Goal: Task Accomplishment & Management: Complete application form

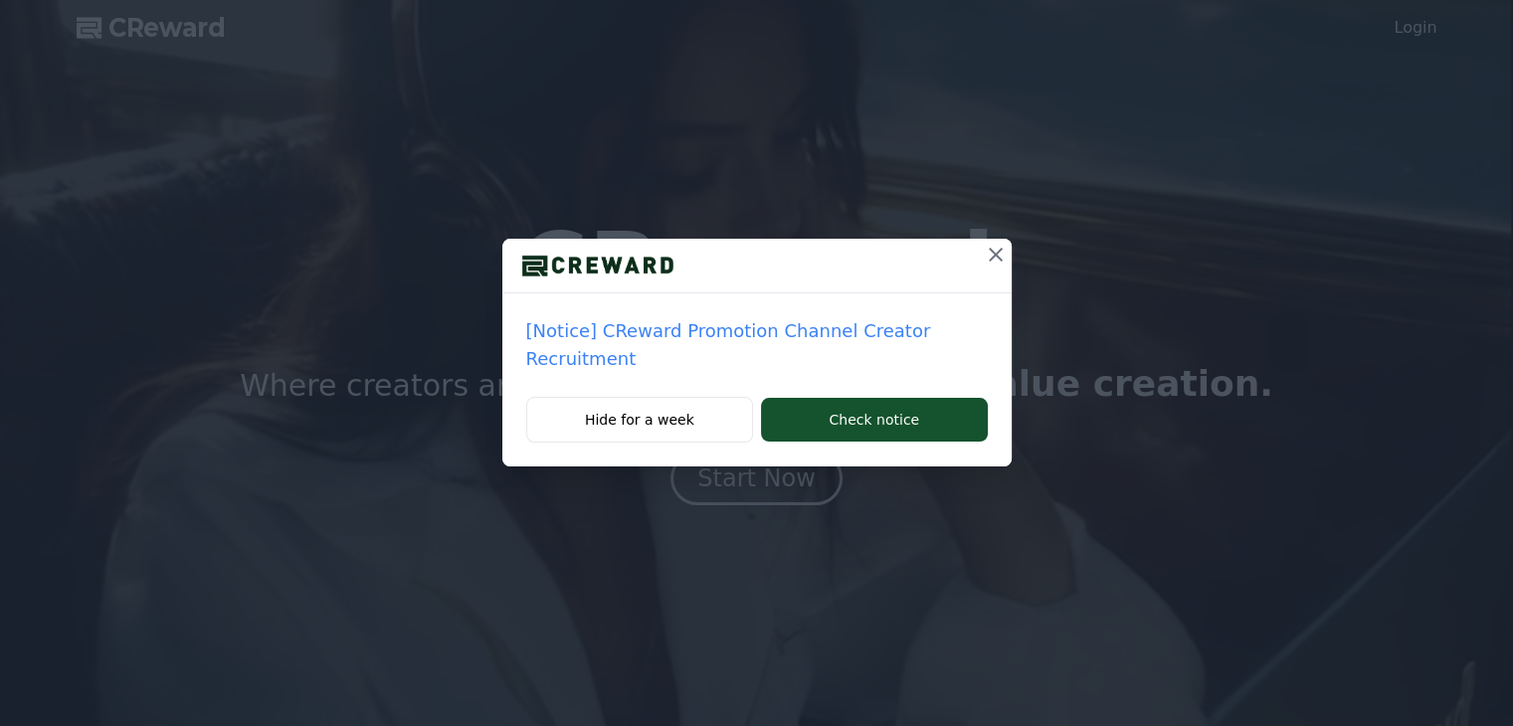
click at [800, 477] on div "[Notice] CReward Promotion Channel Creator Recruitment Hide for a week Check no…" at bounding box center [756, 363] width 1513 height 726
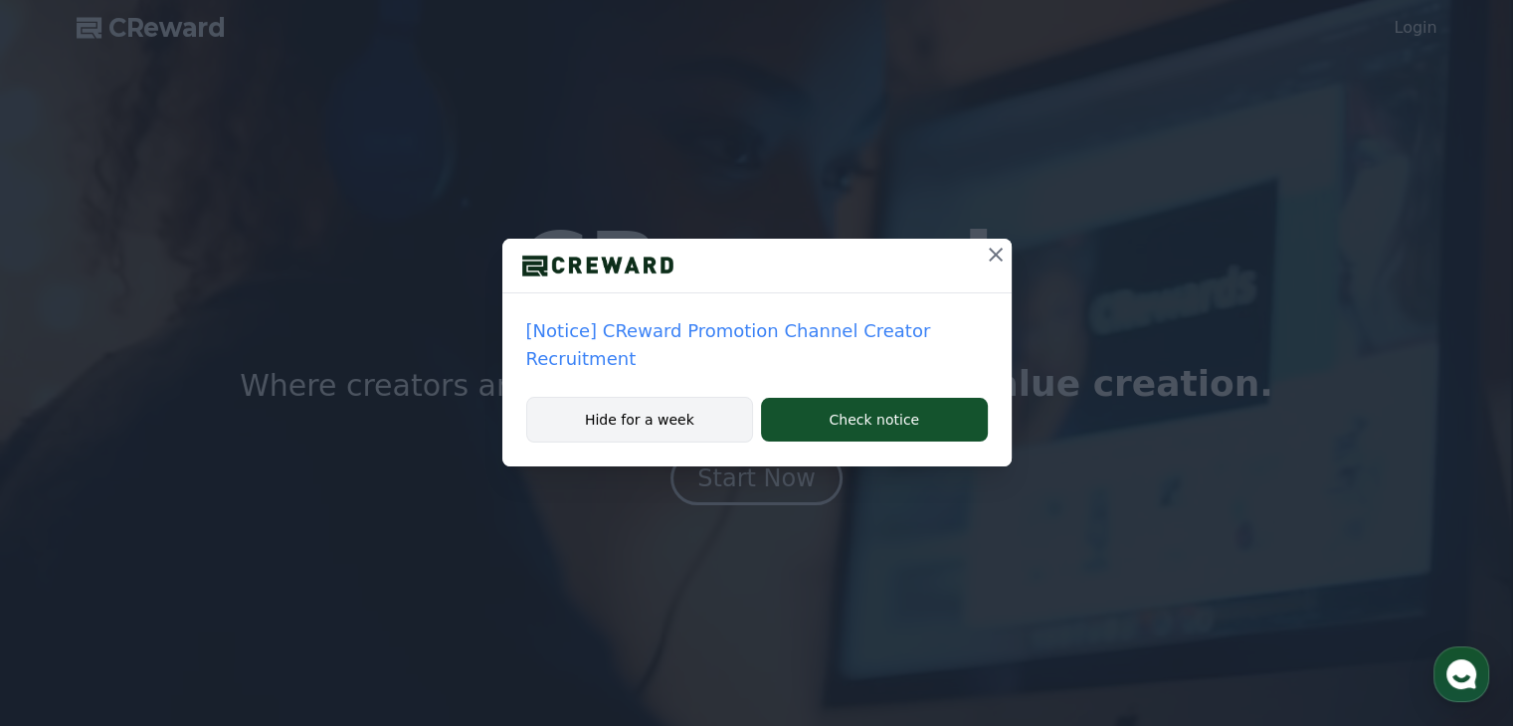
click at [659, 401] on button "Hide for a week" at bounding box center [640, 420] width 228 height 46
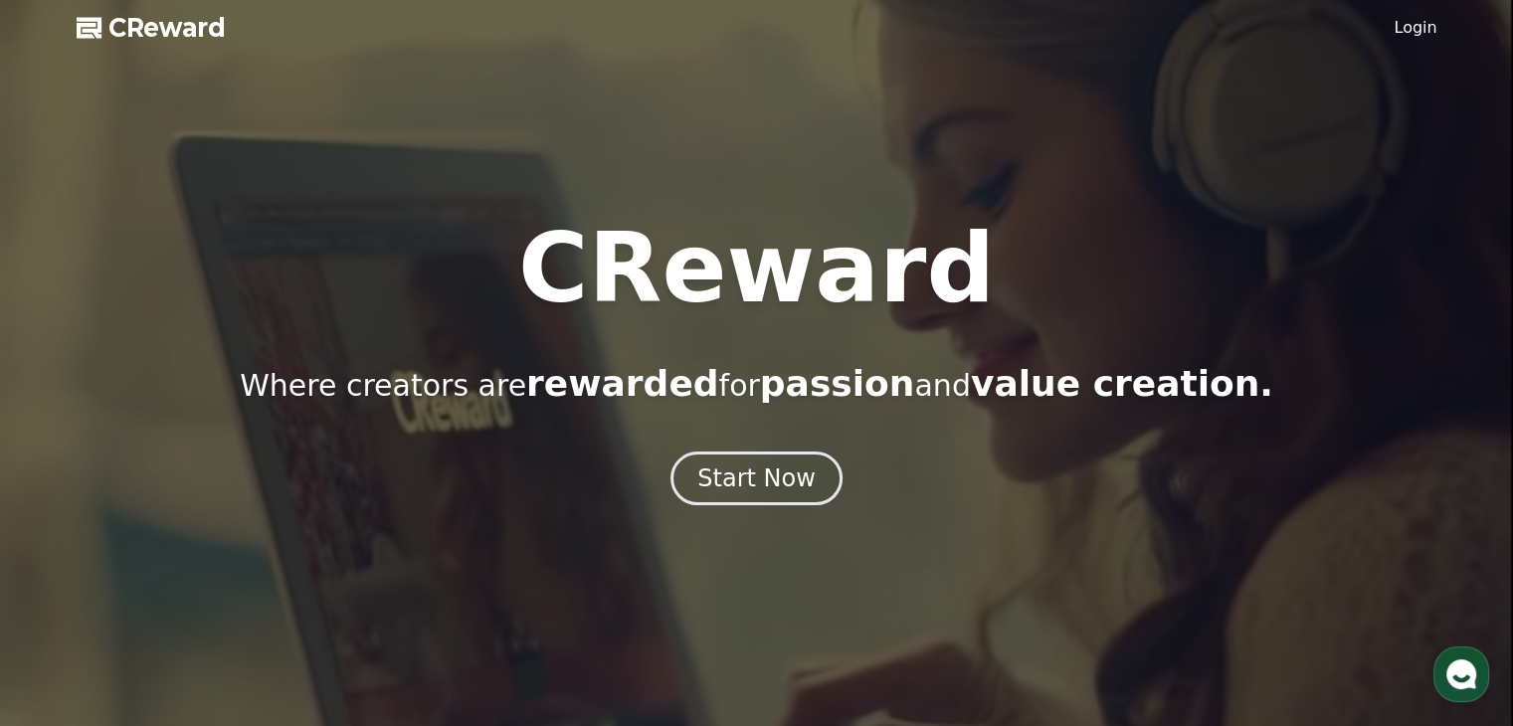
click at [1404, 25] on link "Login" at bounding box center [1414, 28] width 43 height 24
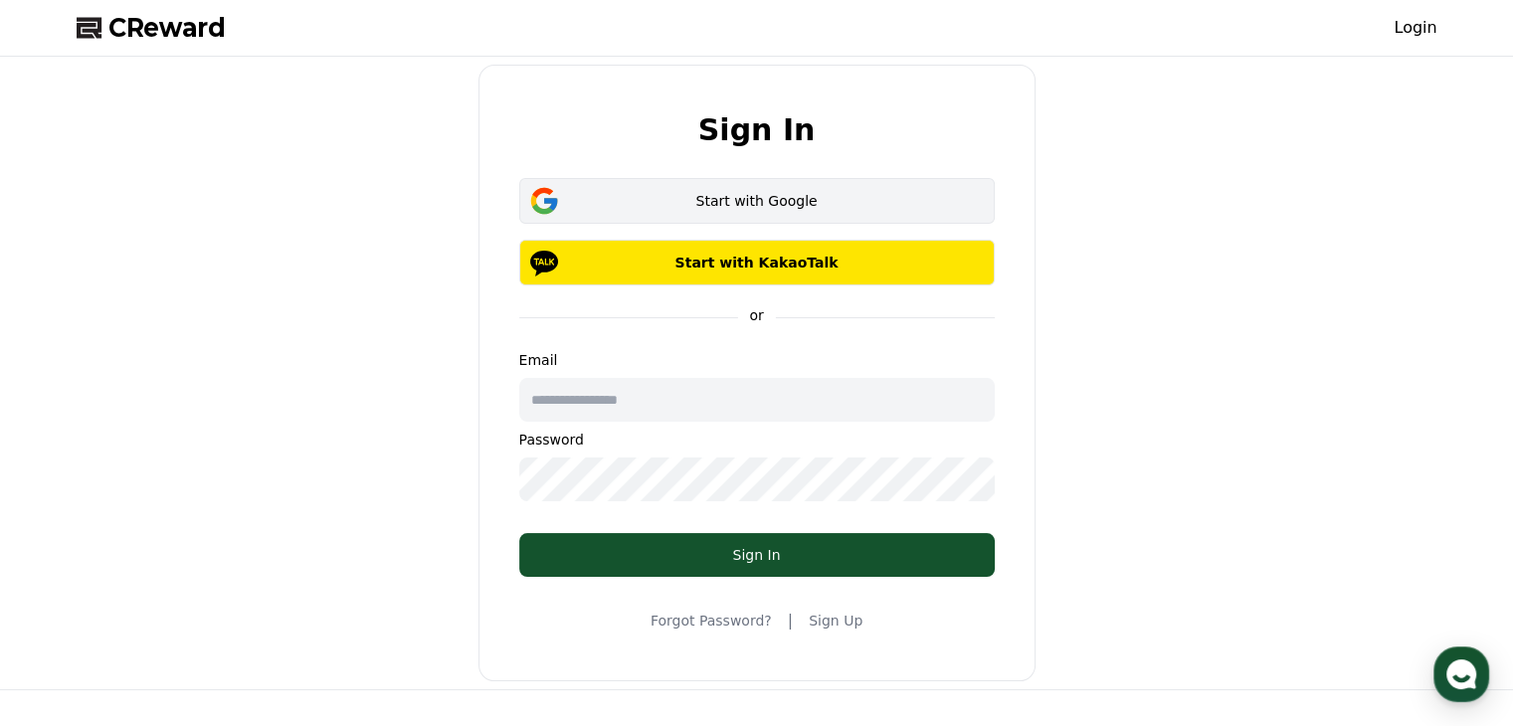
click at [638, 198] on div "Start with Google" at bounding box center [757, 201] width 418 height 20
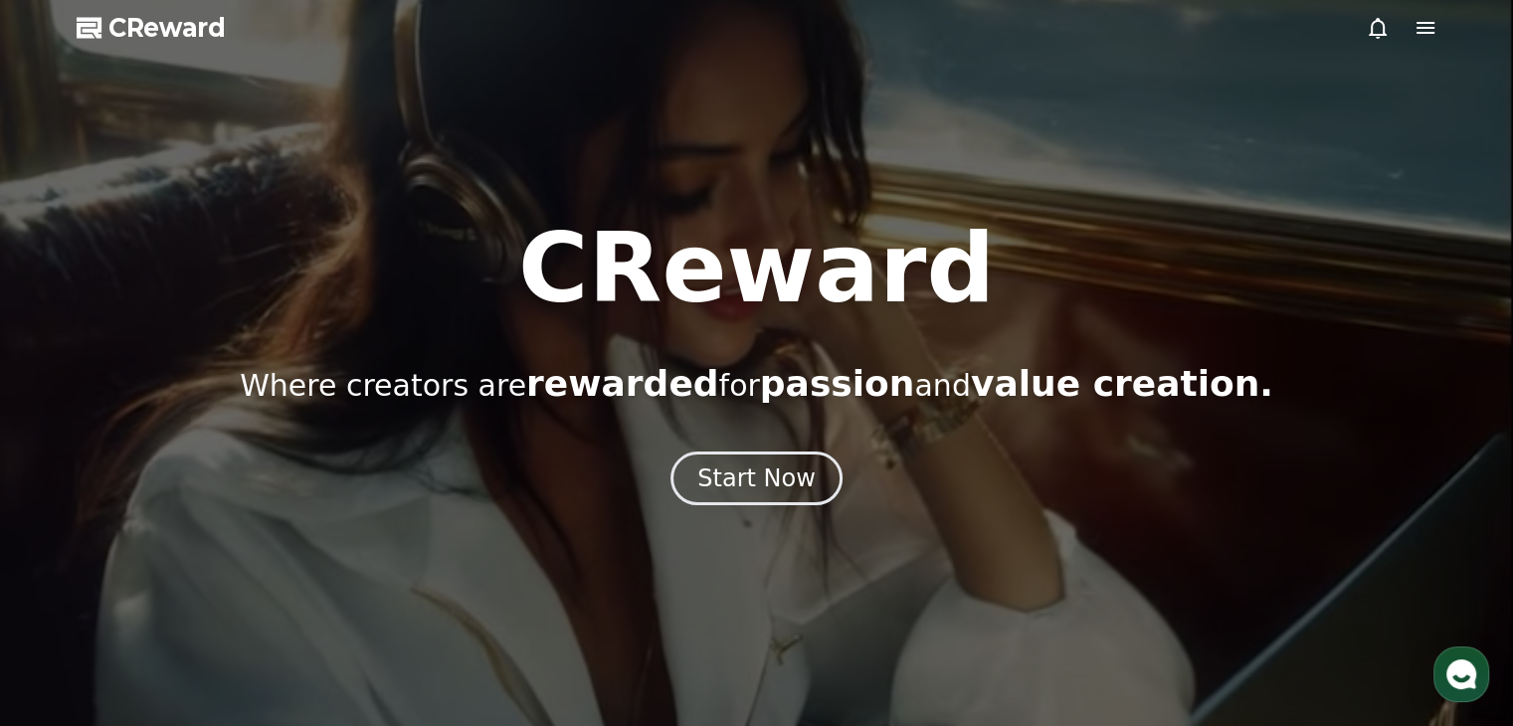
click at [1436, 30] on div at bounding box center [756, 363] width 1513 height 726
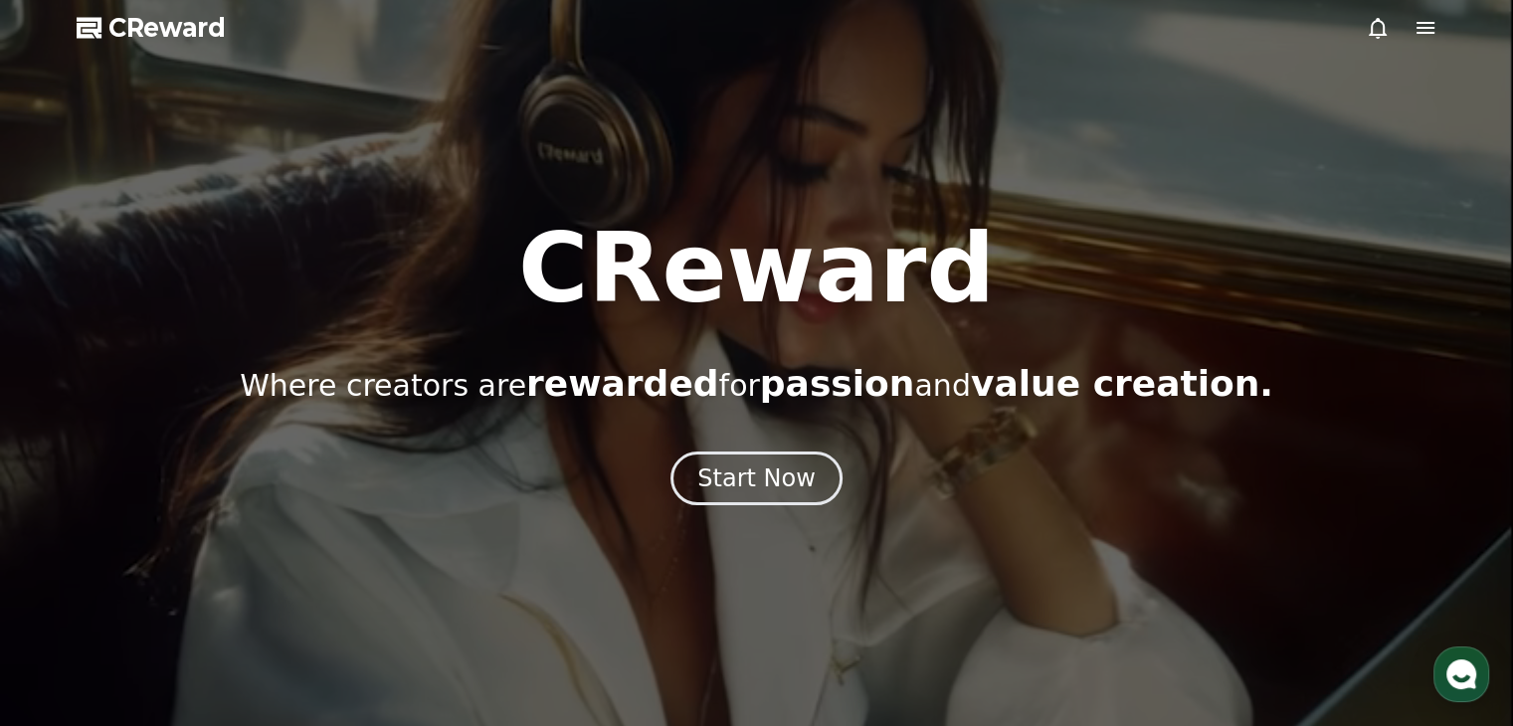
click at [1420, 24] on icon at bounding box center [1425, 28] width 24 height 24
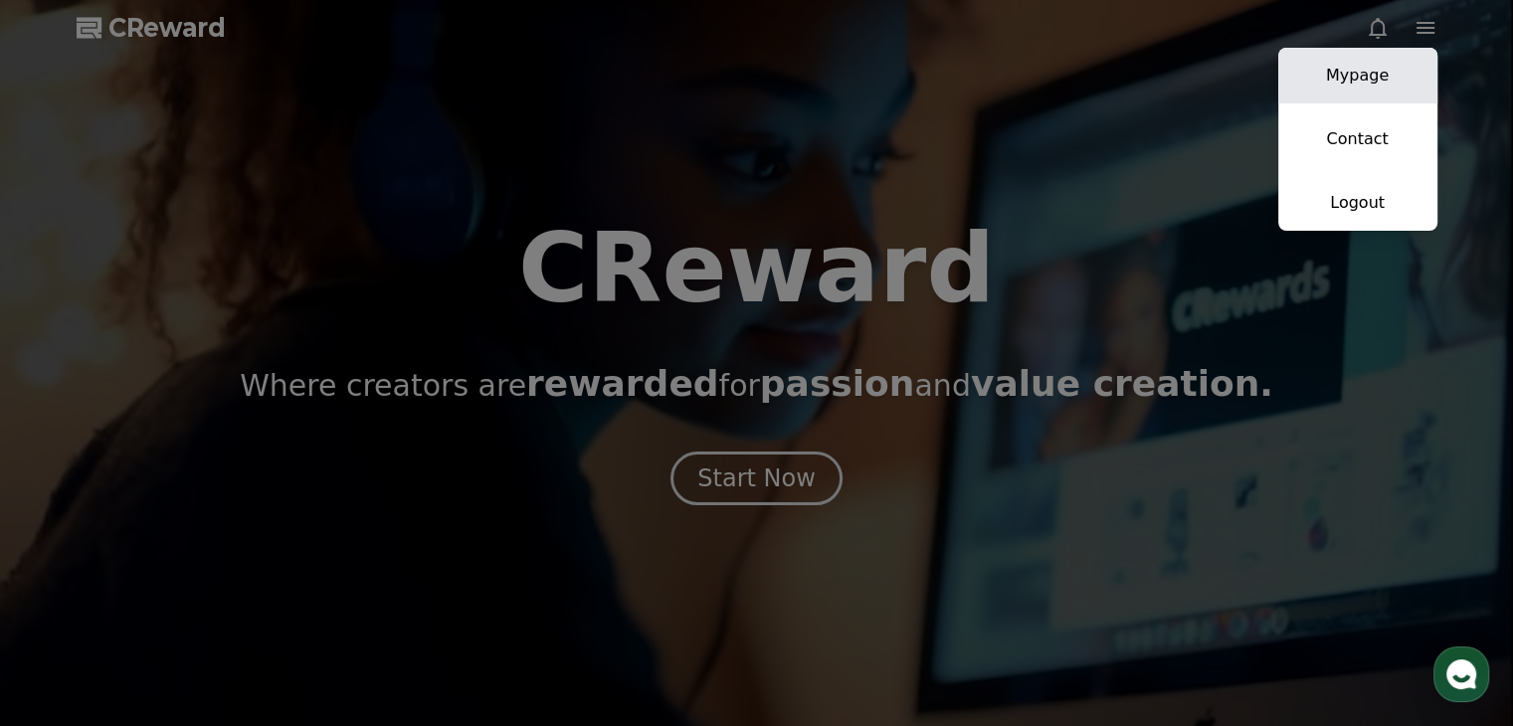
click at [1380, 67] on link "Mypage" at bounding box center [1357, 76] width 159 height 56
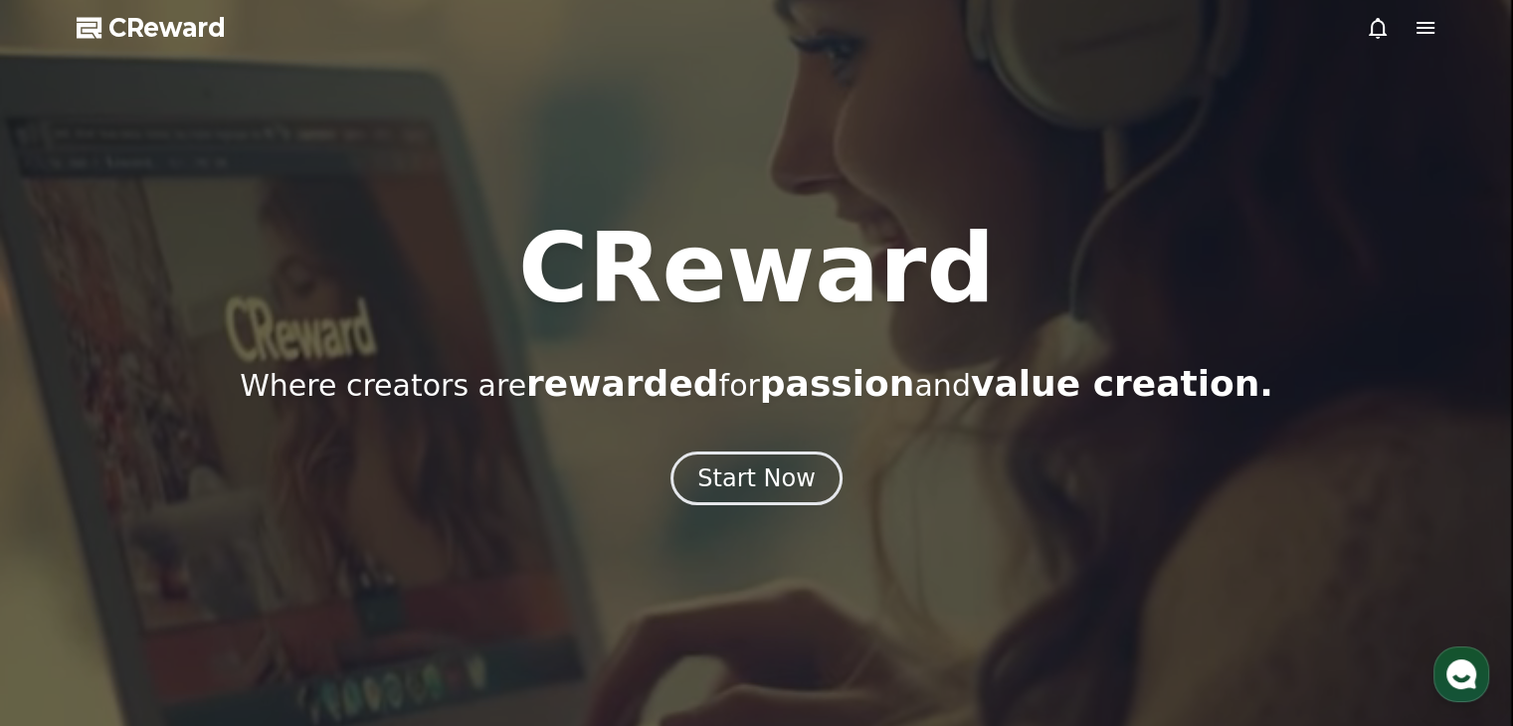
select select "**********"
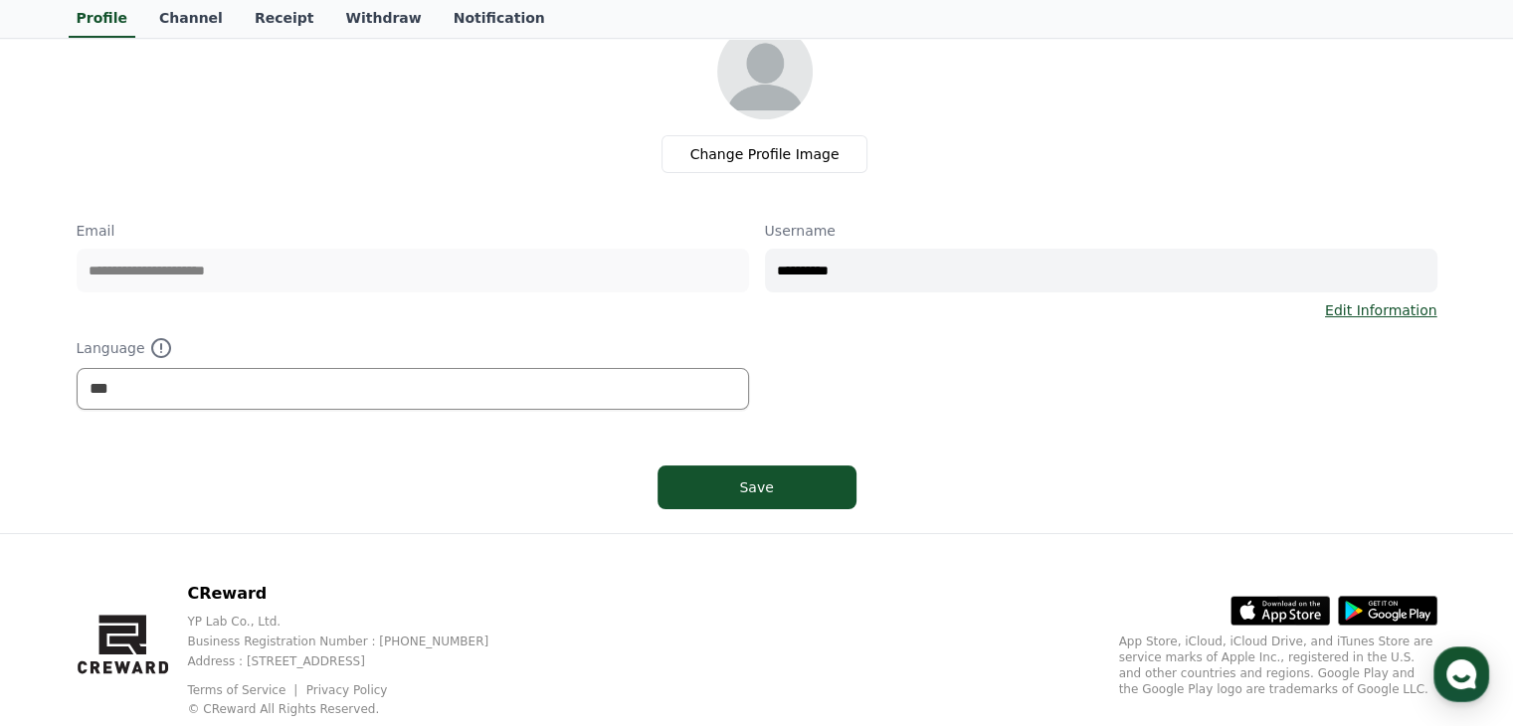
scroll to position [182, 0]
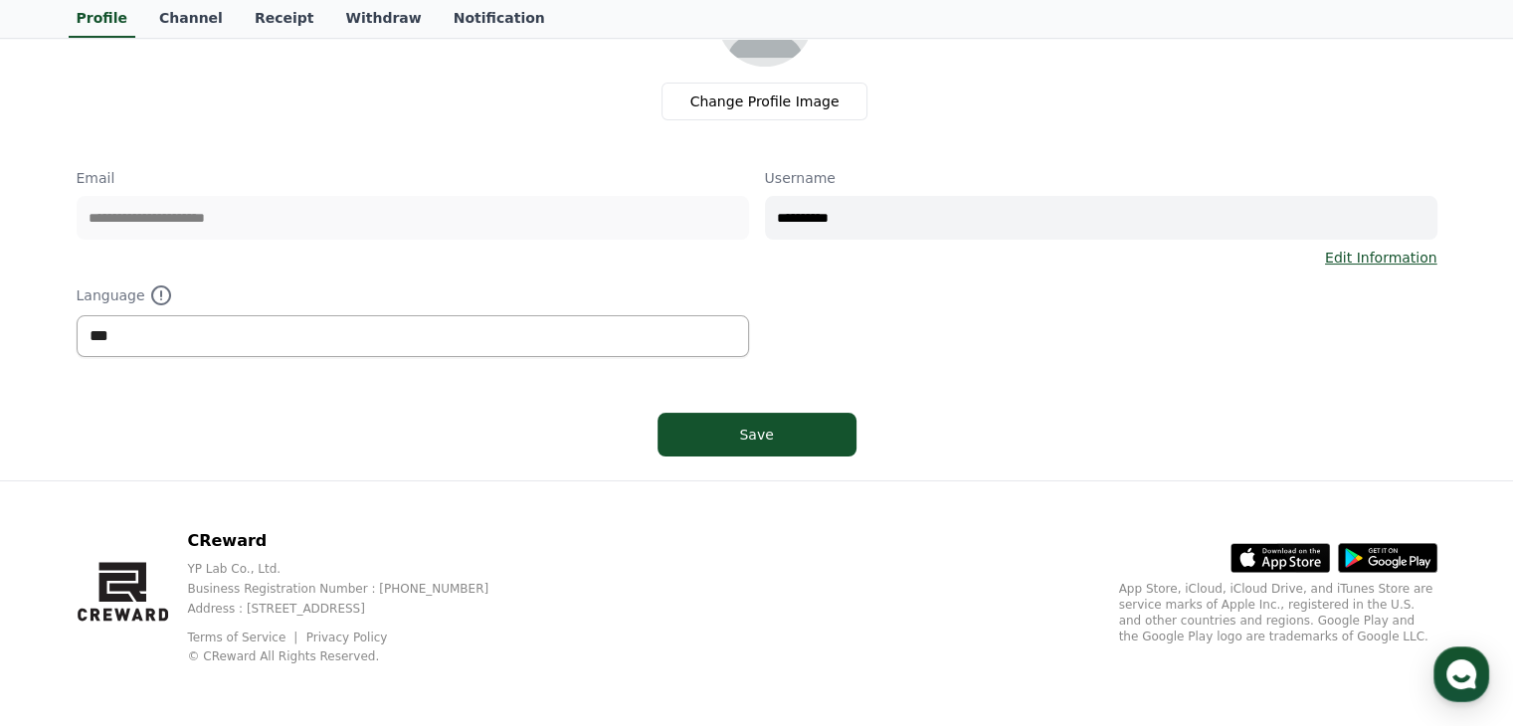
click at [382, 330] on select "*** ******* ***" at bounding box center [413, 336] width 672 height 42
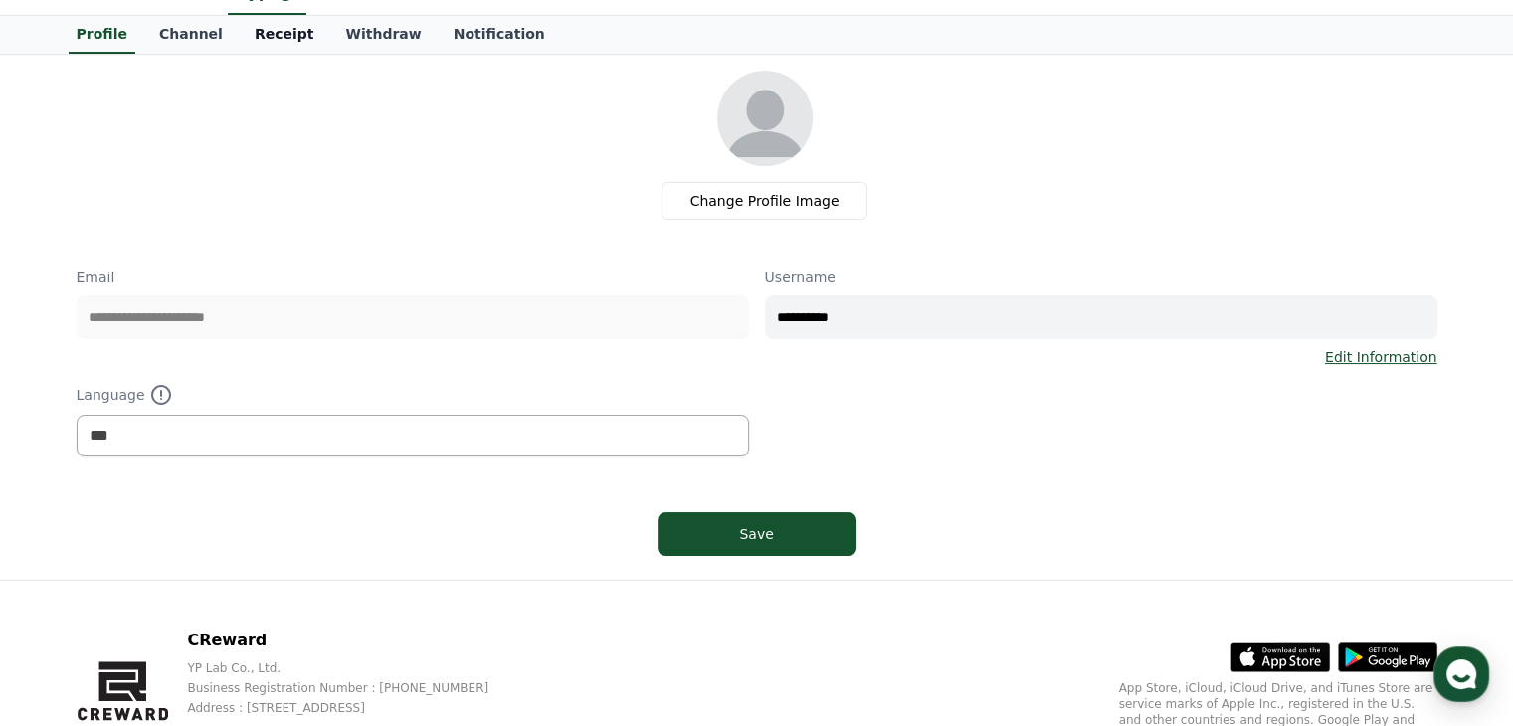
scroll to position [0, 0]
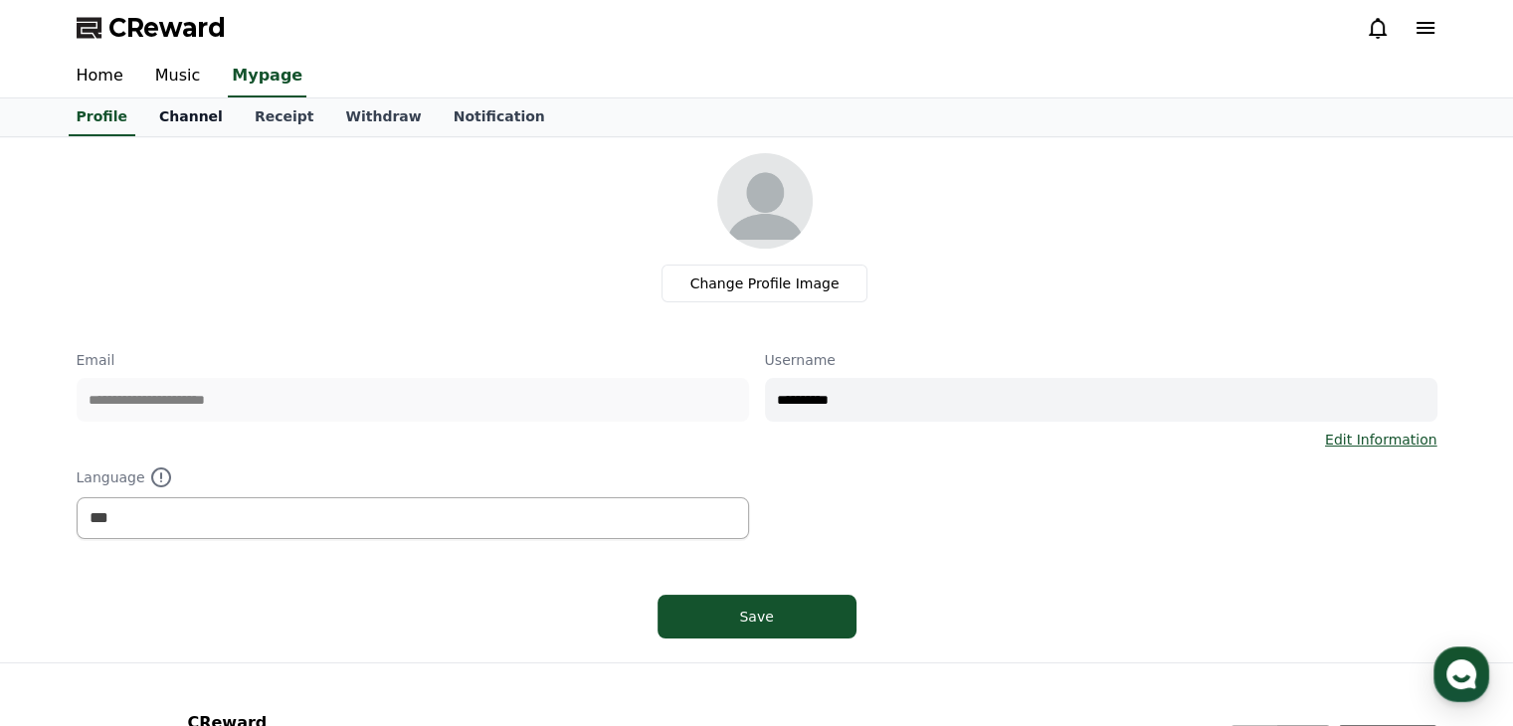
click at [171, 127] on link "Channel" at bounding box center [190, 117] width 95 height 38
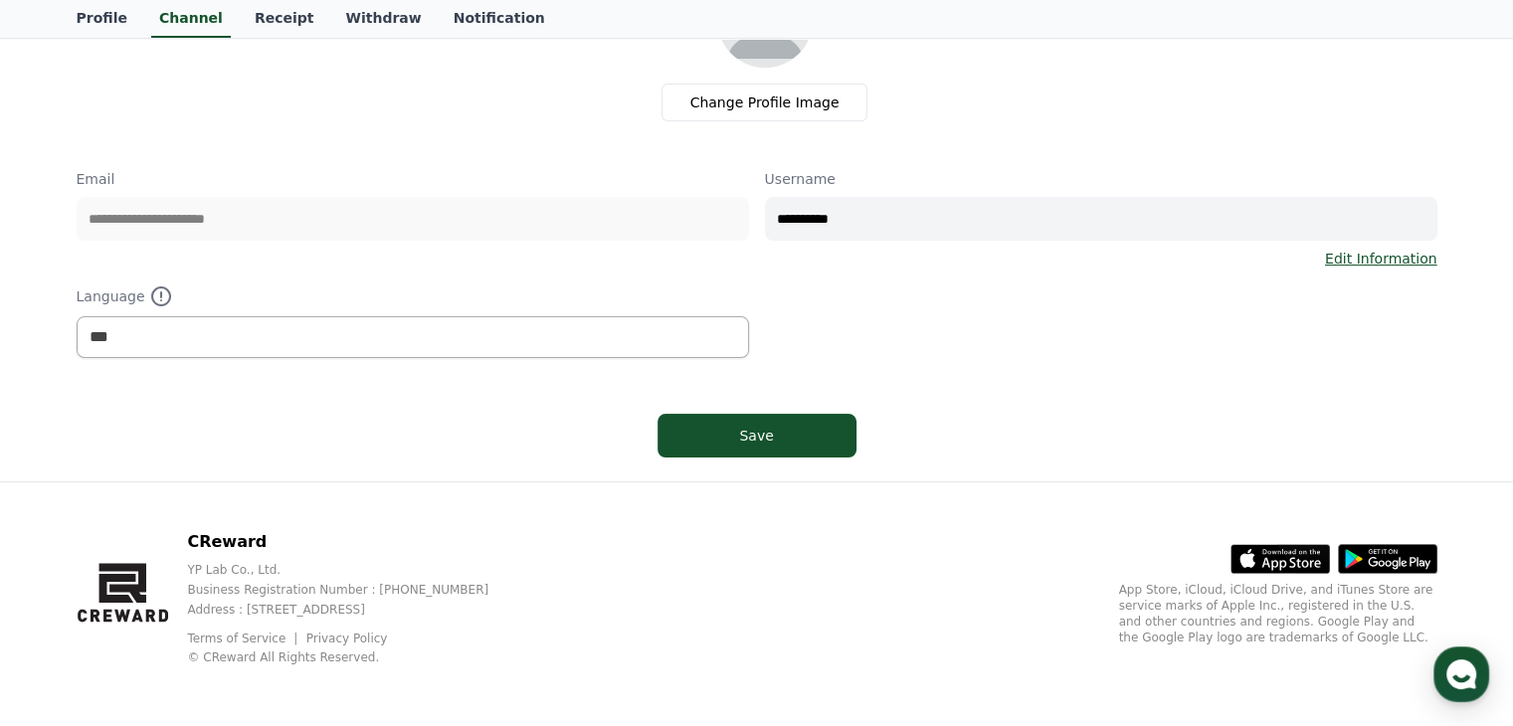
scroll to position [182, 0]
click at [788, 437] on div "Save" at bounding box center [756, 435] width 119 height 20
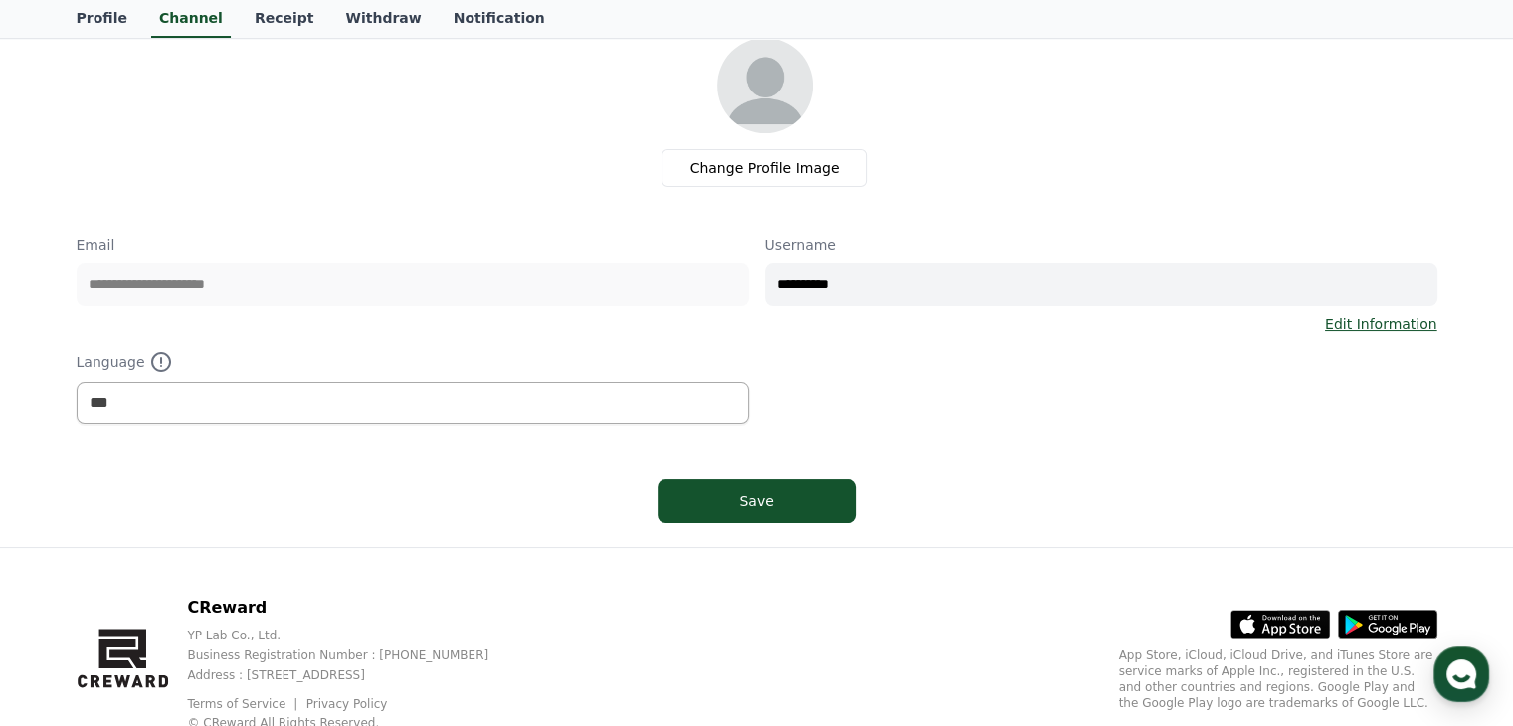
scroll to position [0, 0]
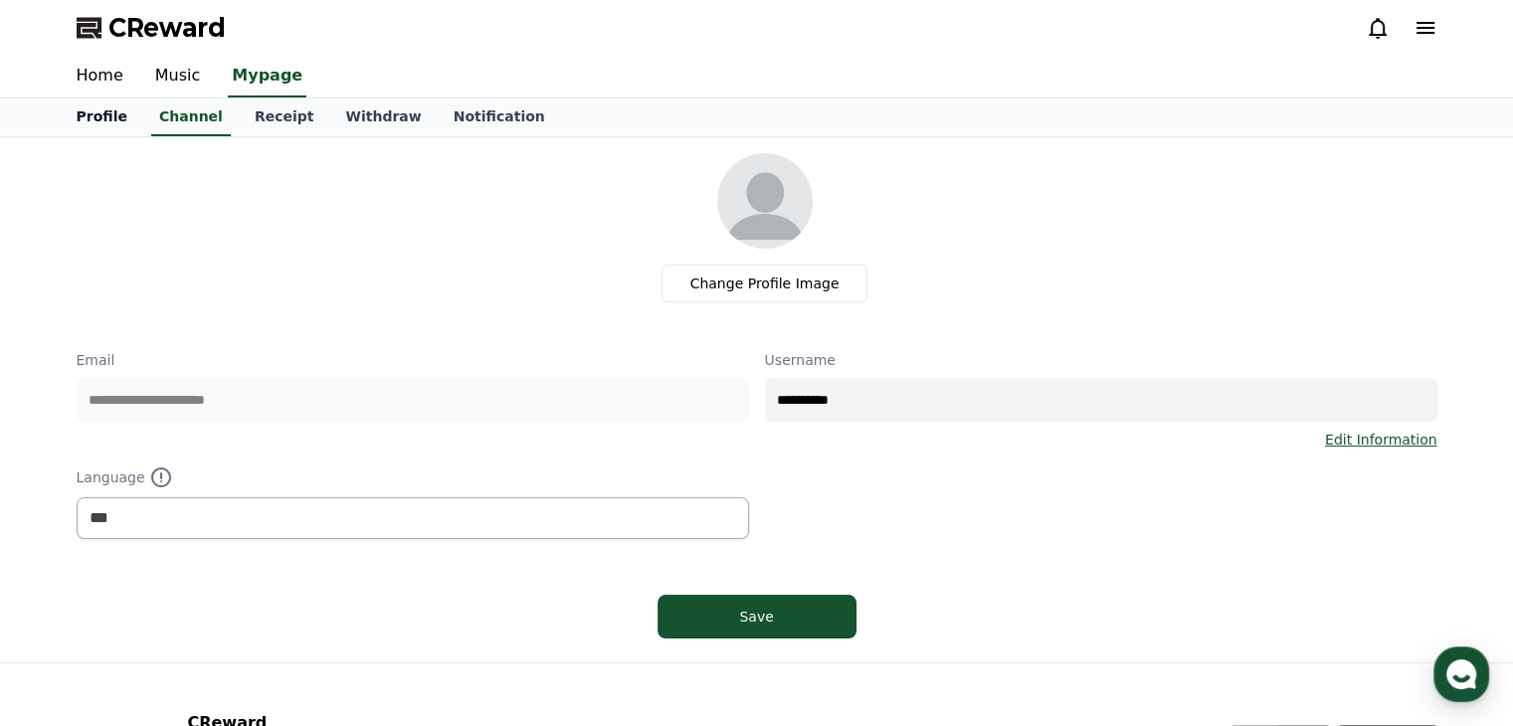
click at [89, 106] on link "Profile" at bounding box center [102, 117] width 83 height 38
click at [171, 125] on link "Channel" at bounding box center [190, 117] width 95 height 38
click at [292, 104] on link "Receipt" at bounding box center [284, 117] width 91 height 38
select select "**********"
click at [766, 624] on div "Save" at bounding box center [756, 617] width 119 height 20
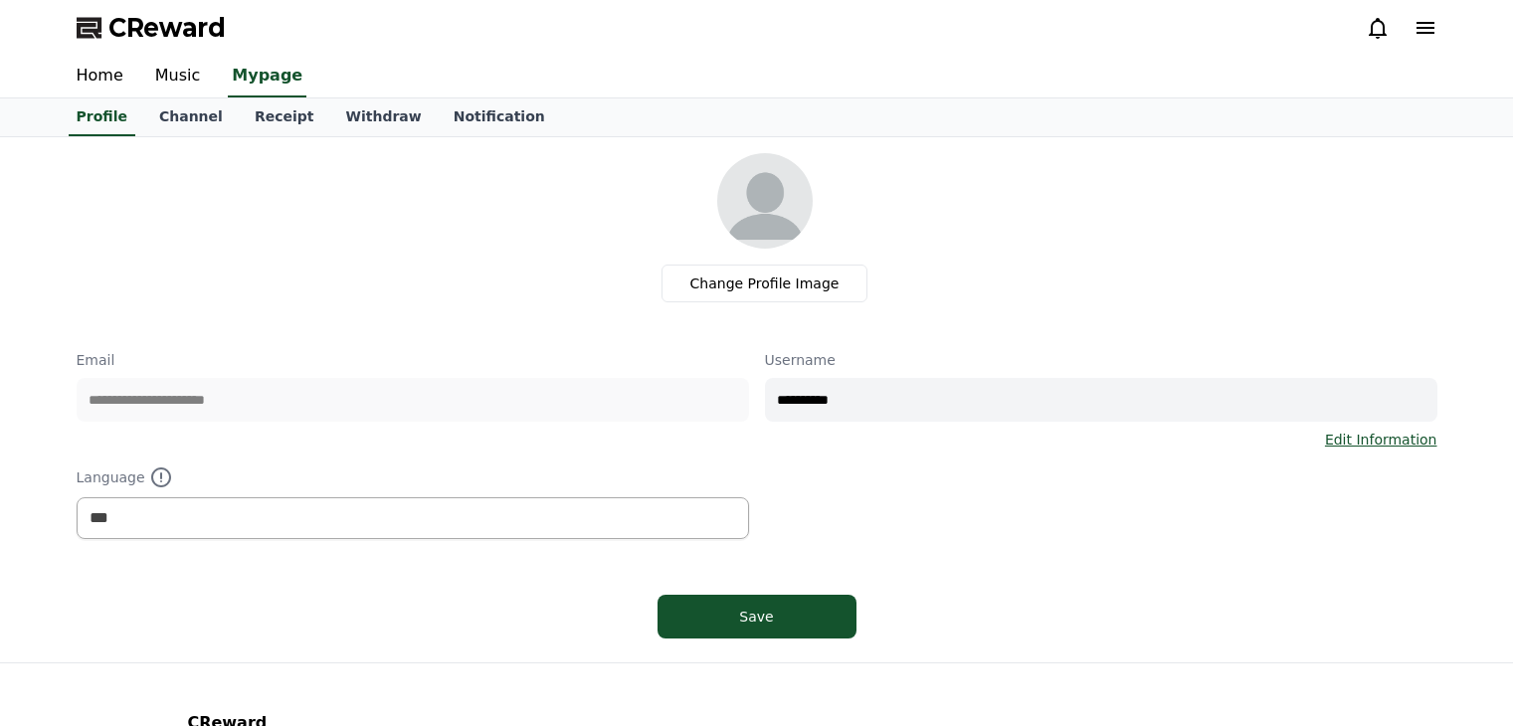
select select "**********"
click at [174, 116] on link "Channel" at bounding box center [190, 117] width 95 height 38
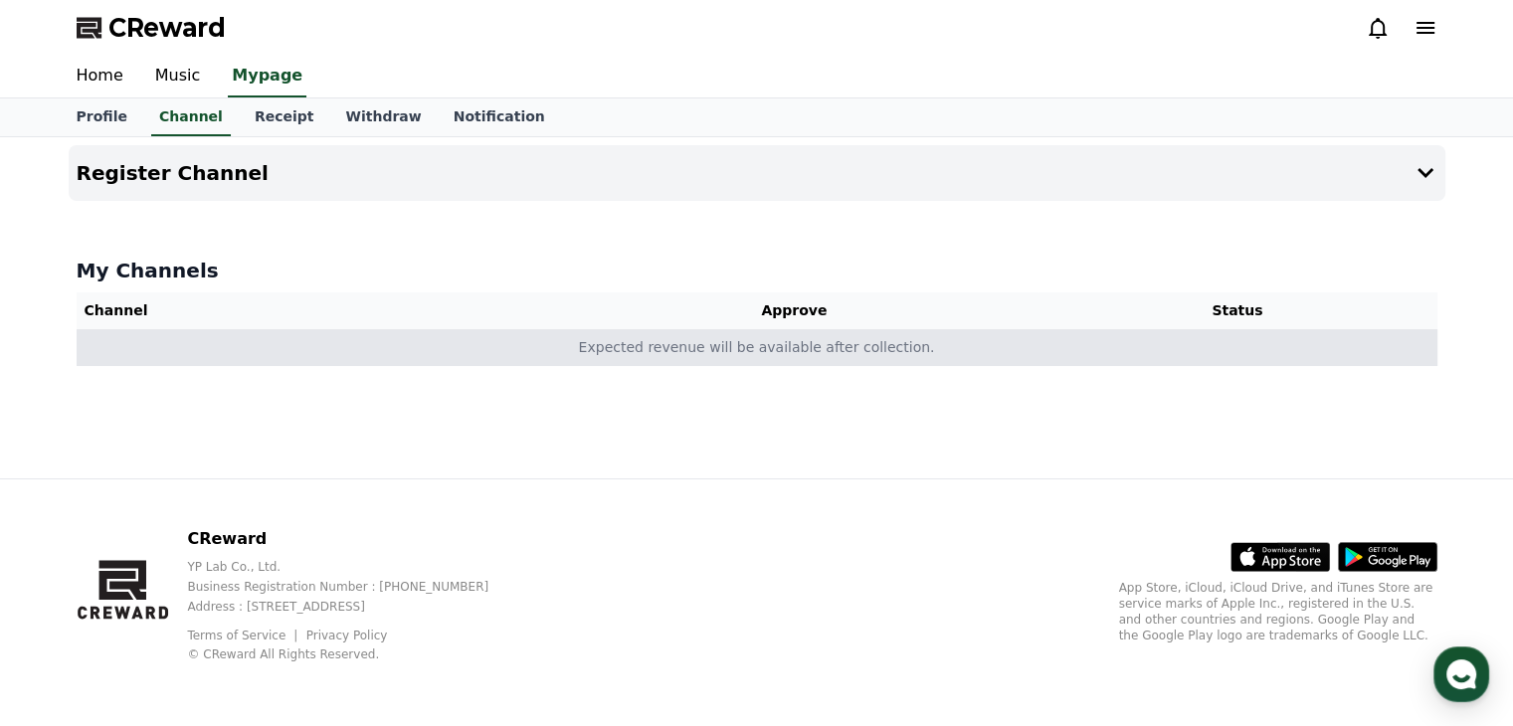
click at [724, 354] on td "Expected revenue will be available after collection." at bounding box center [757, 347] width 1360 height 37
click at [899, 351] on td "Expected revenue will be available after collection." at bounding box center [757, 347] width 1360 height 37
click at [692, 342] on td "Expected revenue will be available after collection." at bounding box center [757, 347] width 1360 height 37
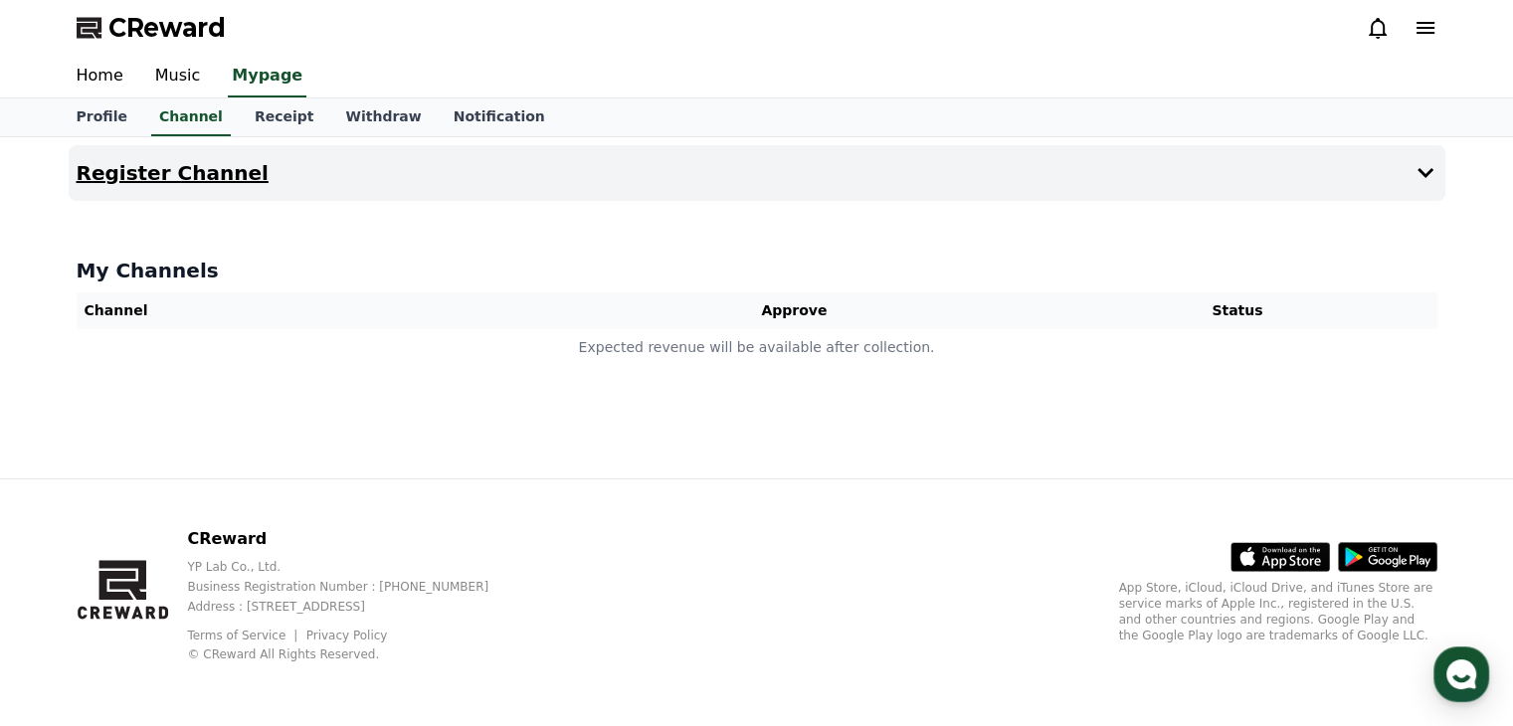
click at [1423, 170] on icon at bounding box center [1425, 173] width 24 height 24
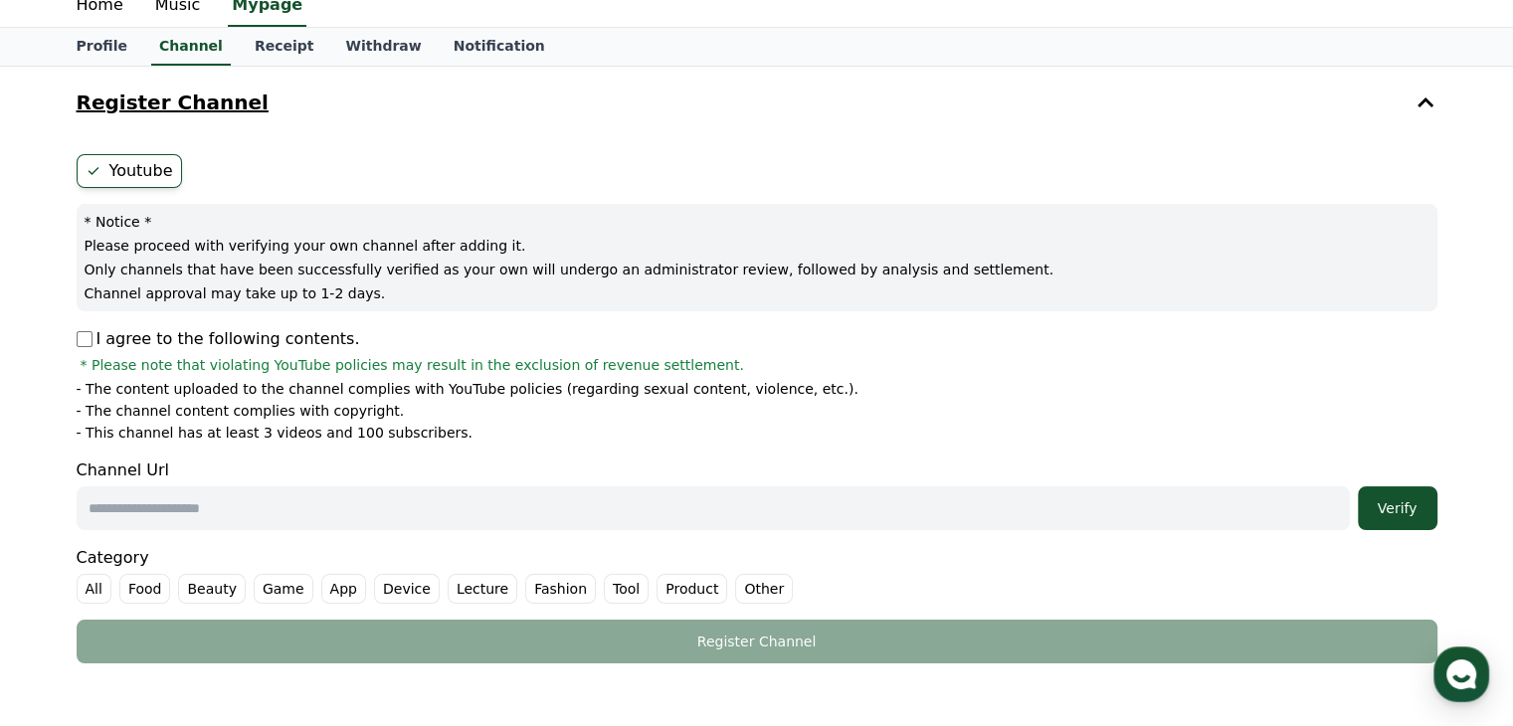
scroll to position [99, 0]
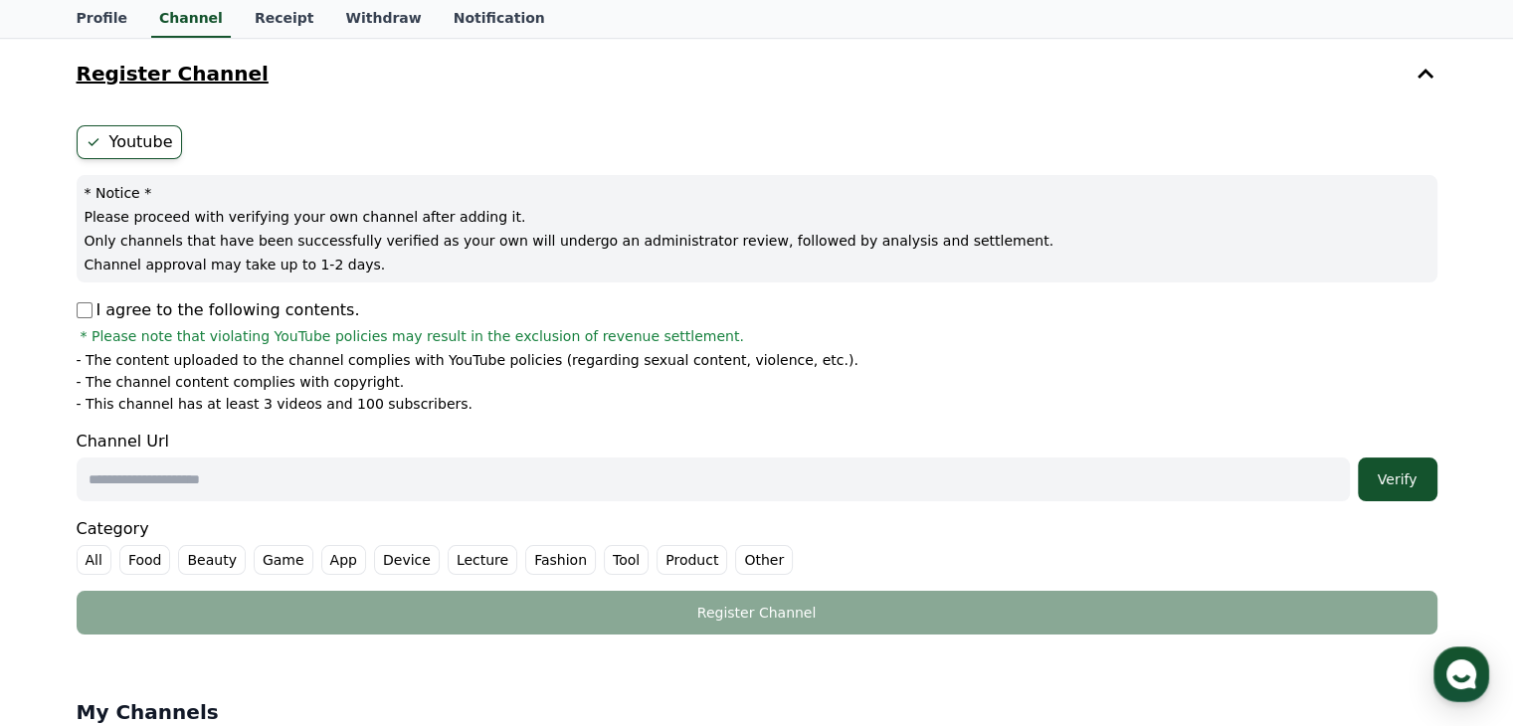
click at [139, 134] on label "Youtube" at bounding box center [129, 142] width 105 height 34
click at [387, 480] on input "text" at bounding box center [713, 479] width 1273 height 44
paste input "**********"
type input "**********"
click at [1384, 470] on div "Verify" at bounding box center [1397, 479] width 64 height 20
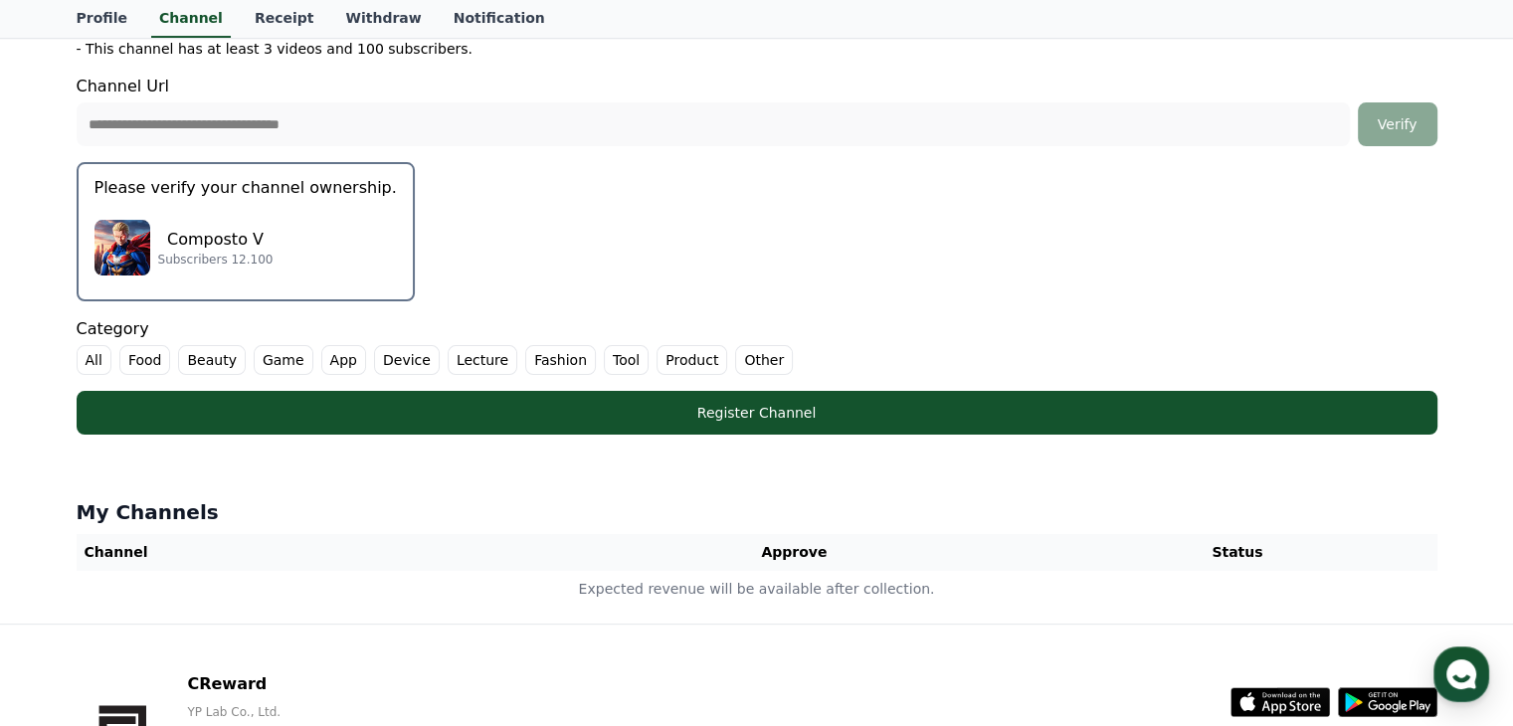
scroll to position [497, 0]
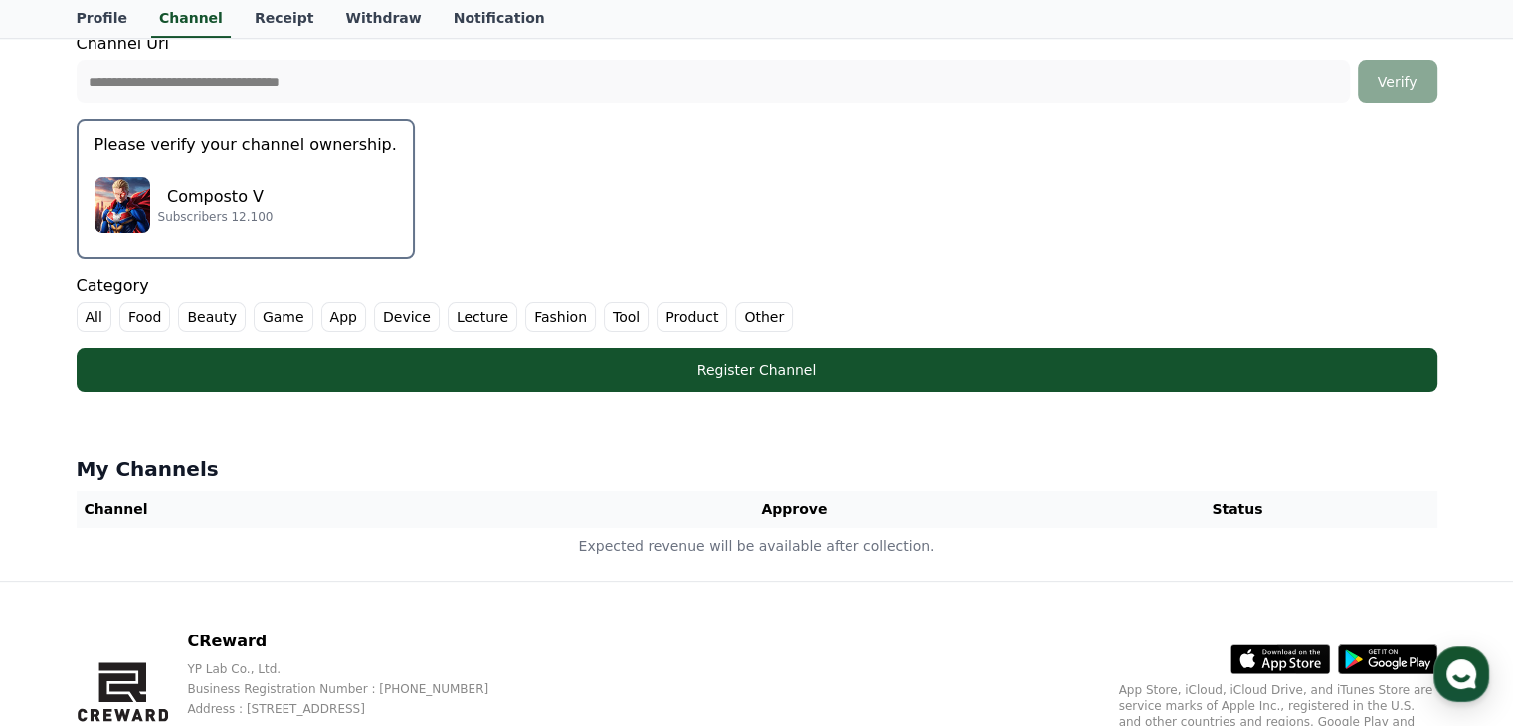
click at [198, 179] on div "Composto V Subscribers 12.100" at bounding box center [245, 205] width 302 height 80
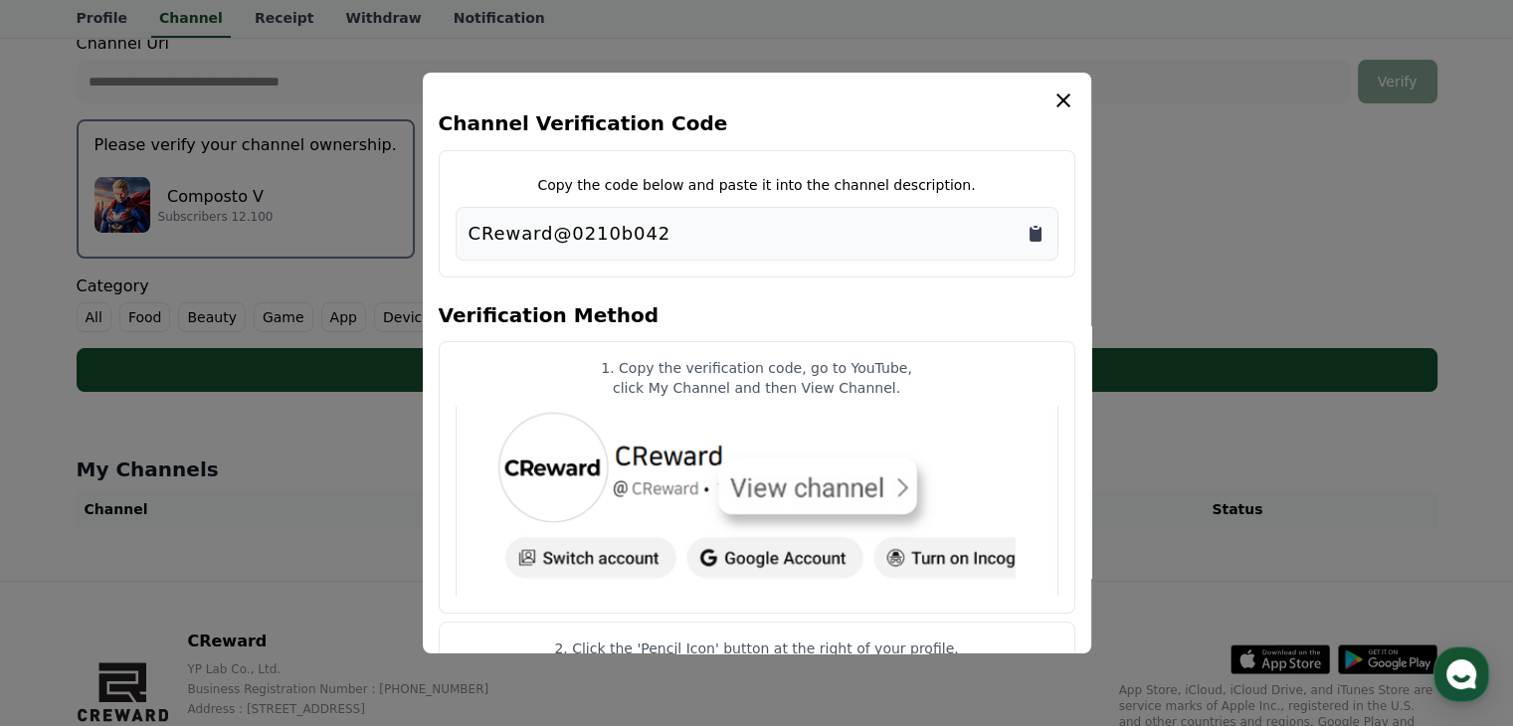
click at [1037, 234] on icon "Copy to clipboard" at bounding box center [1035, 234] width 12 height 15
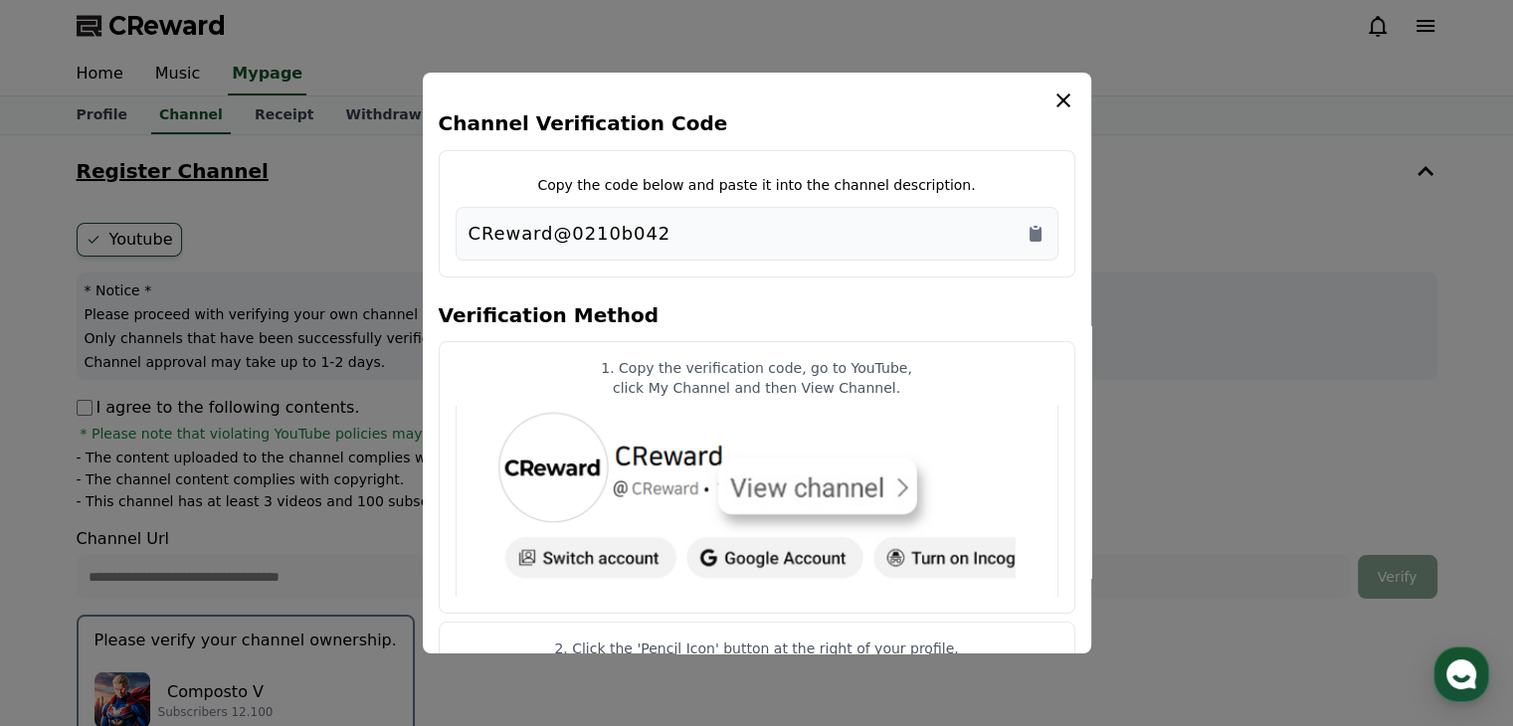
scroll to position [0, 0]
click at [1060, 98] on icon "modal" at bounding box center [1063, 100] width 14 height 14
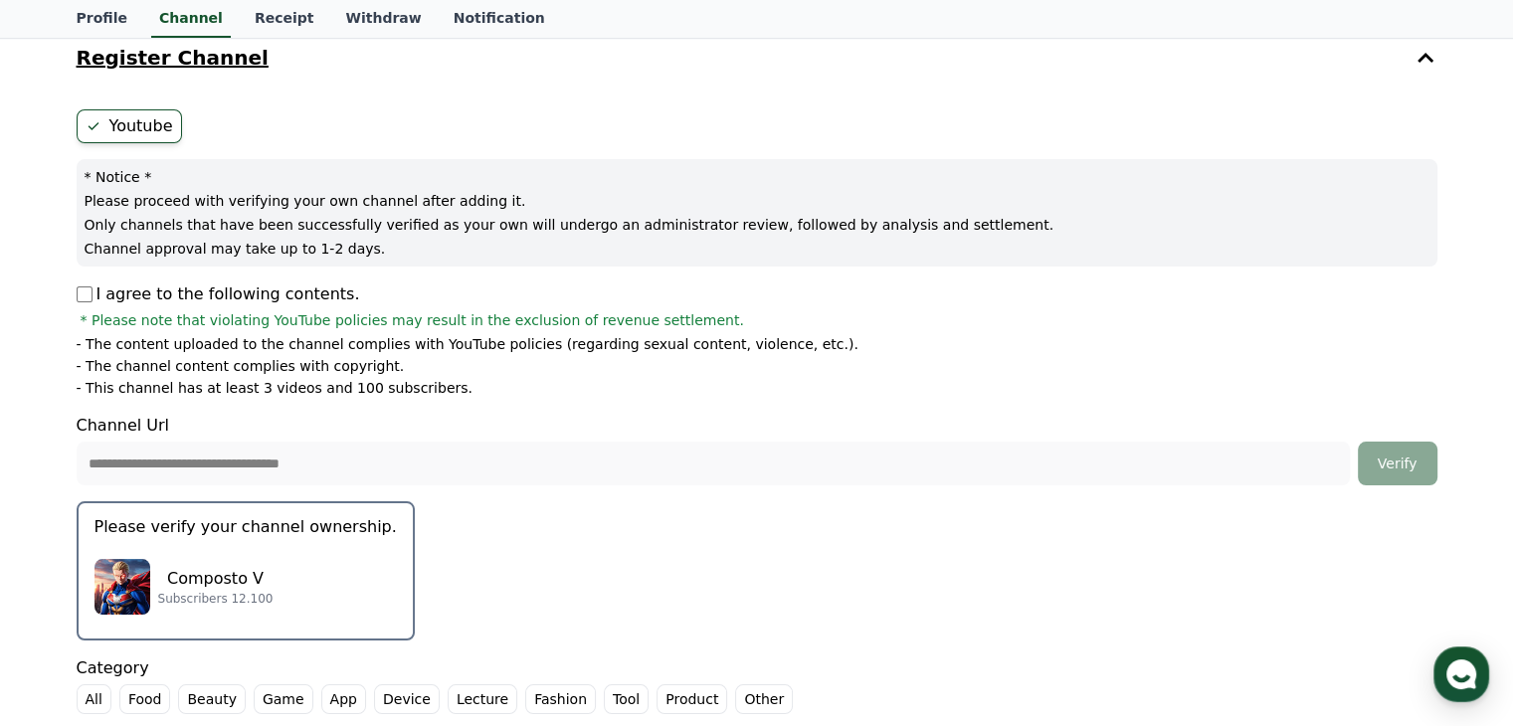
scroll to position [398, 0]
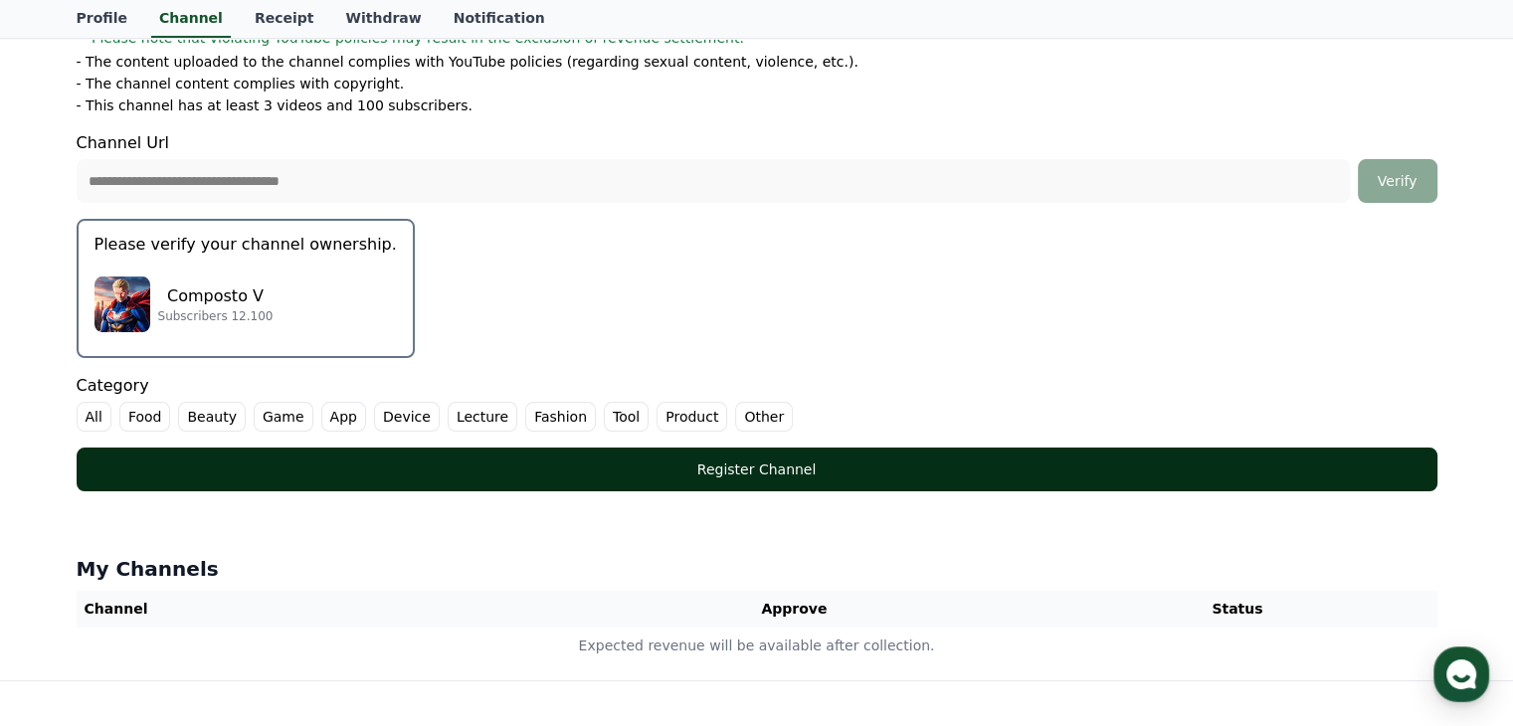
click at [760, 468] on div "Register Channel" at bounding box center [756, 469] width 1281 height 20
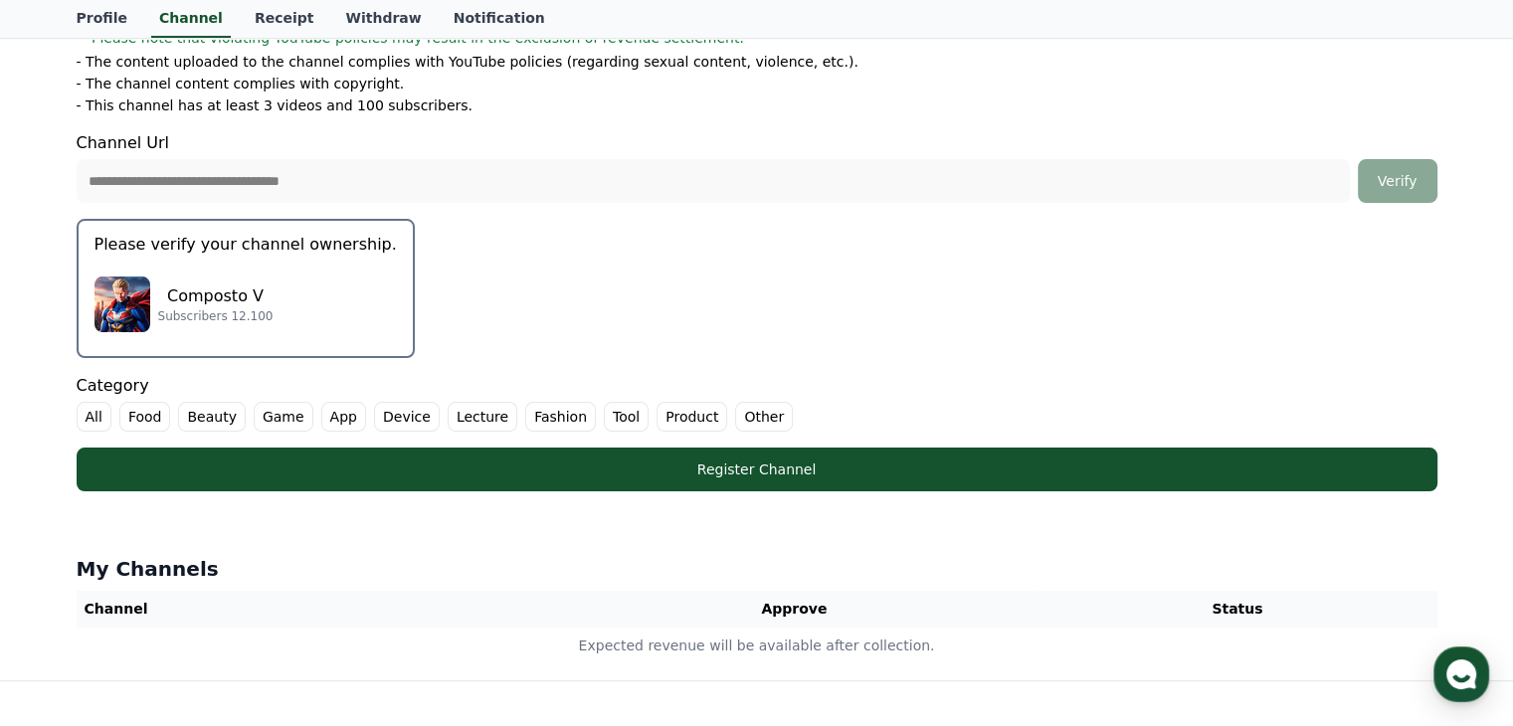
click at [735, 411] on label "Other" at bounding box center [764, 417] width 58 height 30
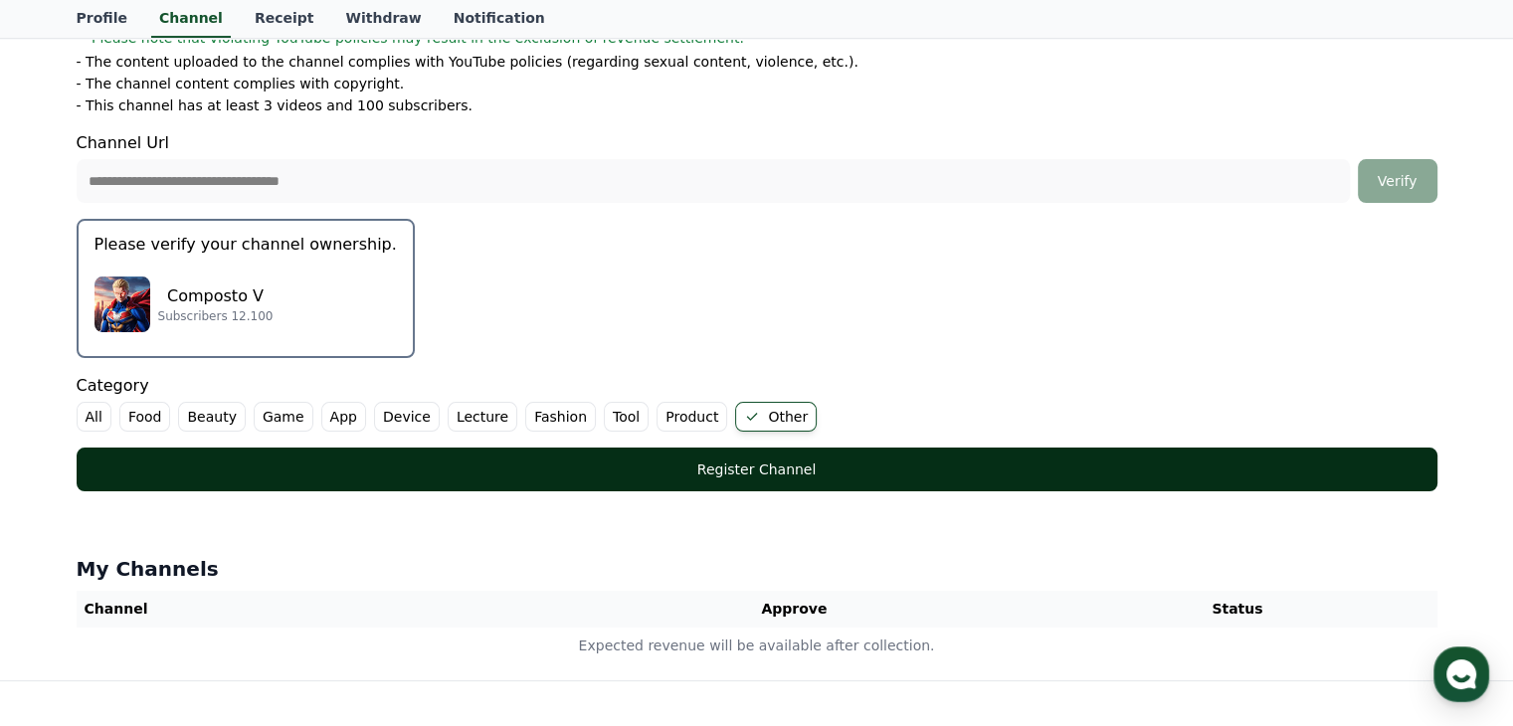
click at [731, 467] on div "Register Channel" at bounding box center [756, 469] width 1281 height 20
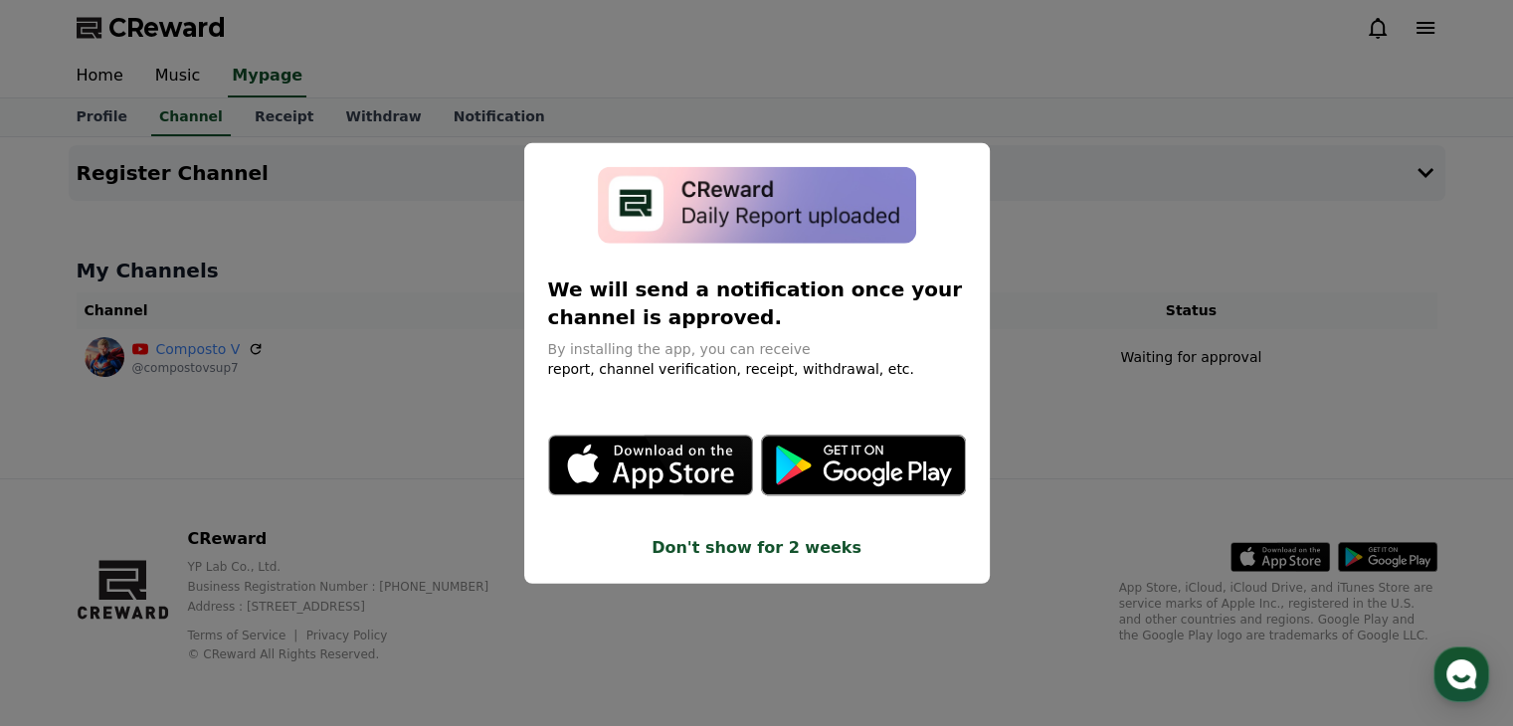
click at [805, 547] on button "Don't show for 2 weeks" at bounding box center [757, 547] width 418 height 24
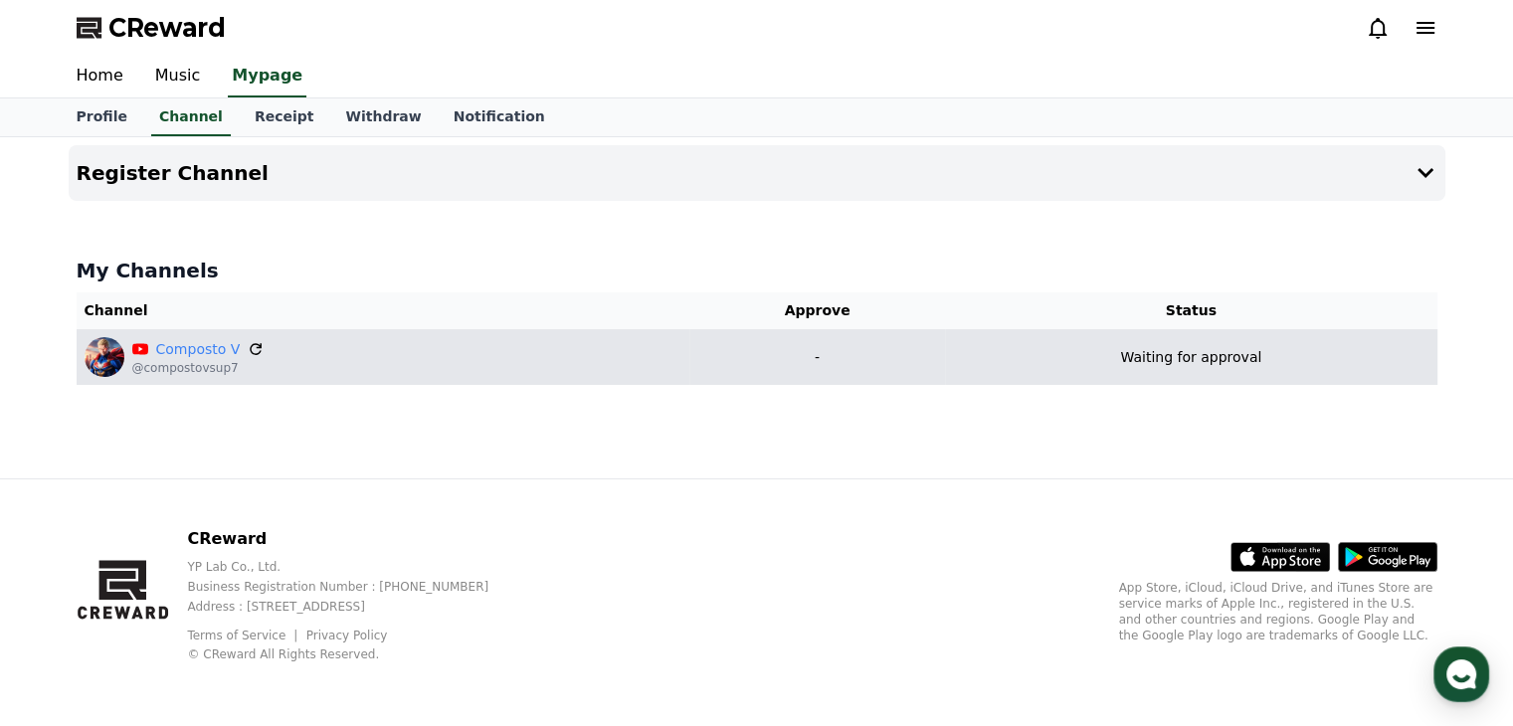
click at [255, 351] on icon at bounding box center [257, 349] width 18 height 18
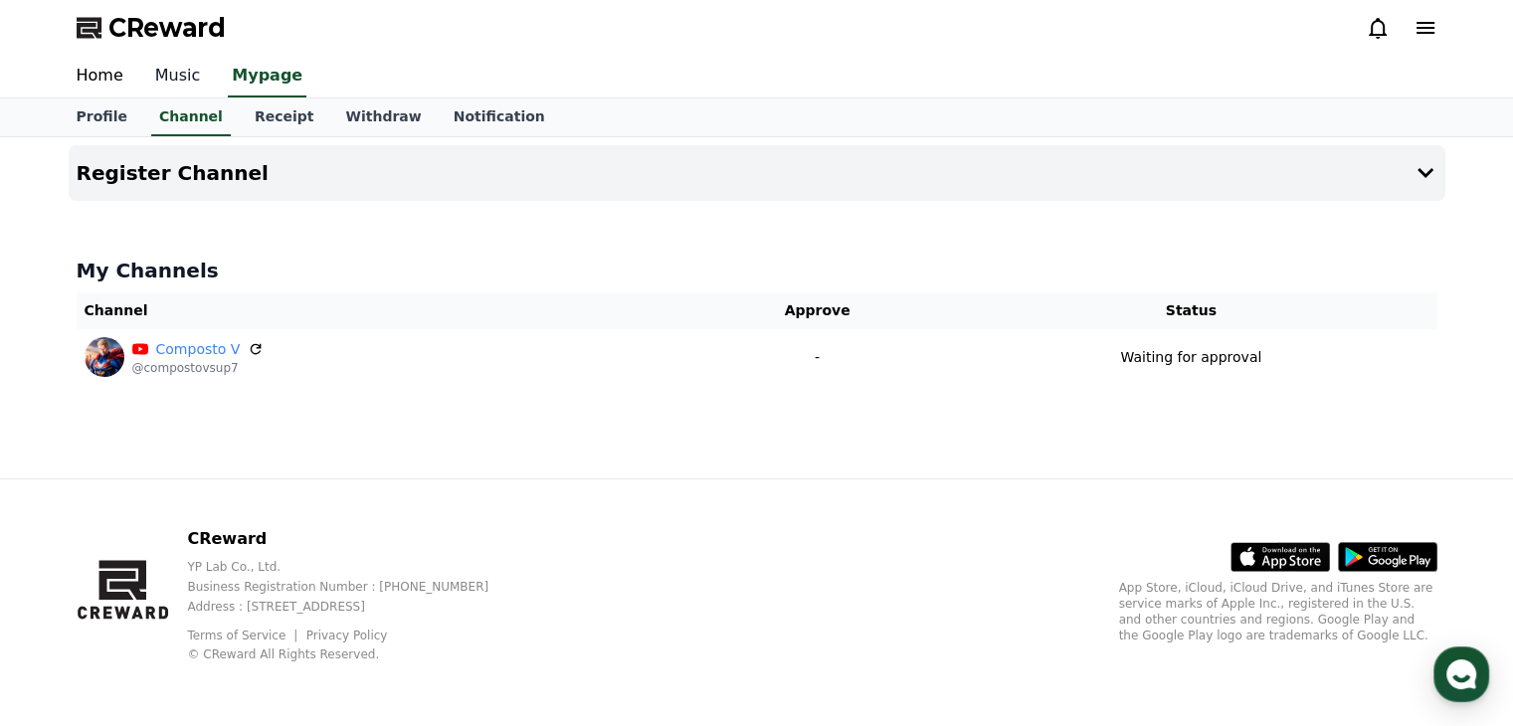
click at [172, 86] on link "Music" at bounding box center [178, 77] width 78 height 42
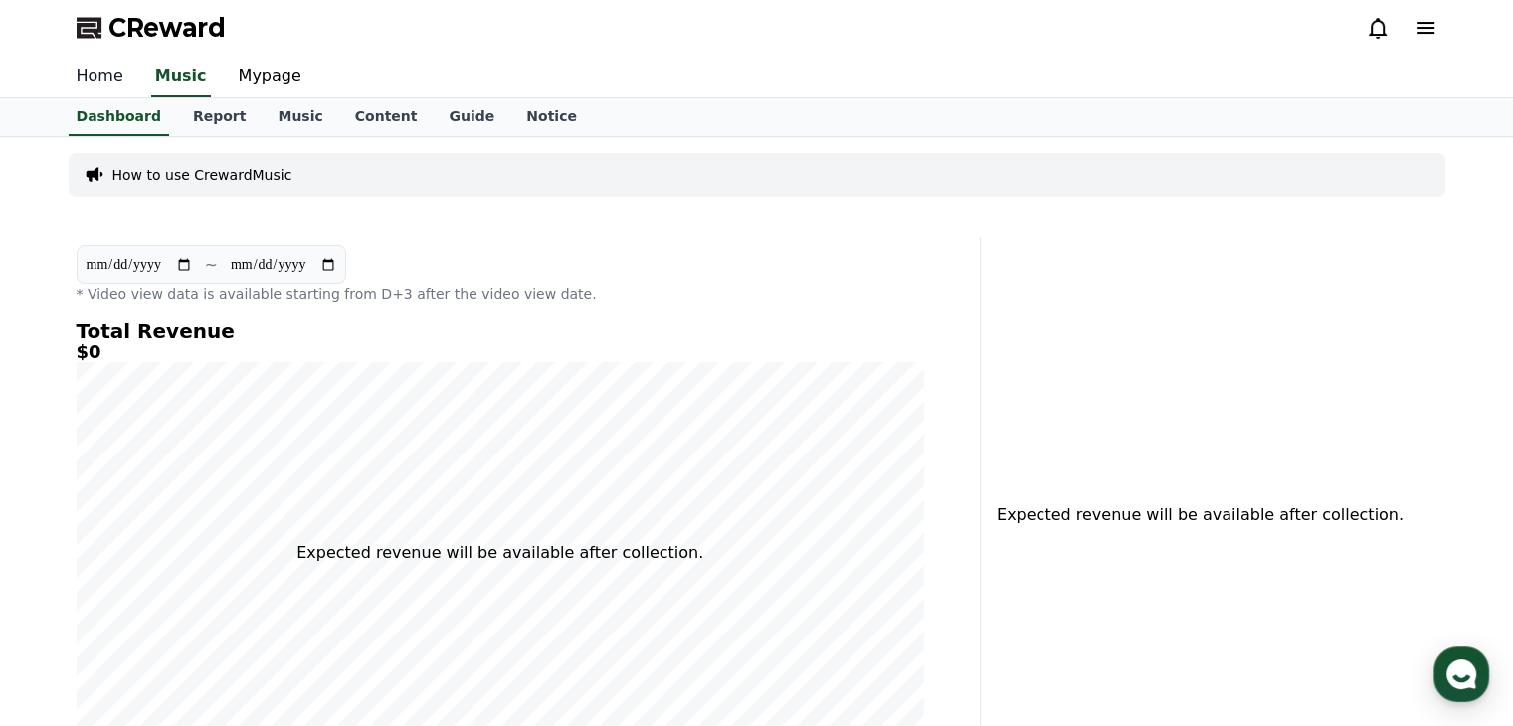
click at [119, 74] on link "Home" at bounding box center [100, 77] width 79 height 42
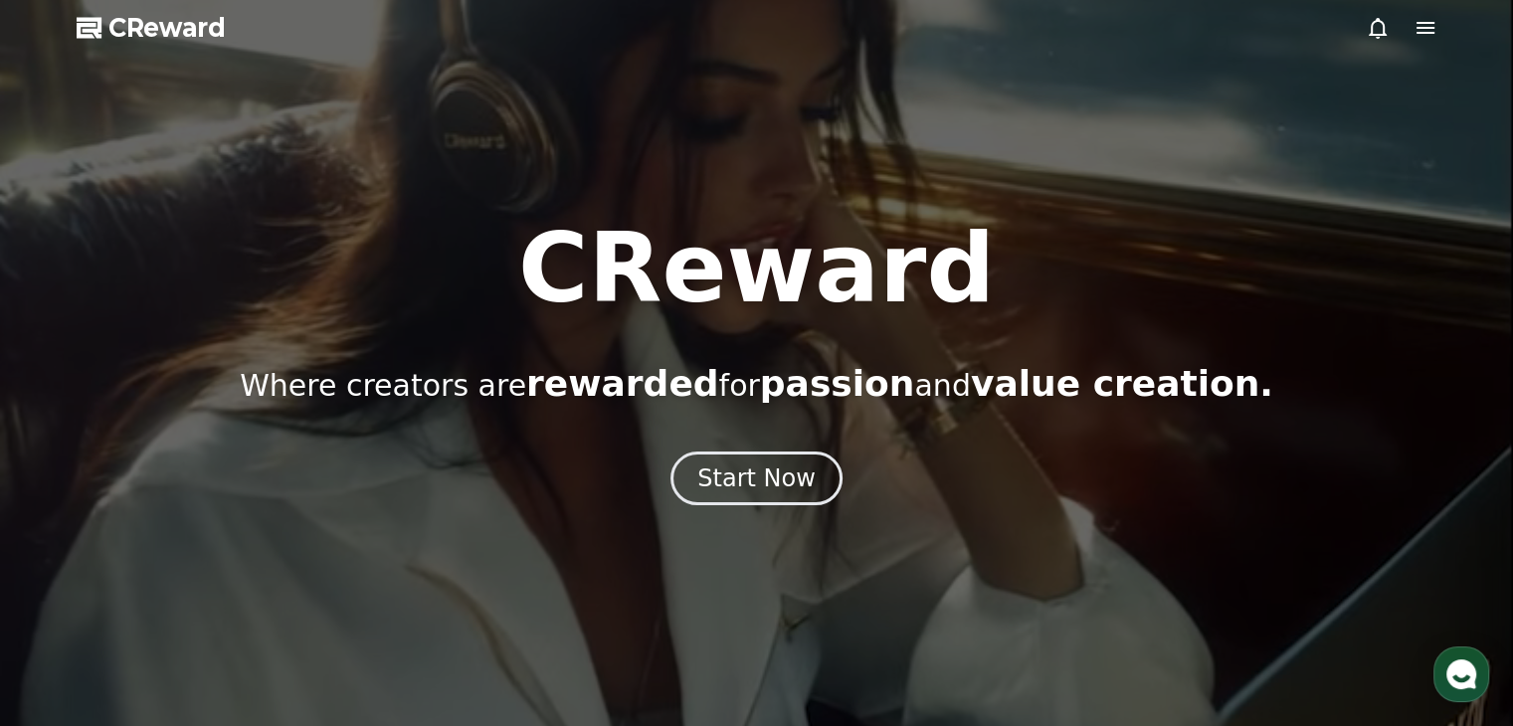
click at [1420, 28] on icon at bounding box center [1425, 28] width 18 height 12
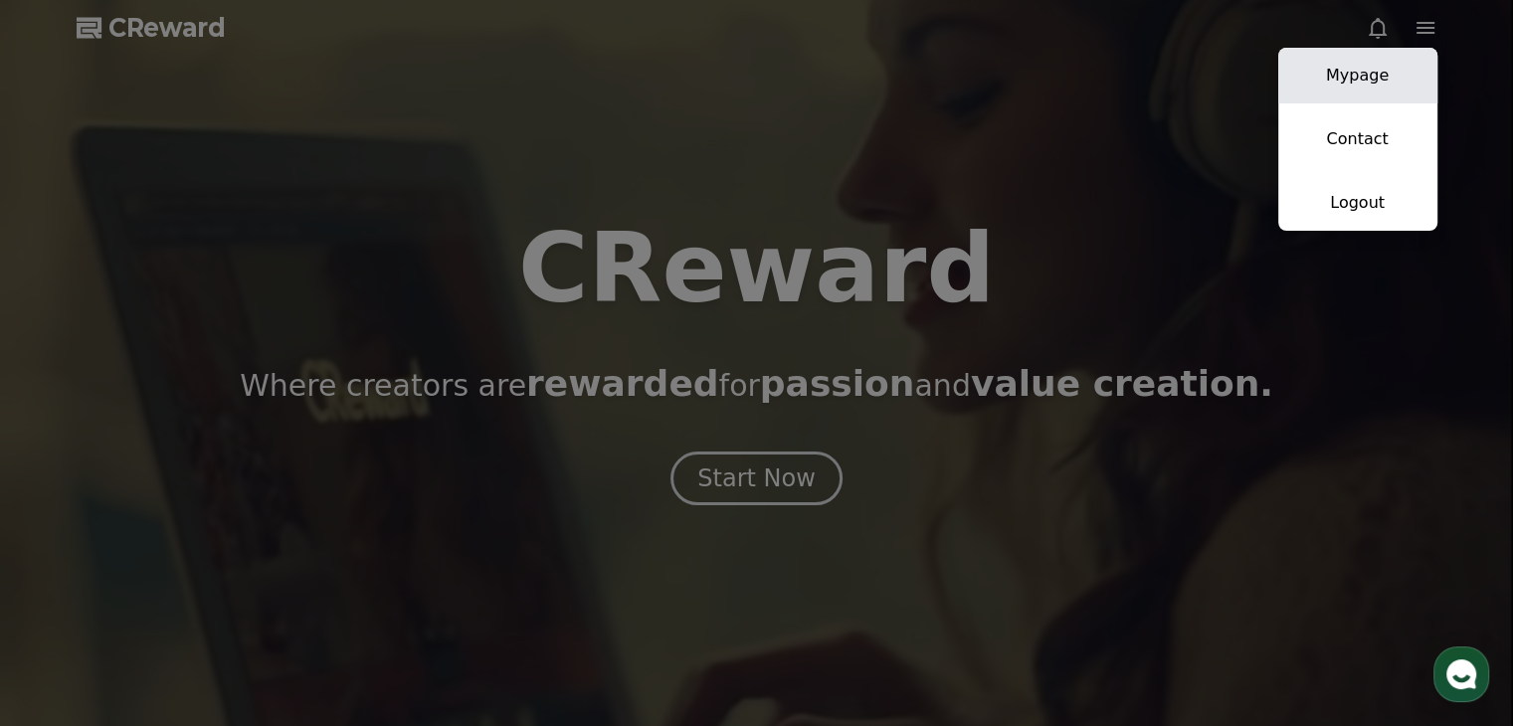
click at [1382, 70] on link "Mypage" at bounding box center [1357, 76] width 159 height 56
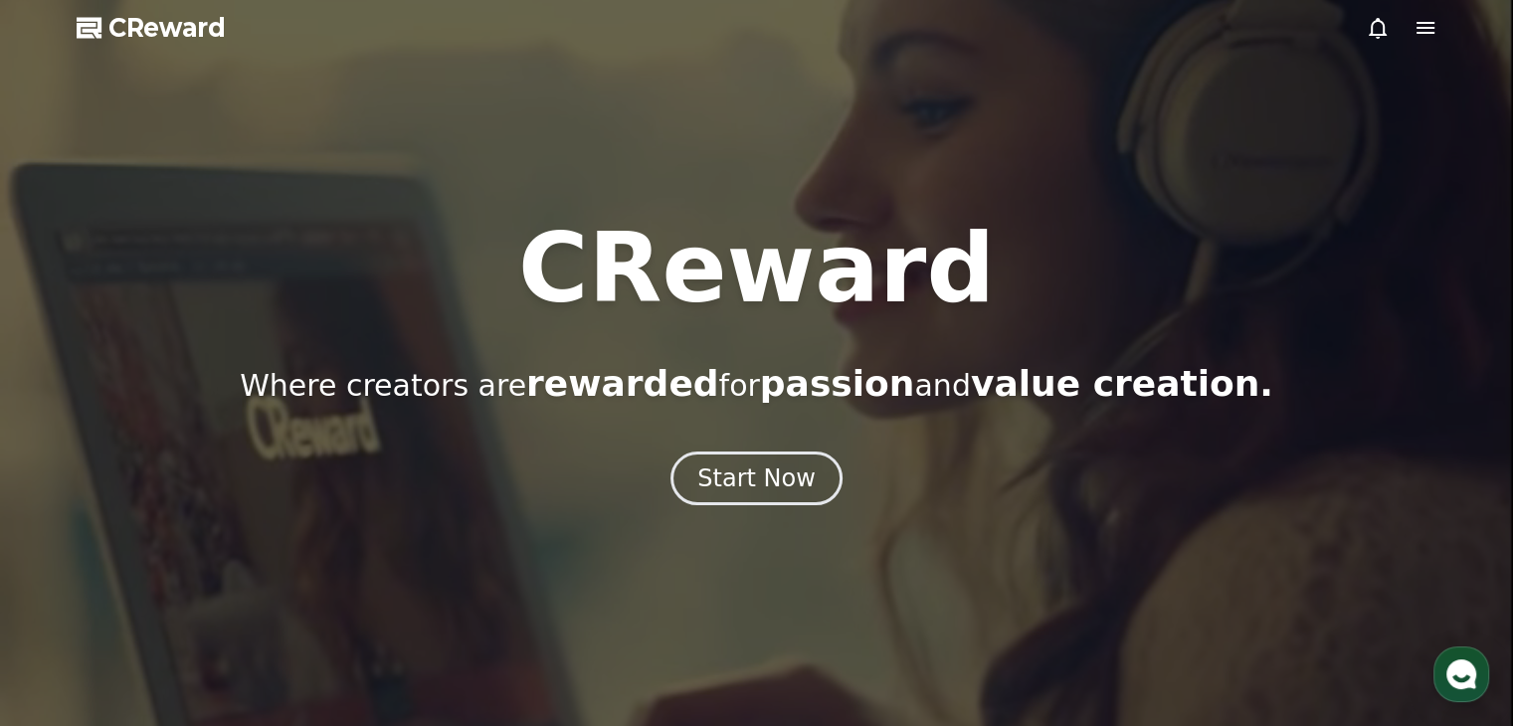
select select "**********"
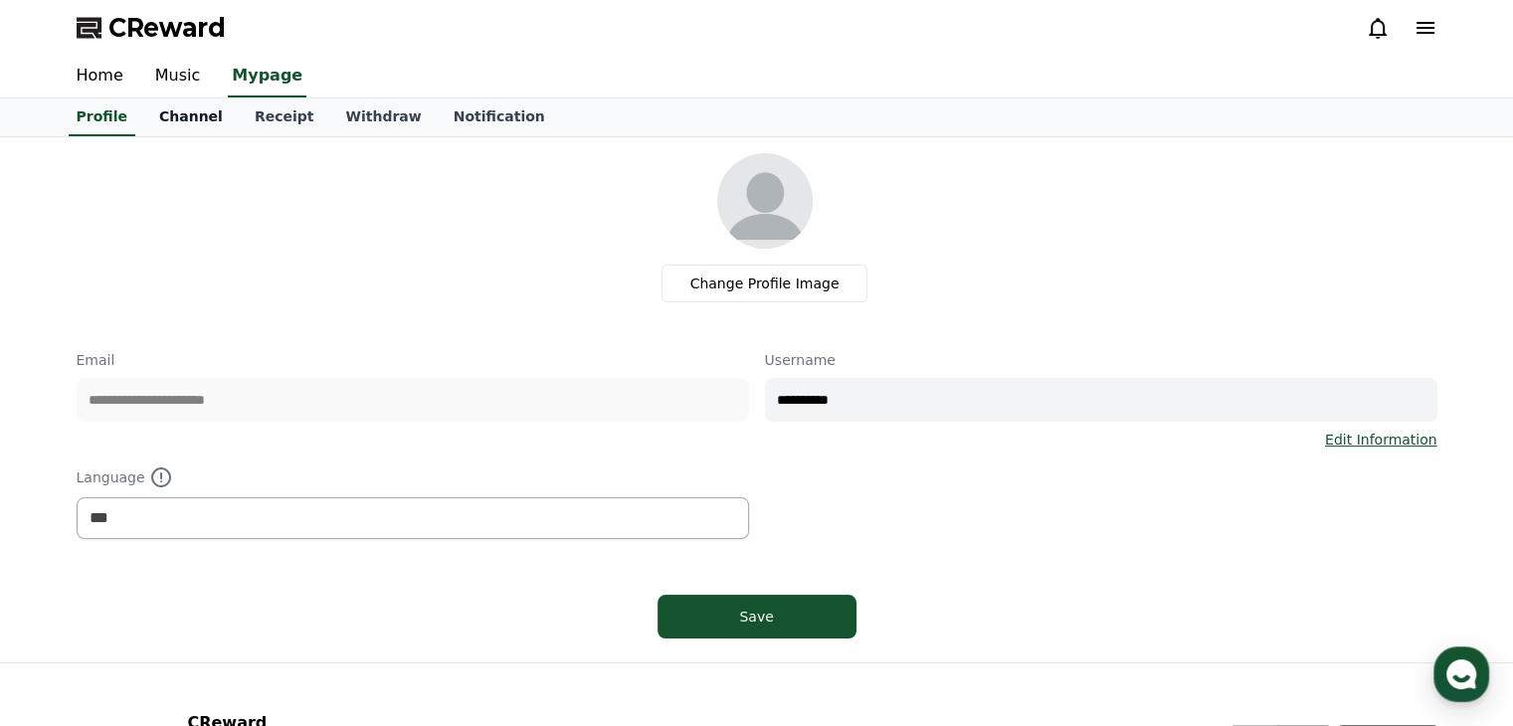
click at [173, 111] on link "Channel" at bounding box center [190, 117] width 95 height 38
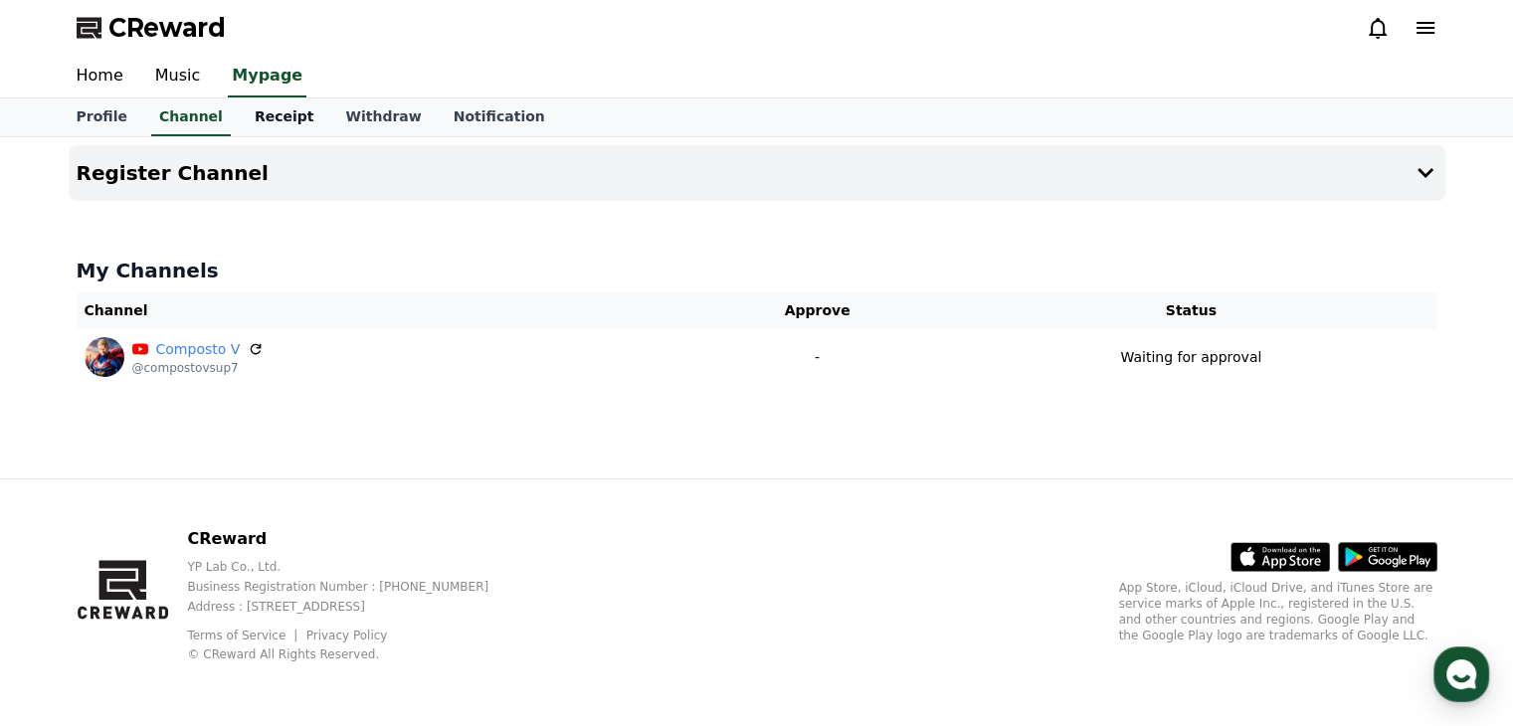
click at [255, 109] on link "Receipt" at bounding box center [284, 117] width 91 height 38
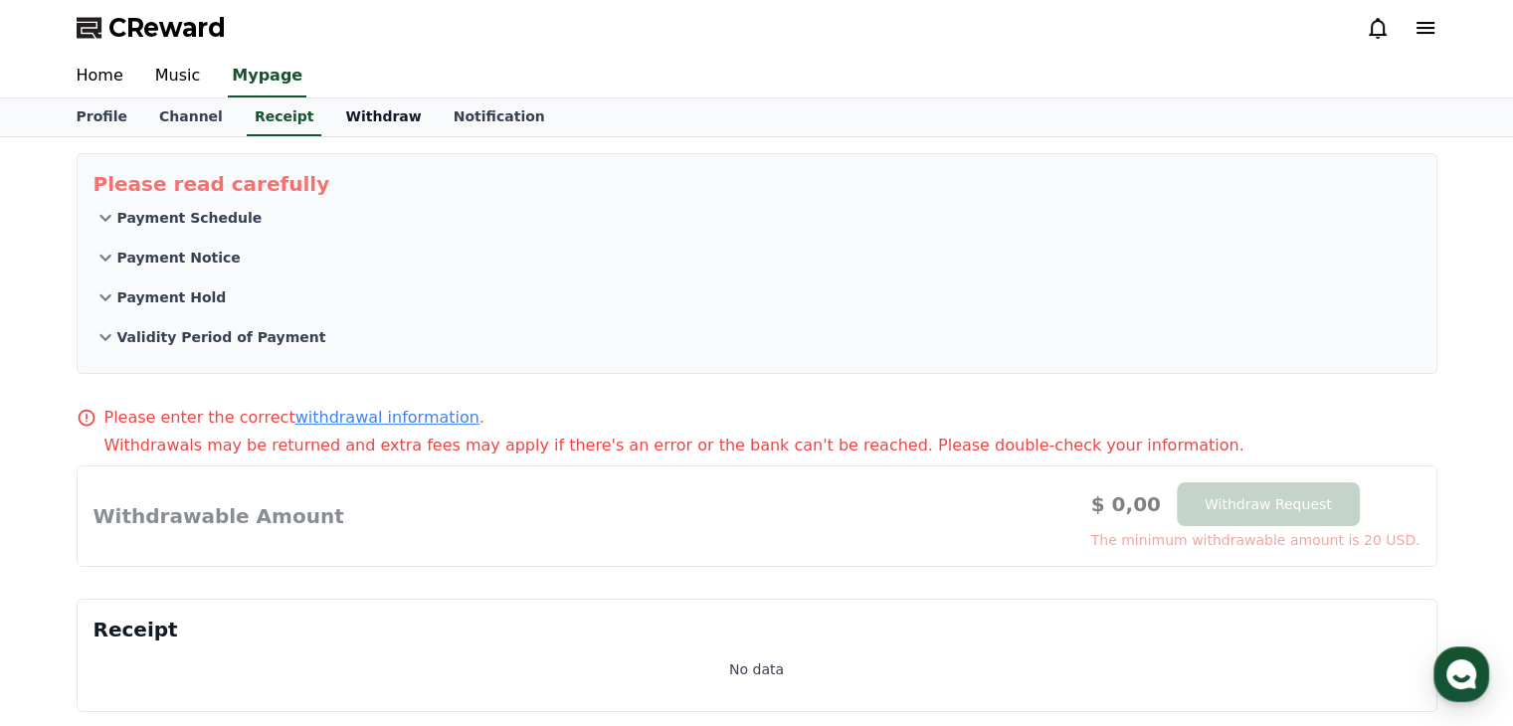
click at [358, 125] on link "Withdraw" at bounding box center [382, 117] width 107 height 38
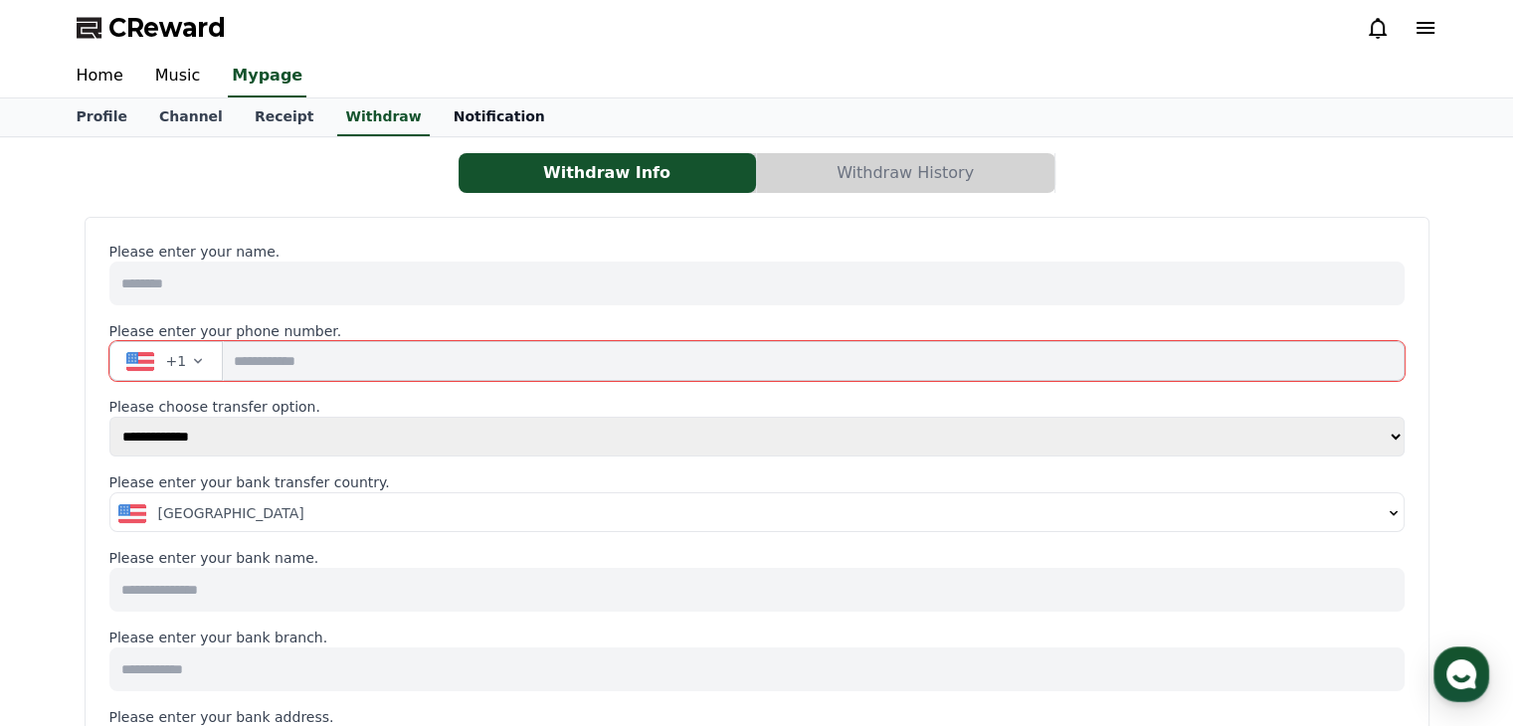
click at [456, 119] on link "Notification" at bounding box center [499, 117] width 123 height 38
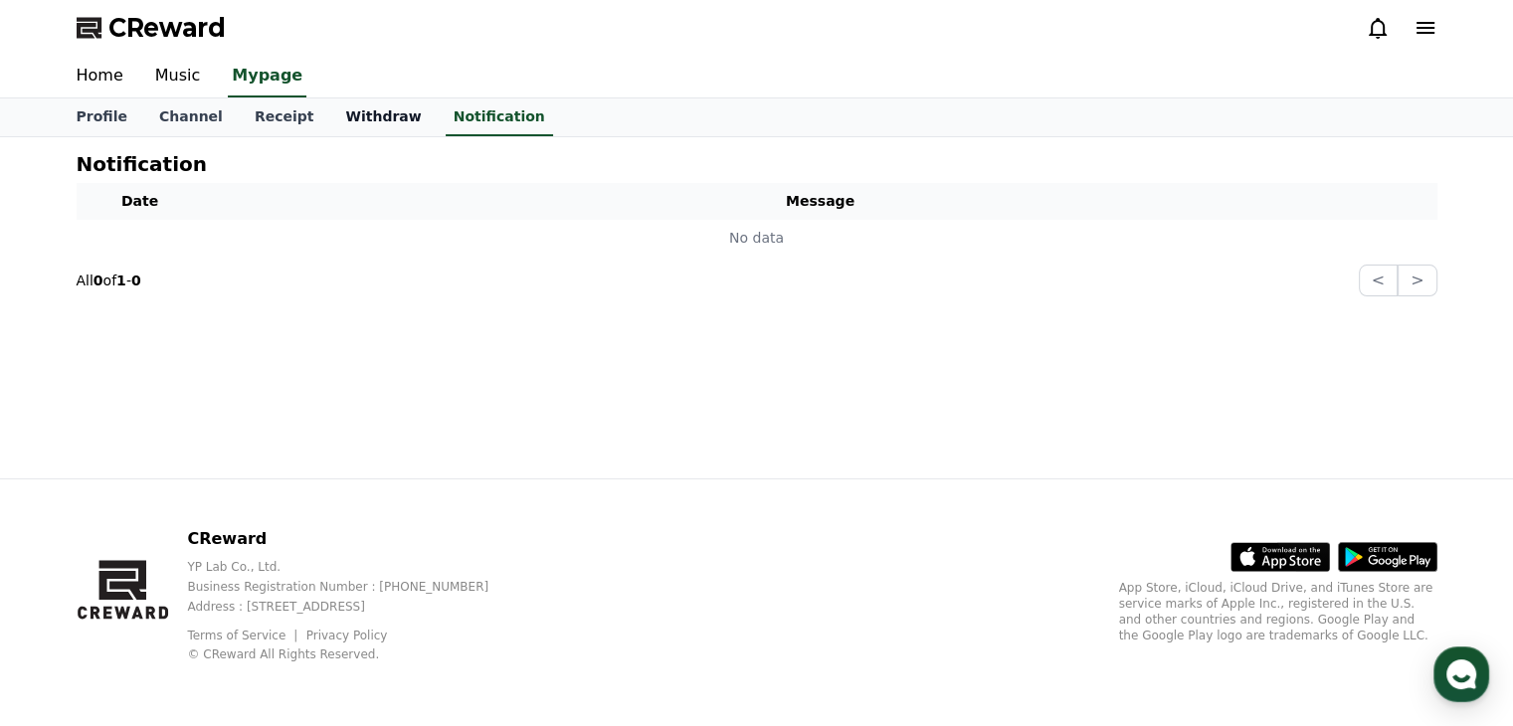
click at [361, 125] on link "Withdraw" at bounding box center [382, 117] width 107 height 38
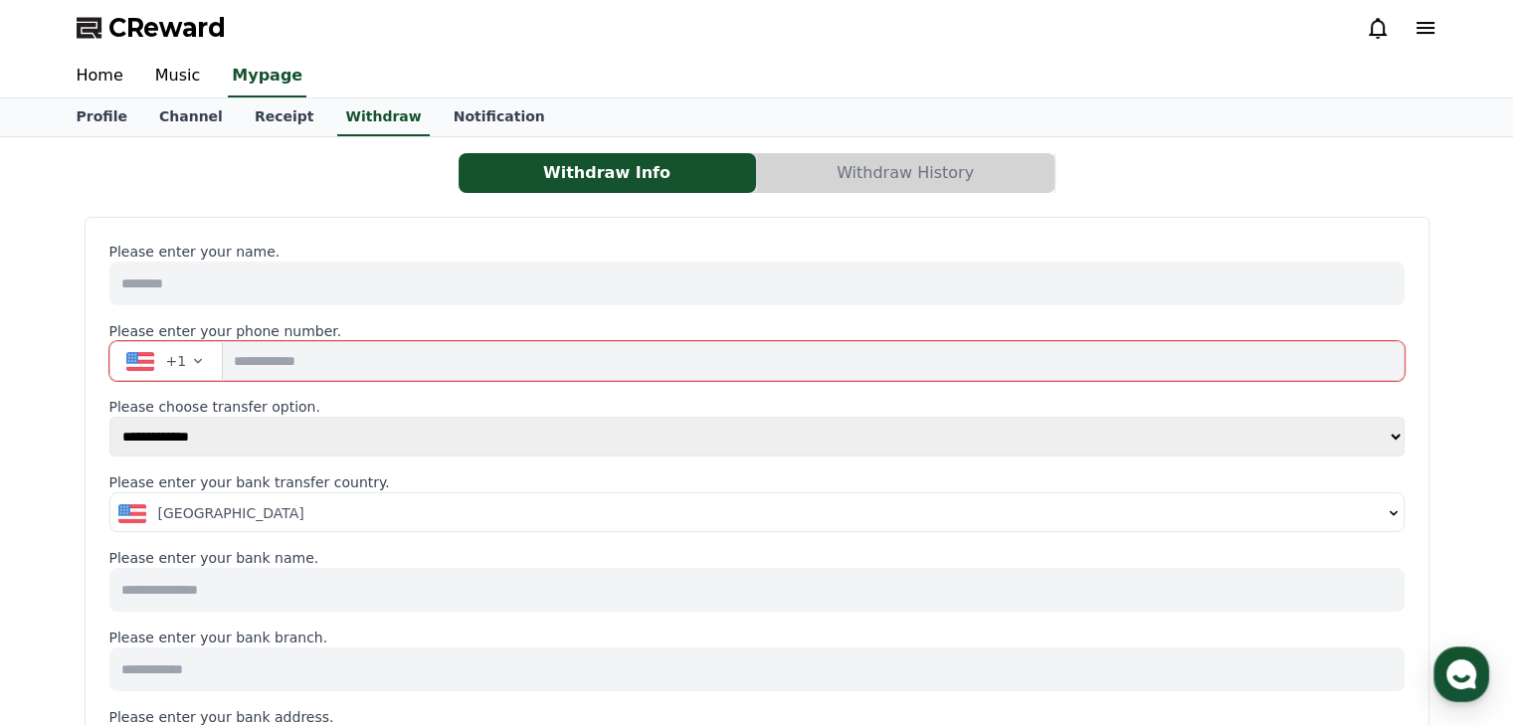
click at [180, 370] on button "+1" at bounding box center [166, 361] width 114 height 40
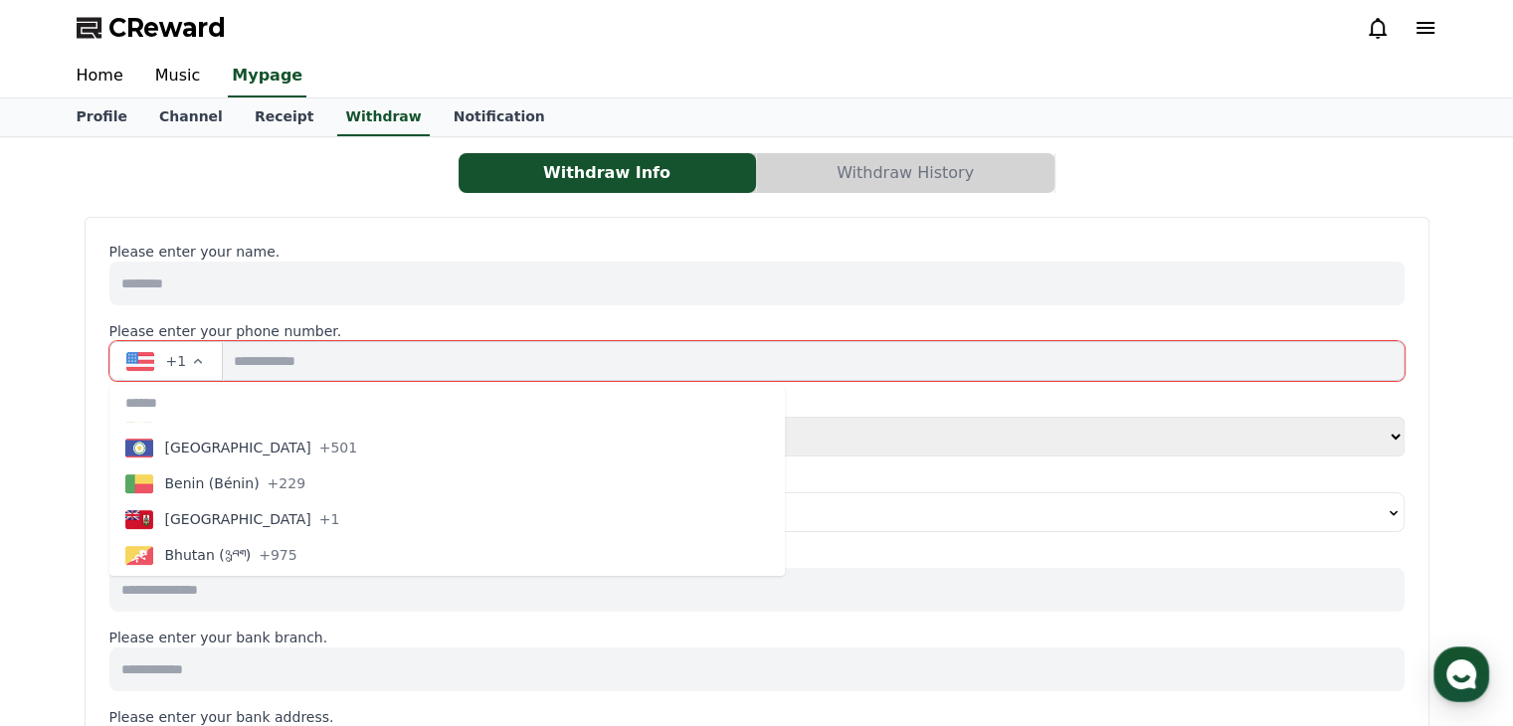
scroll to position [796, 0]
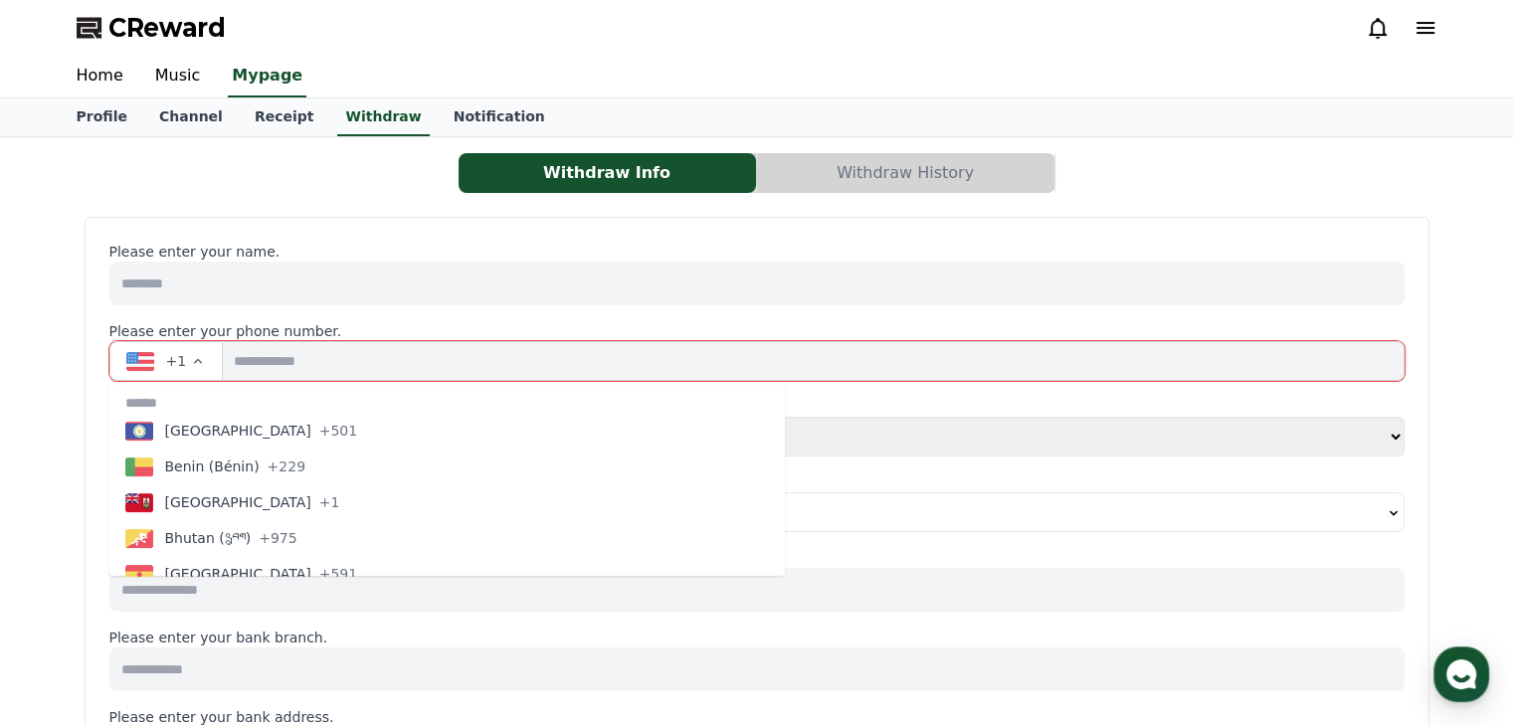
click at [190, 354] on icon "button" at bounding box center [198, 361] width 16 height 16
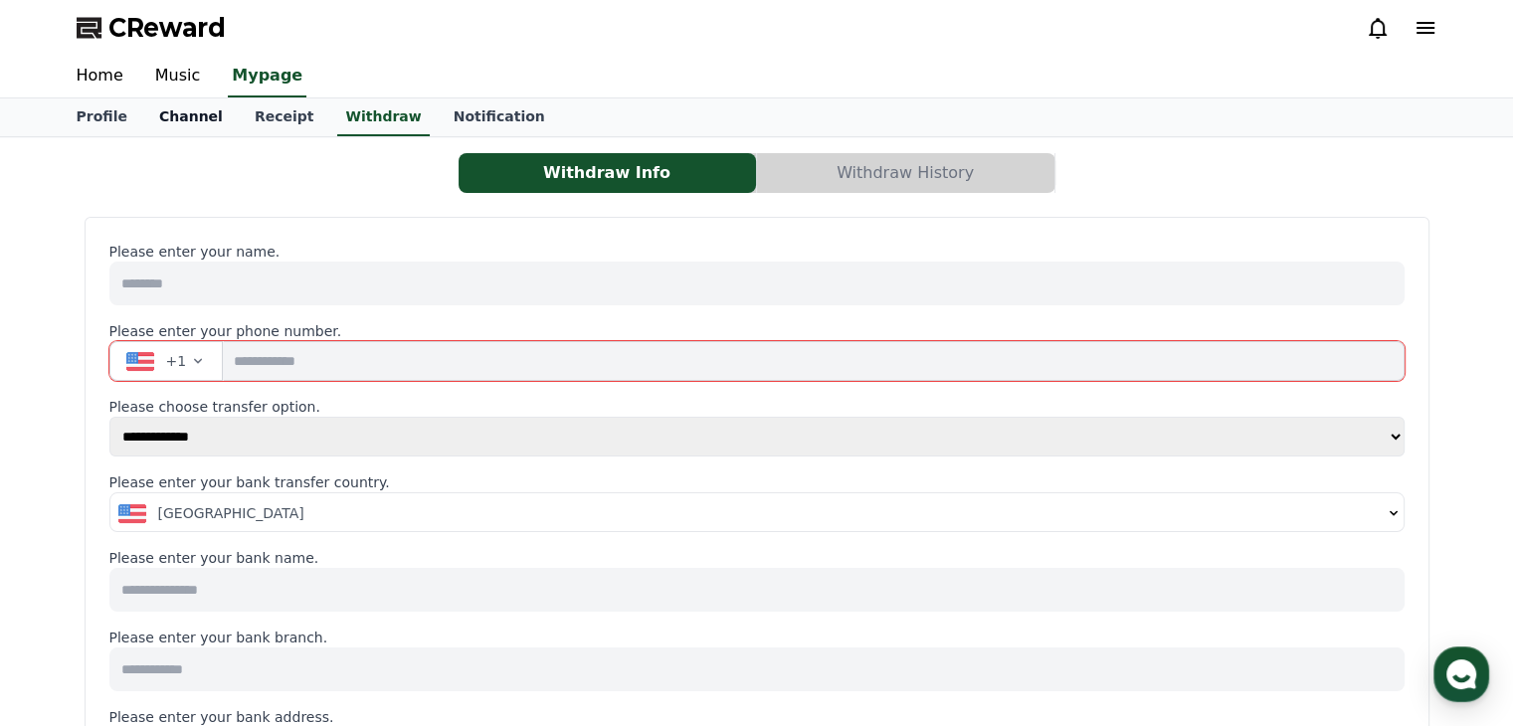
click at [173, 112] on link "Channel" at bounding box center [190, 117] width 95 height 38
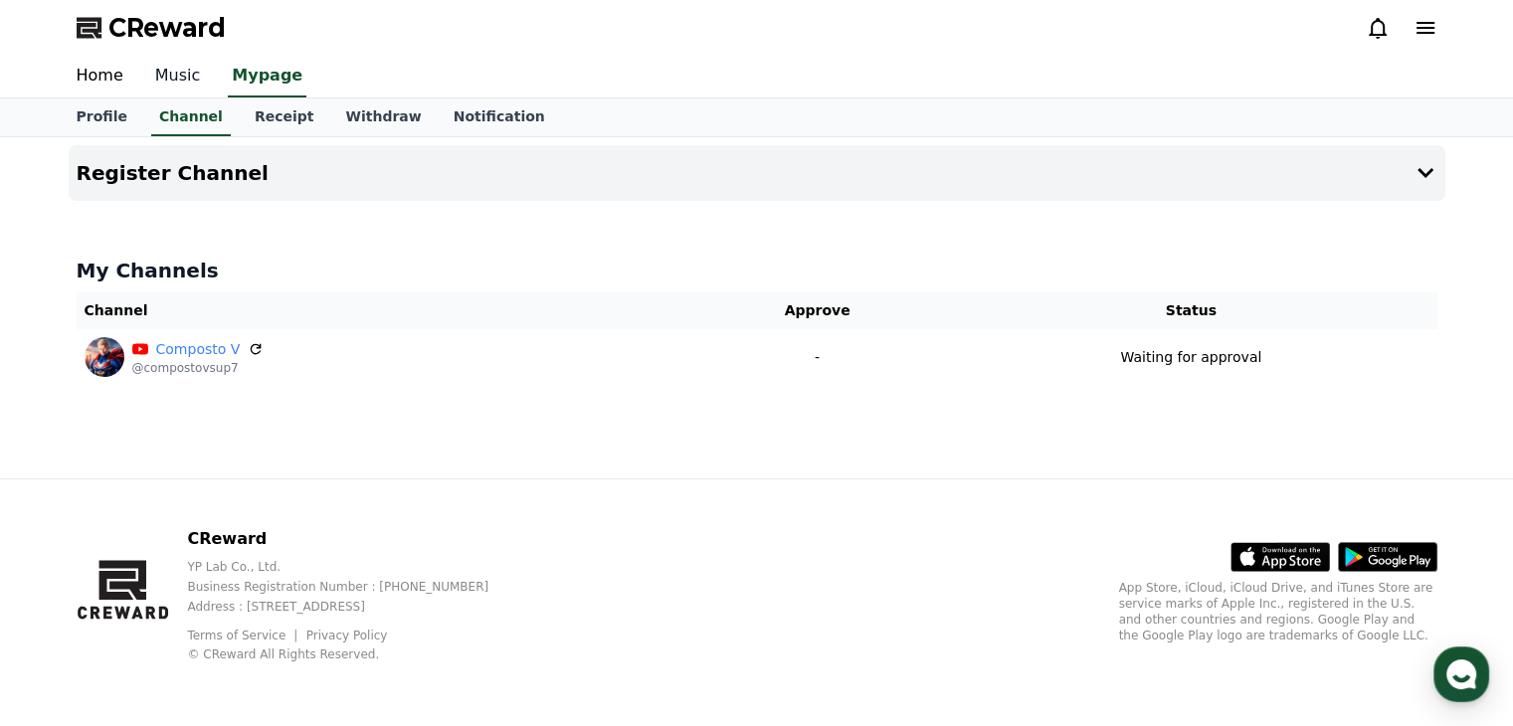
click at [163, 70] on link "Music" at bounding box center [178, 77] width 78 height 42
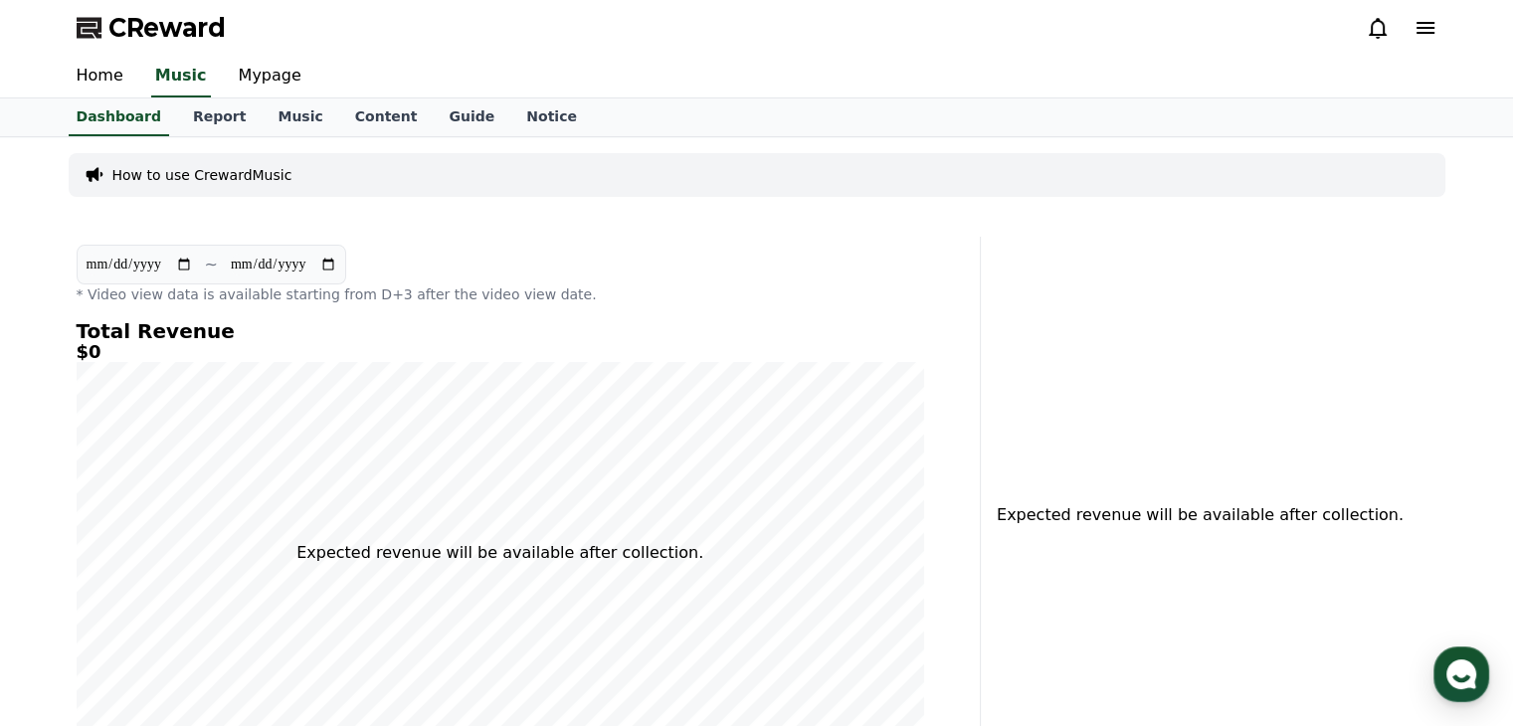
click at [123, 178] on p "How to use CrewardMusic" at bounding box center [202, 175] width 180 height 20
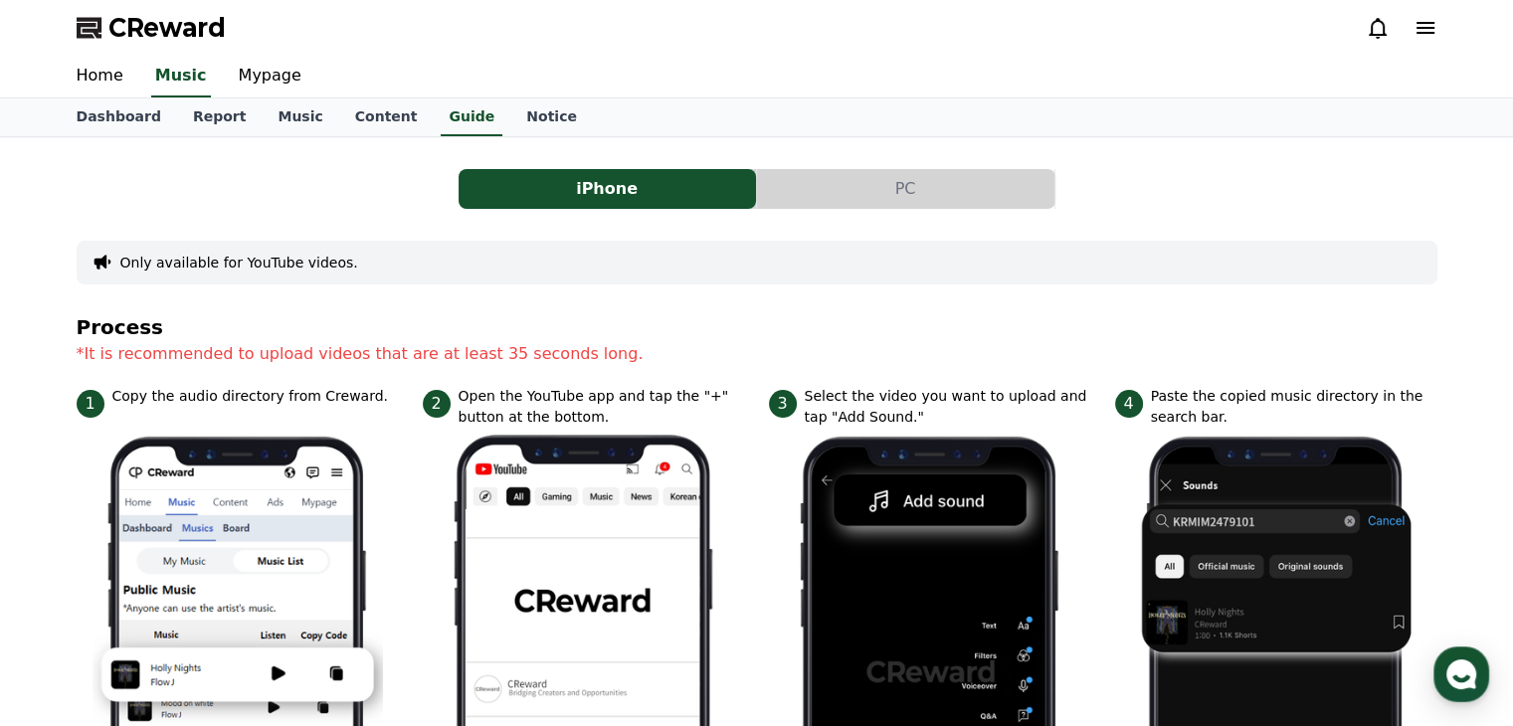
click at [835, 190] on button "PC" at bounding box center [905, 189] width 297 height 40
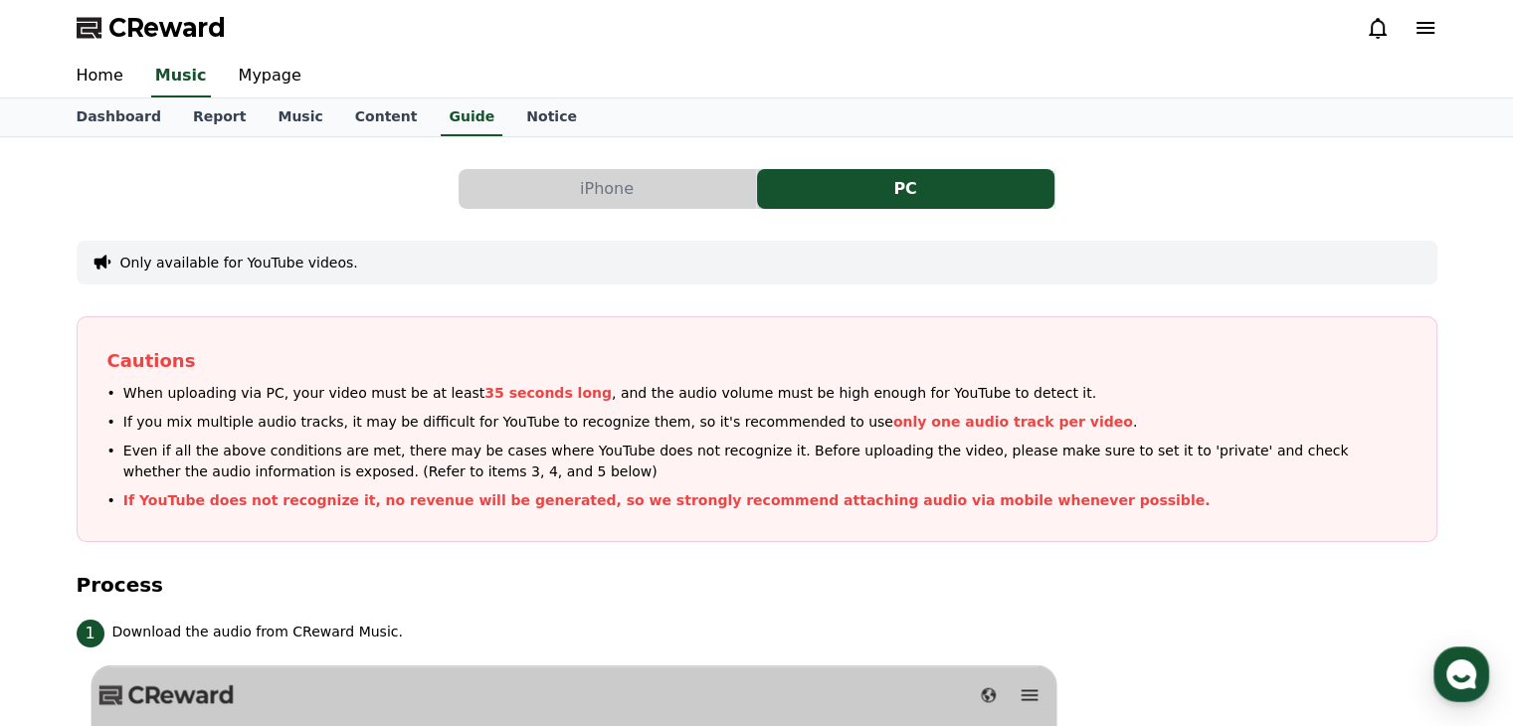
click at [581, 196] on button "iPhone" at bounding box center [606, 189] width 297 height 40
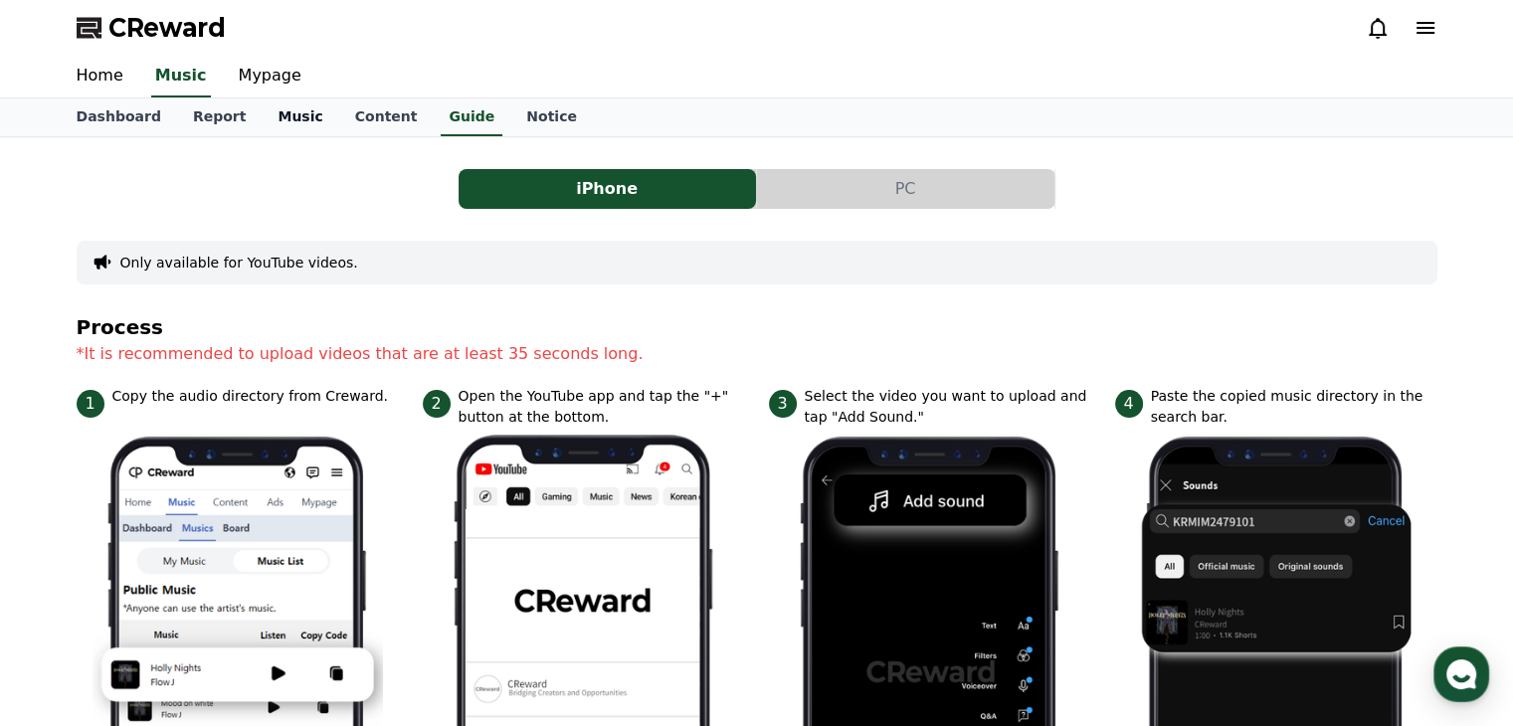
click at [273, 111] on link "Music" at bounding box center [300, 117] width 77 height 38
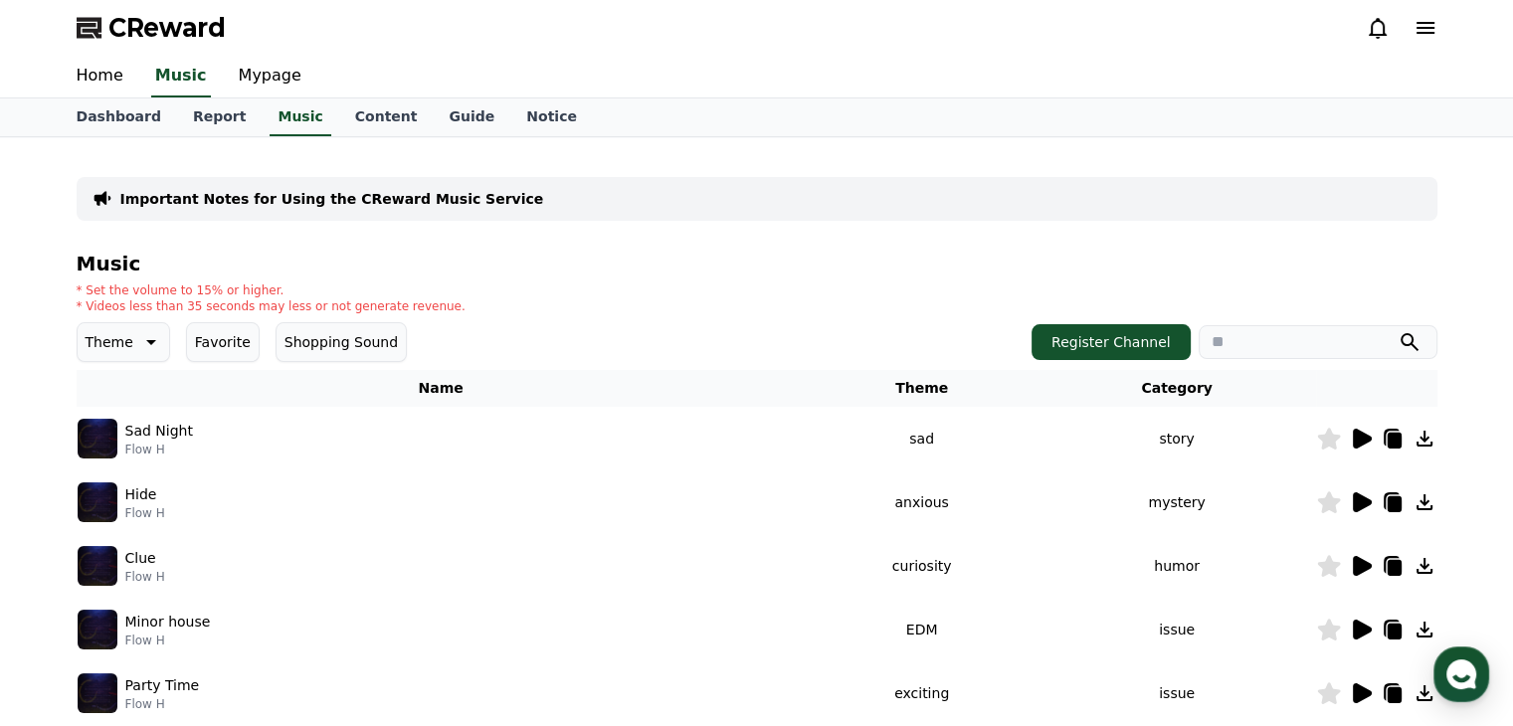
click at [1361, 431] on icon at bounding box center [1360, 439] width 24 height 24
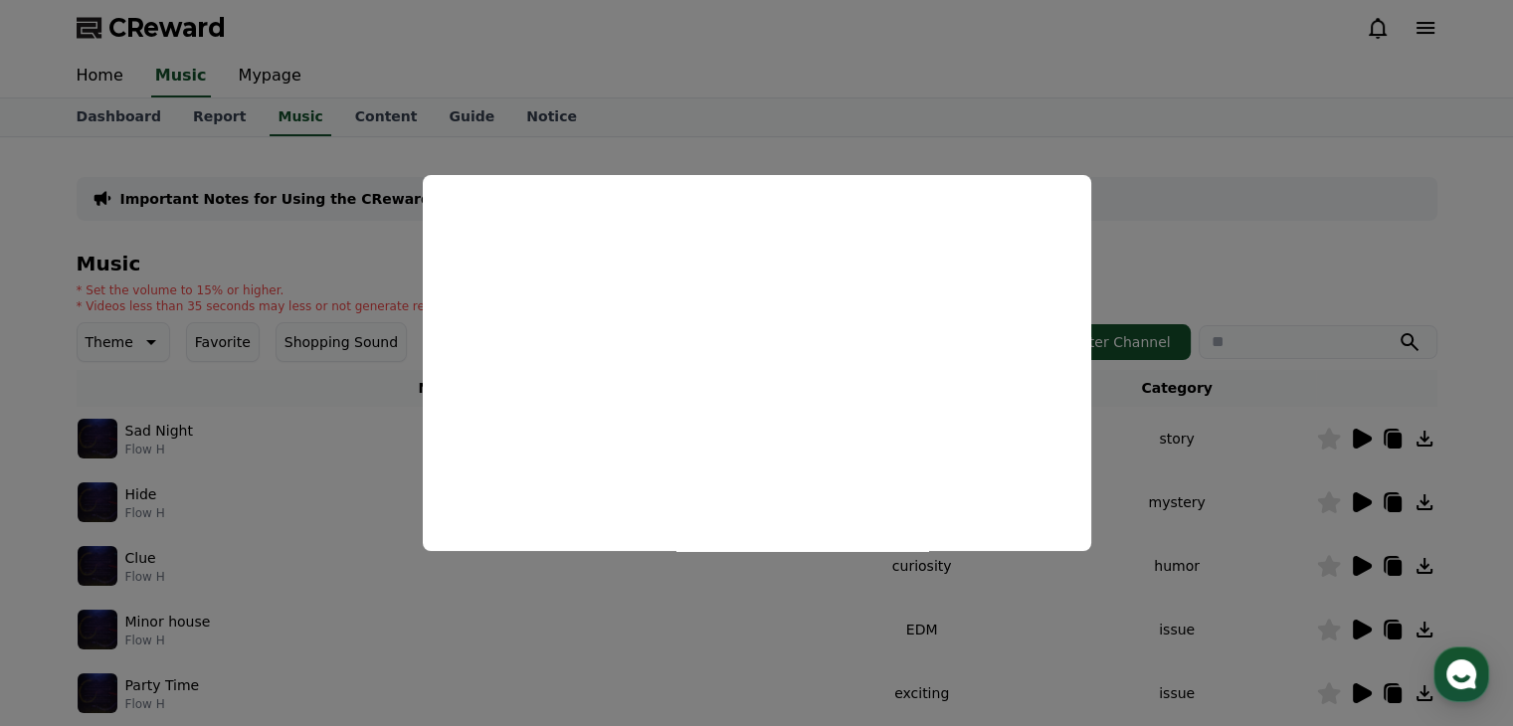
click at [138, 437] on button "close modal" at bounding box center [756, 363] width 1513 height 726
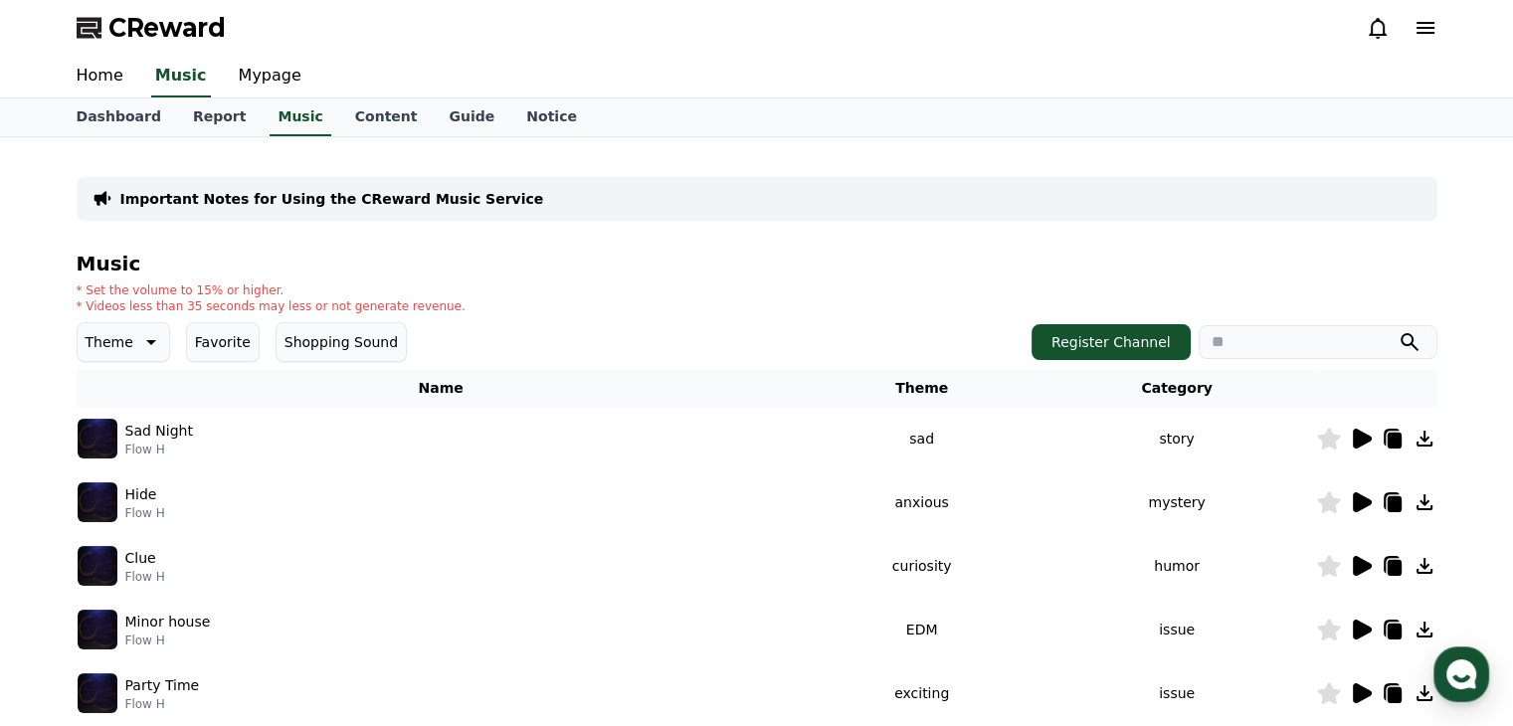
click at [100, 435] on img at bounding box center [98, 439] width 40 height 40
click at [1358, 440] on icon at bounding box center [1361, 439] width 19 height 20
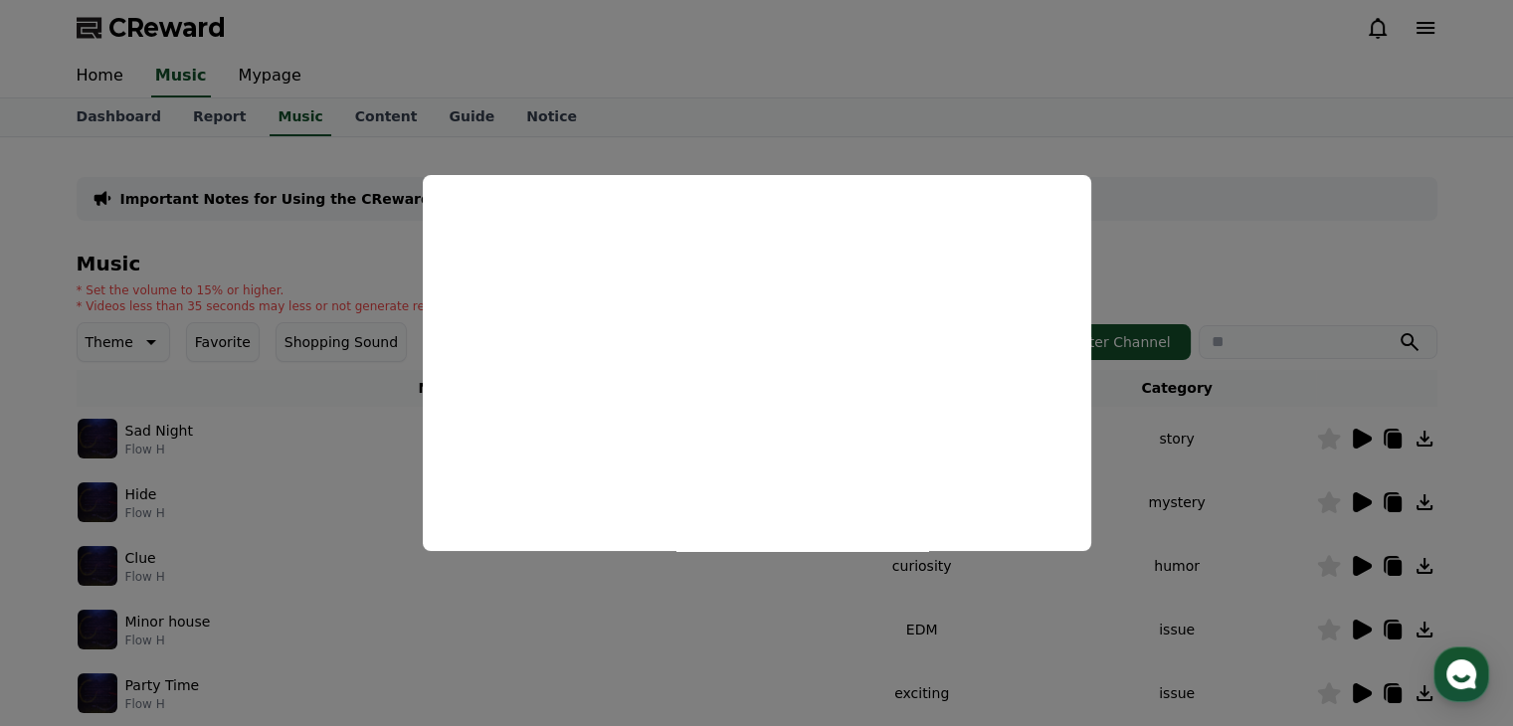
click at [1352, 493] on button "close modal" at bounding box center [756, 363] width 1513 height 726
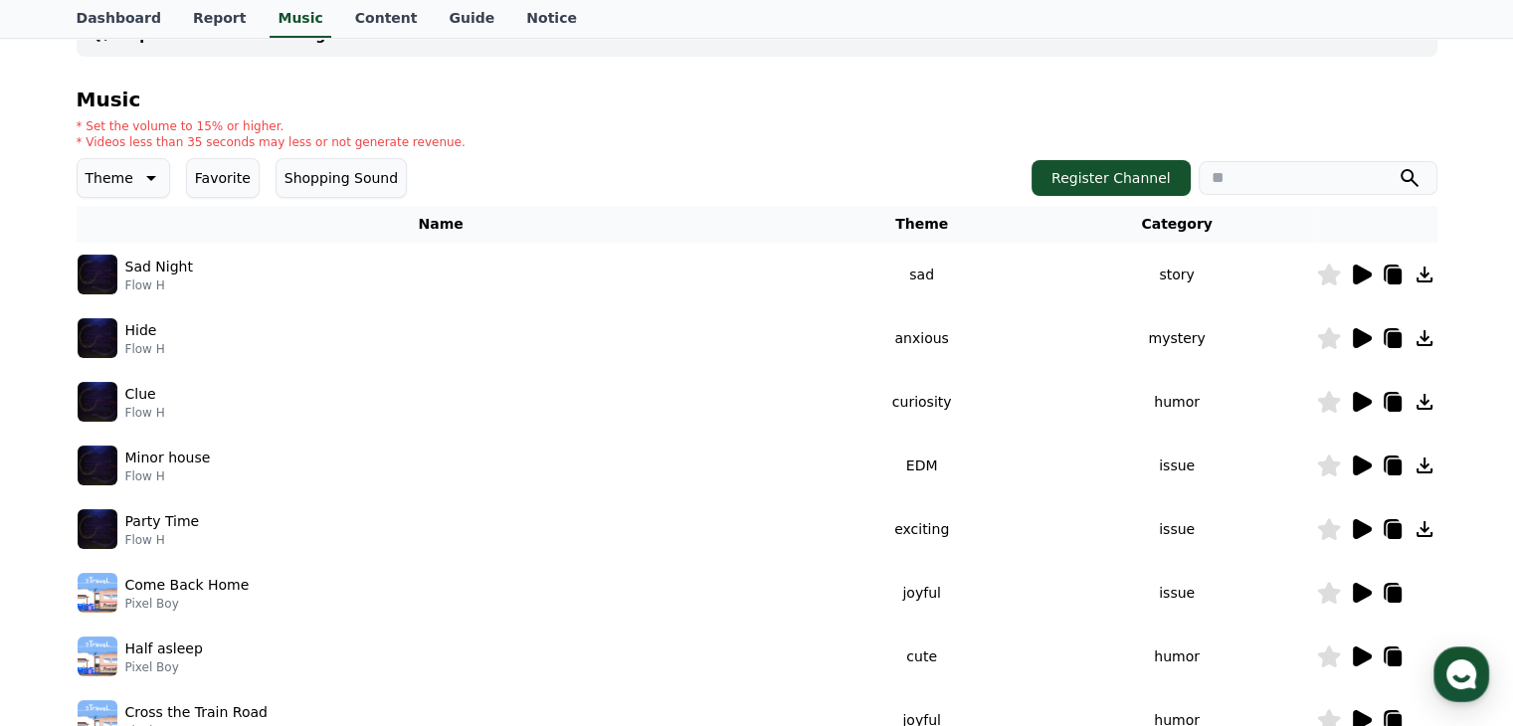
scroll to position [199, 0]
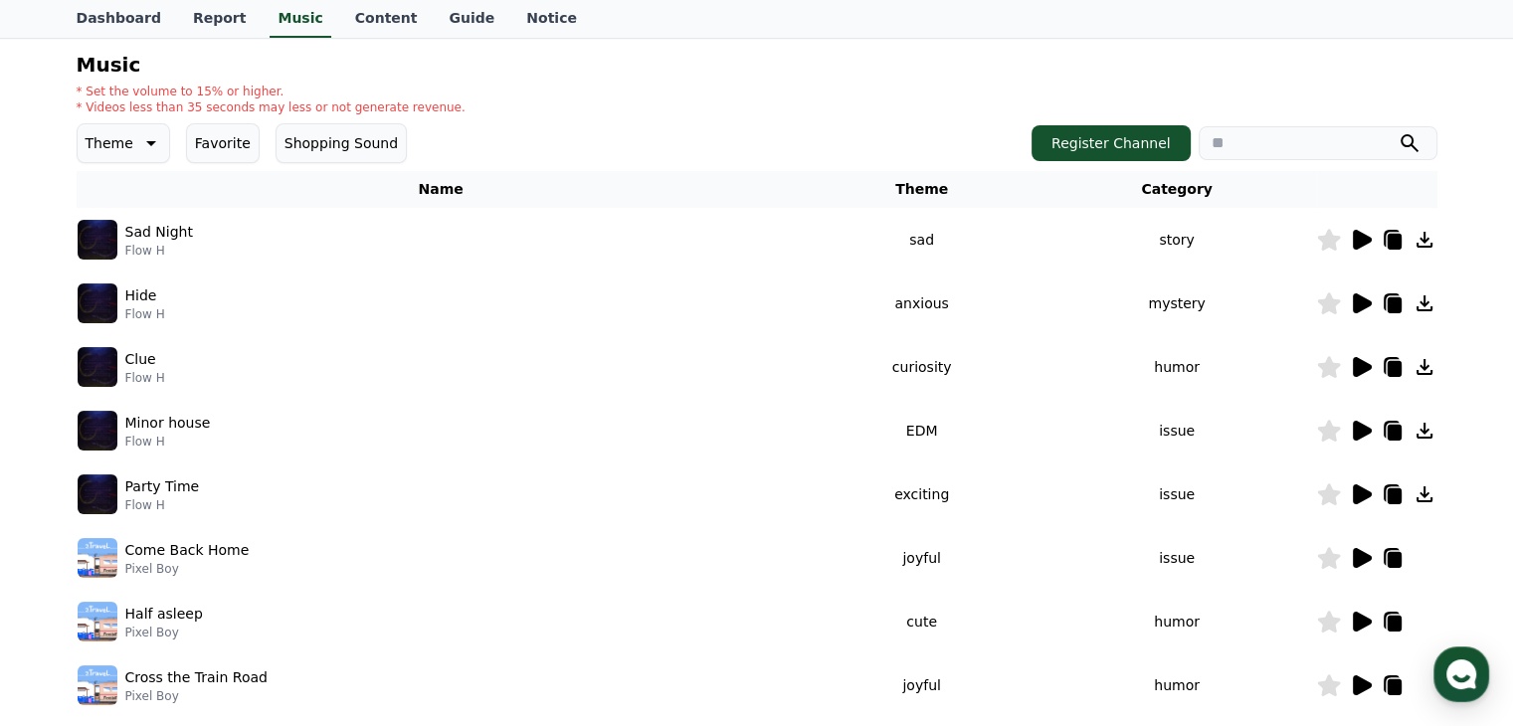
click at [103, 301] on img at bounding box center [98, 303] width 40 height 40
click at [1356, 305] on icon at bounding box center [1361, 303] width 19 height 20
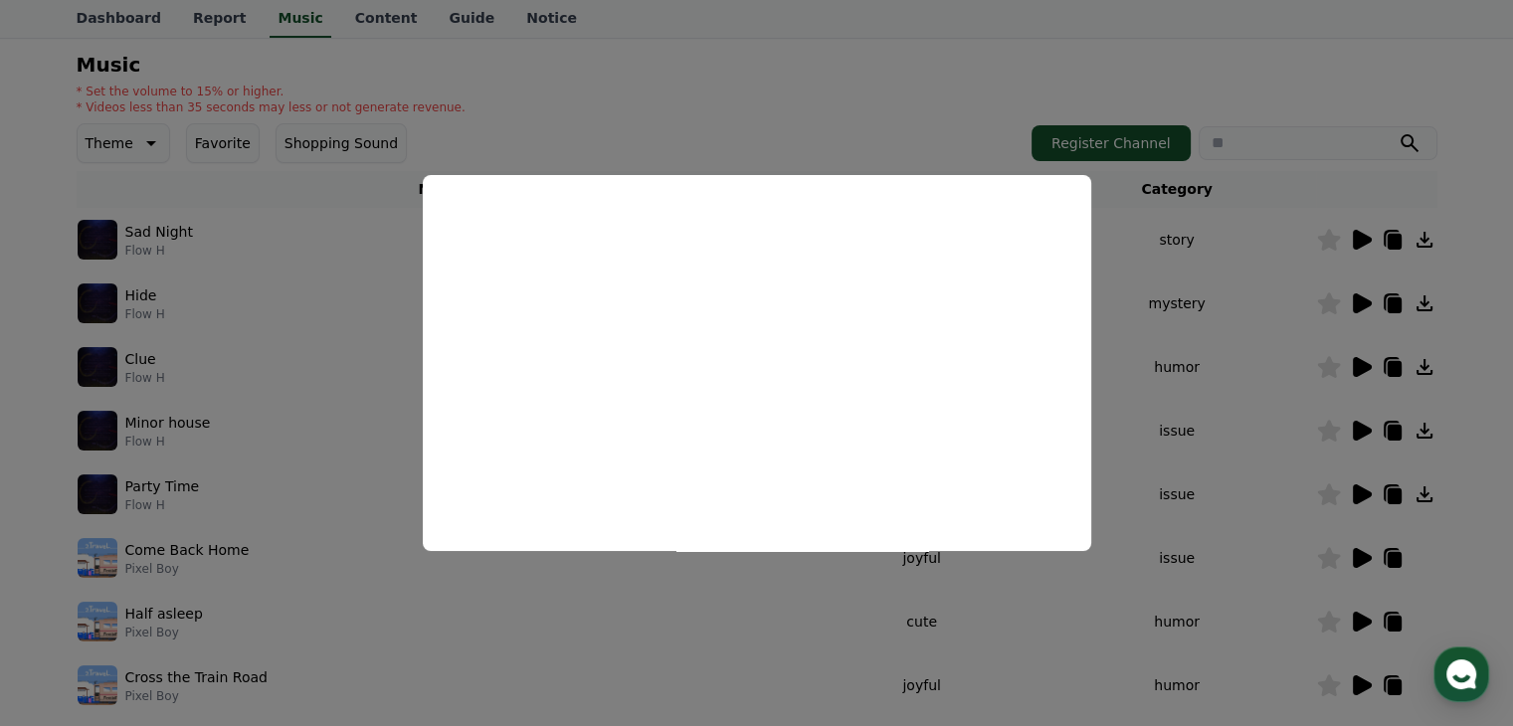
click at [1327, 423] on button "close modal" at bounding box center [756, 363] width 1513 height 726
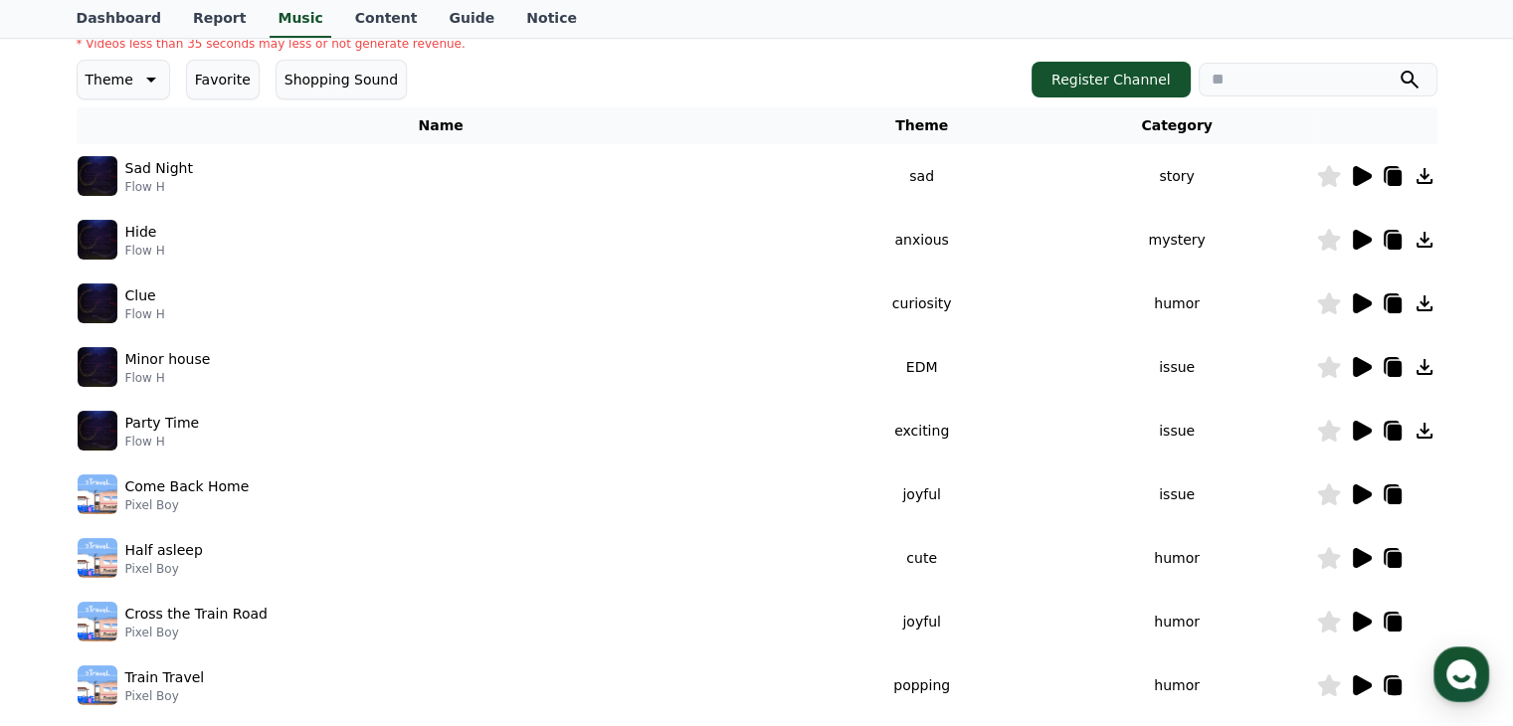
scroll to position [298, 0]
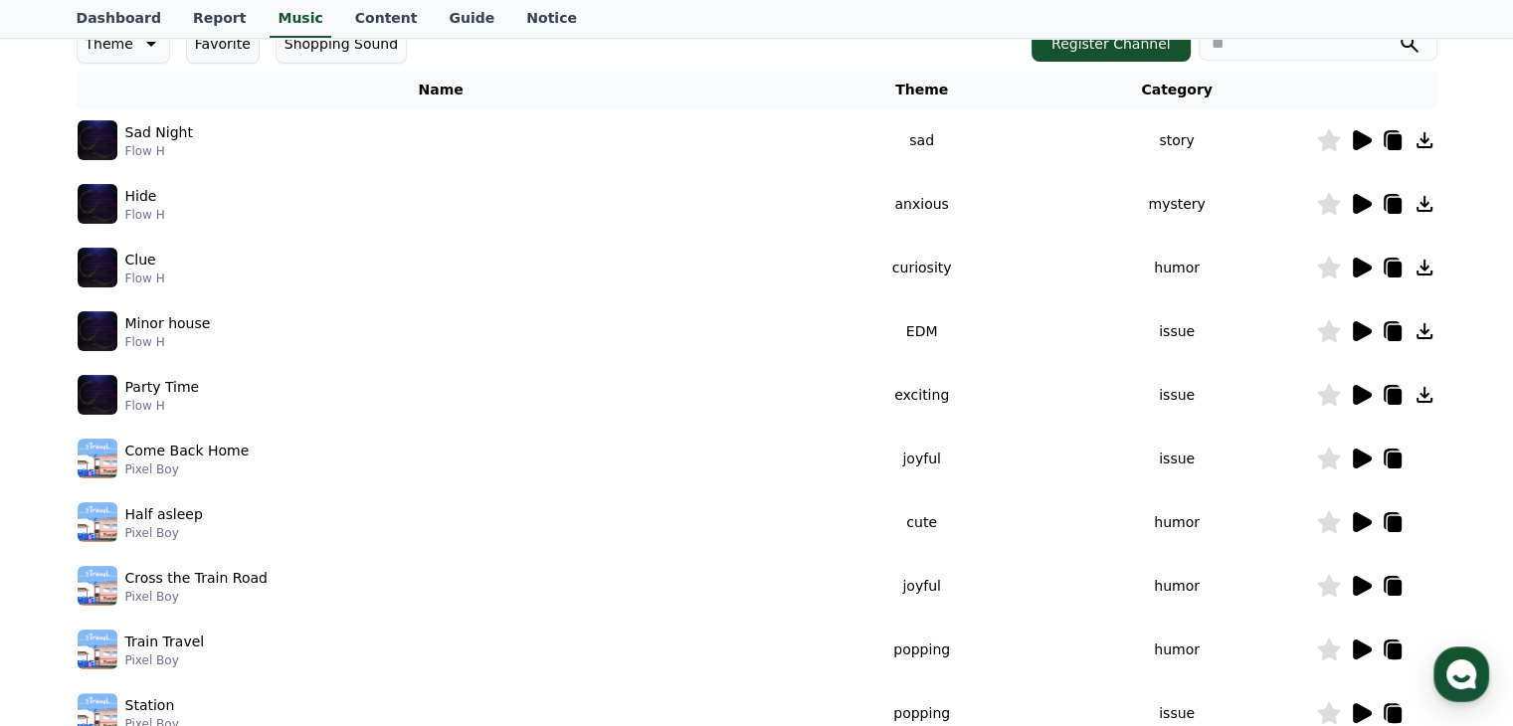
click at [1355, 399] on icon at bounding box center [1361, 395] width 19 height 20
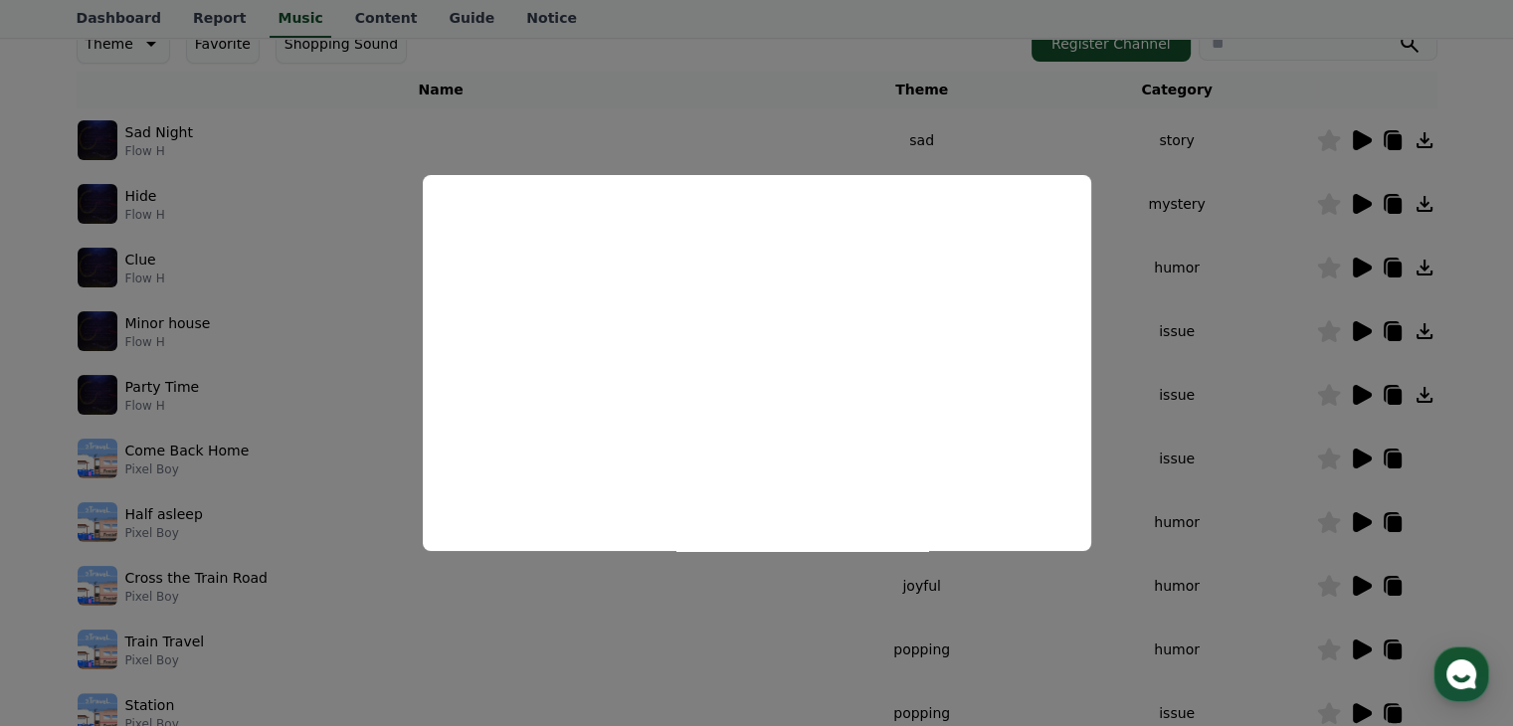
click at [1262, 427] on button "close modal" at bounding box center [756, 363] width 1513 height 726
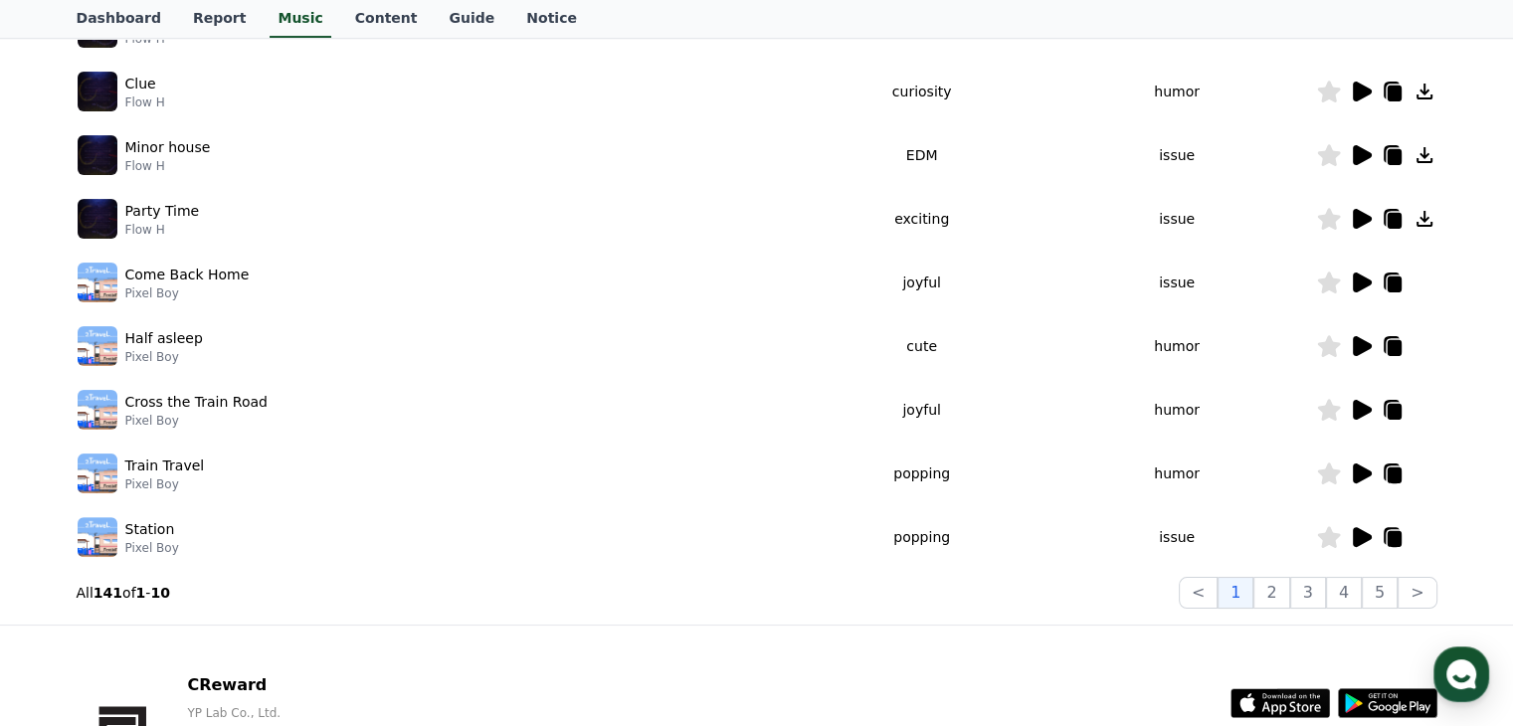
scroll to position [23, 0]
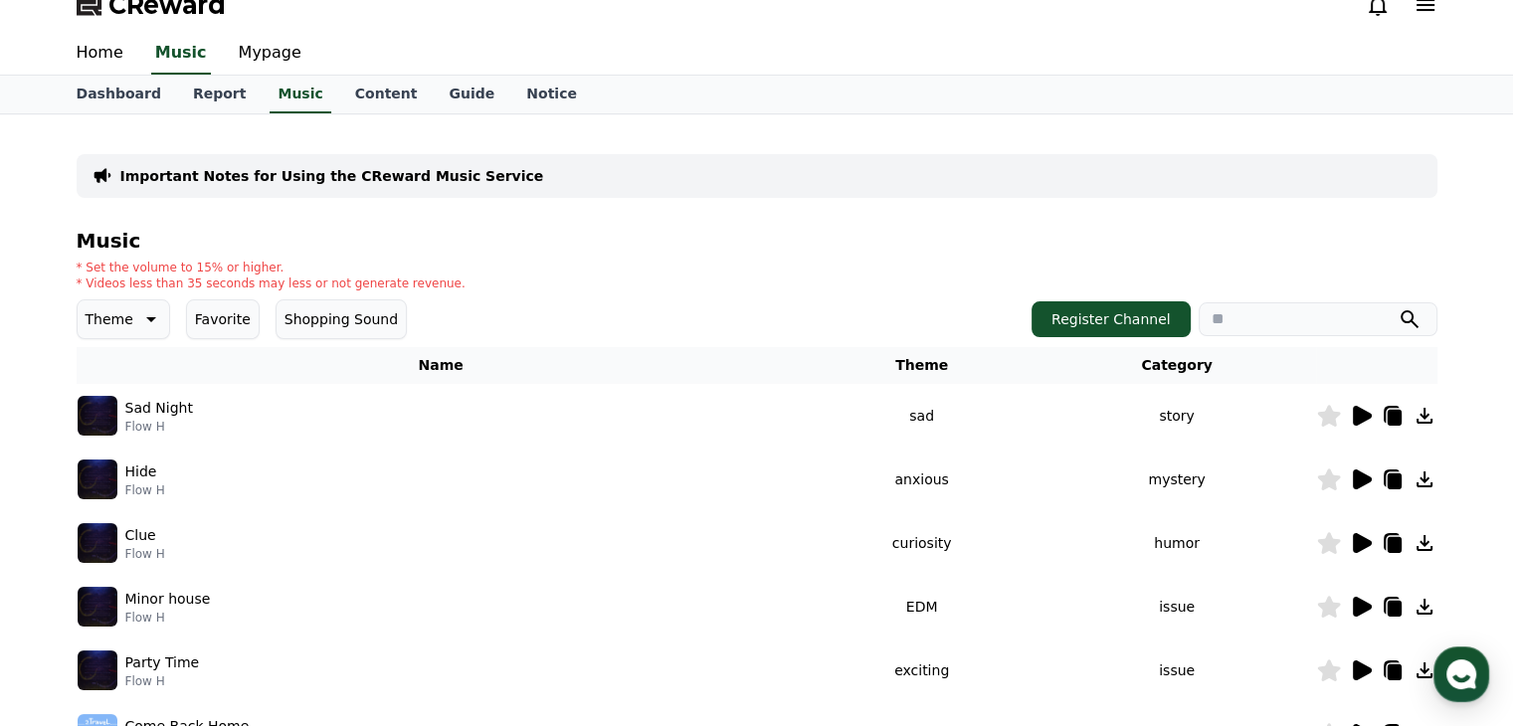
click at [217, 321] on button "Favorite" at bounding box center [223, 319] width 74 height 40
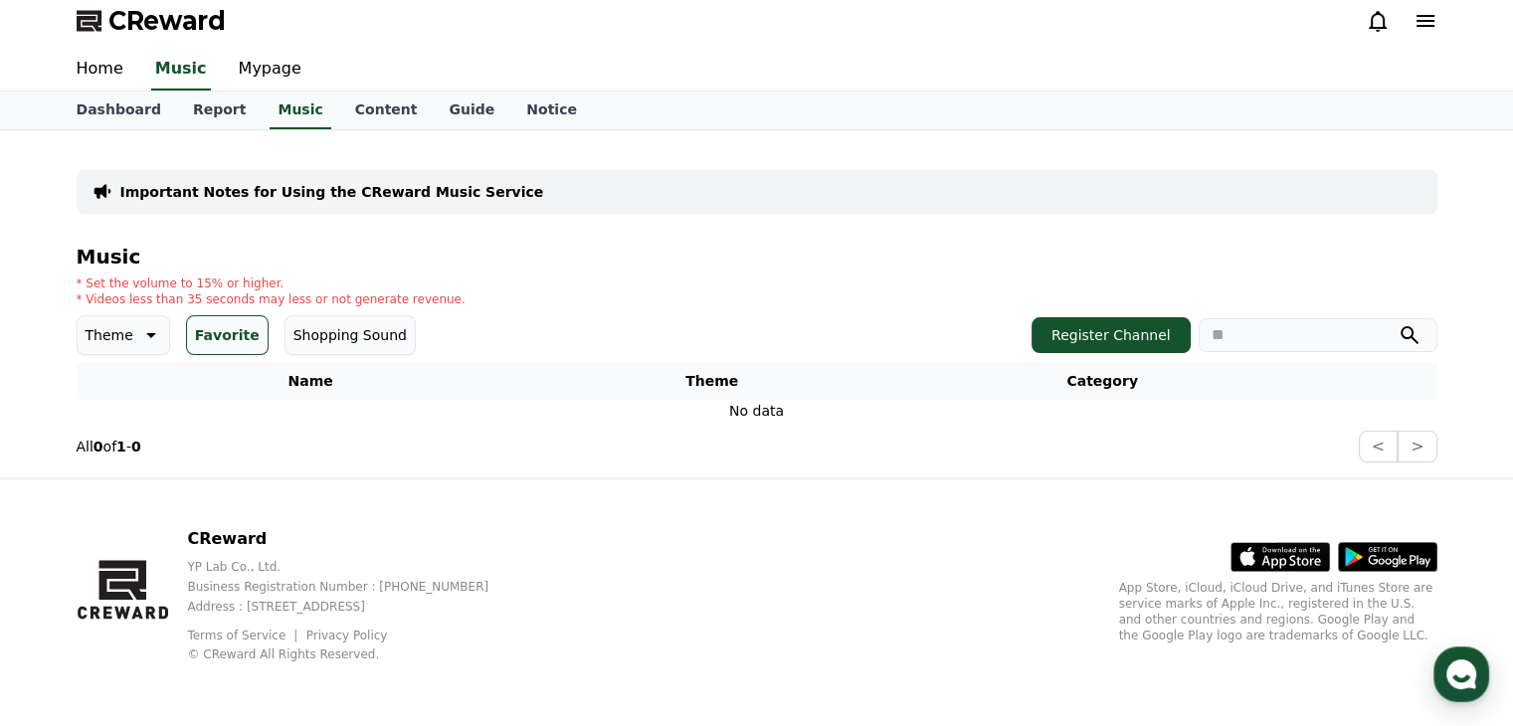
scroll to position [6, 0]
click at [137, 338] on icon at bounding box center [149, 336] width 24 height 24
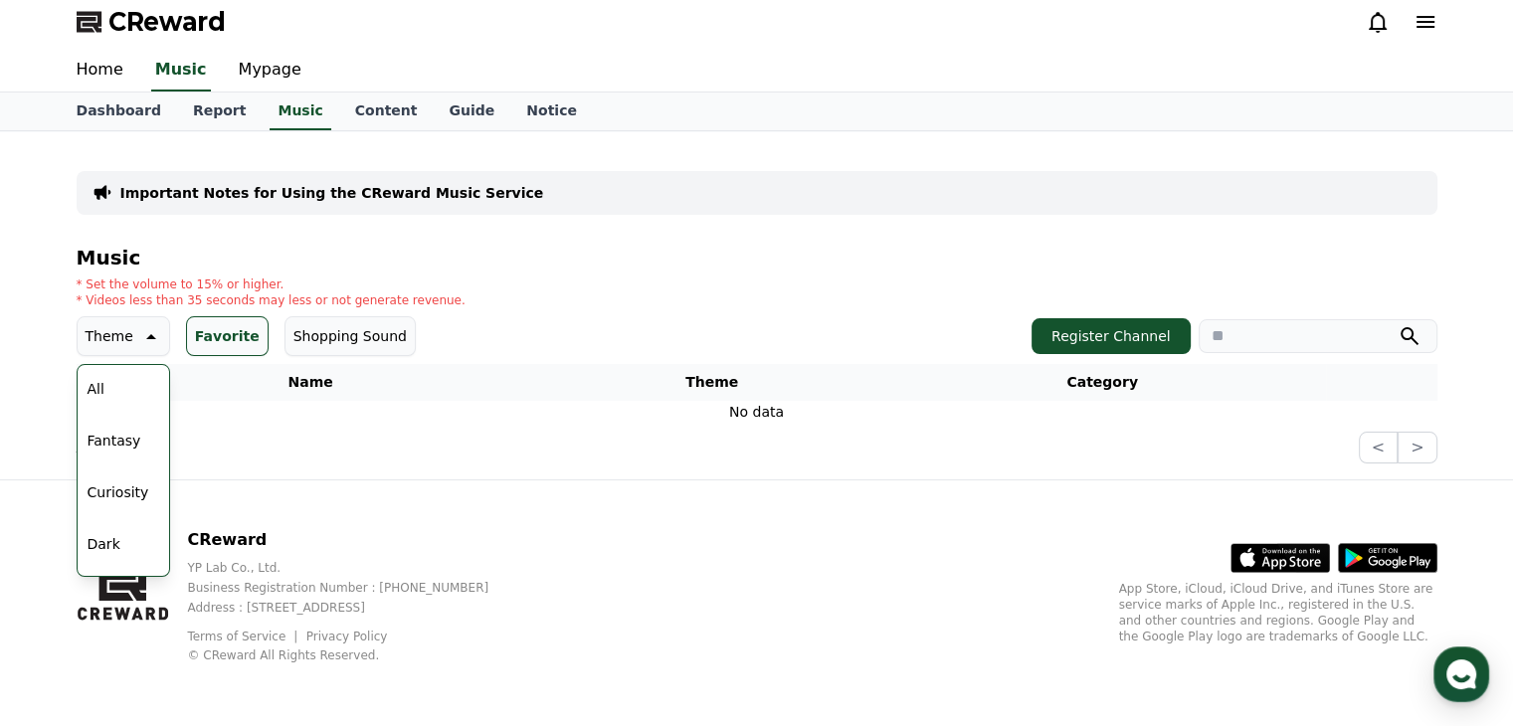
click at [99, 387] on button "All" at bounding box center [96, 389] width 33 height 44
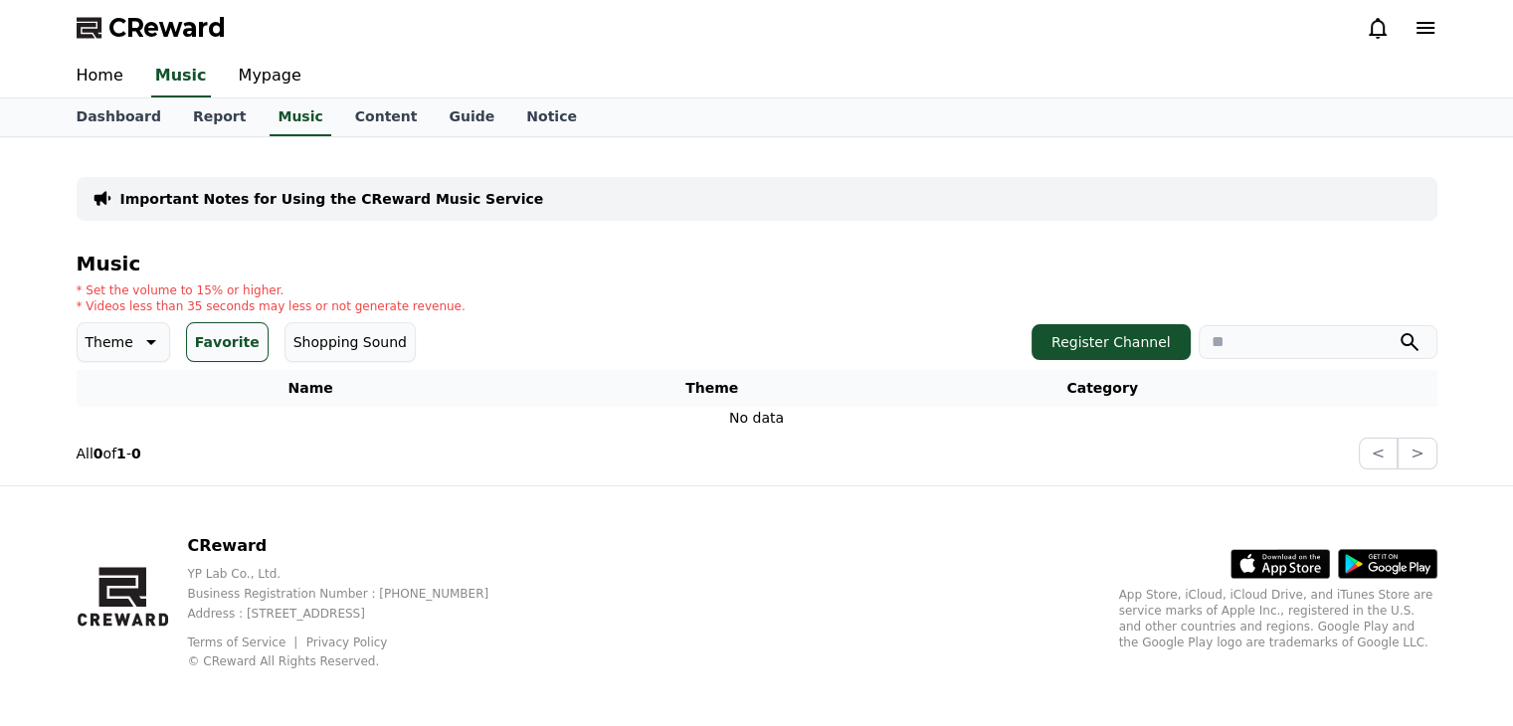
click at [218, 346] on button "Favorite" at bounding box center [227, 342] width 83 height 40
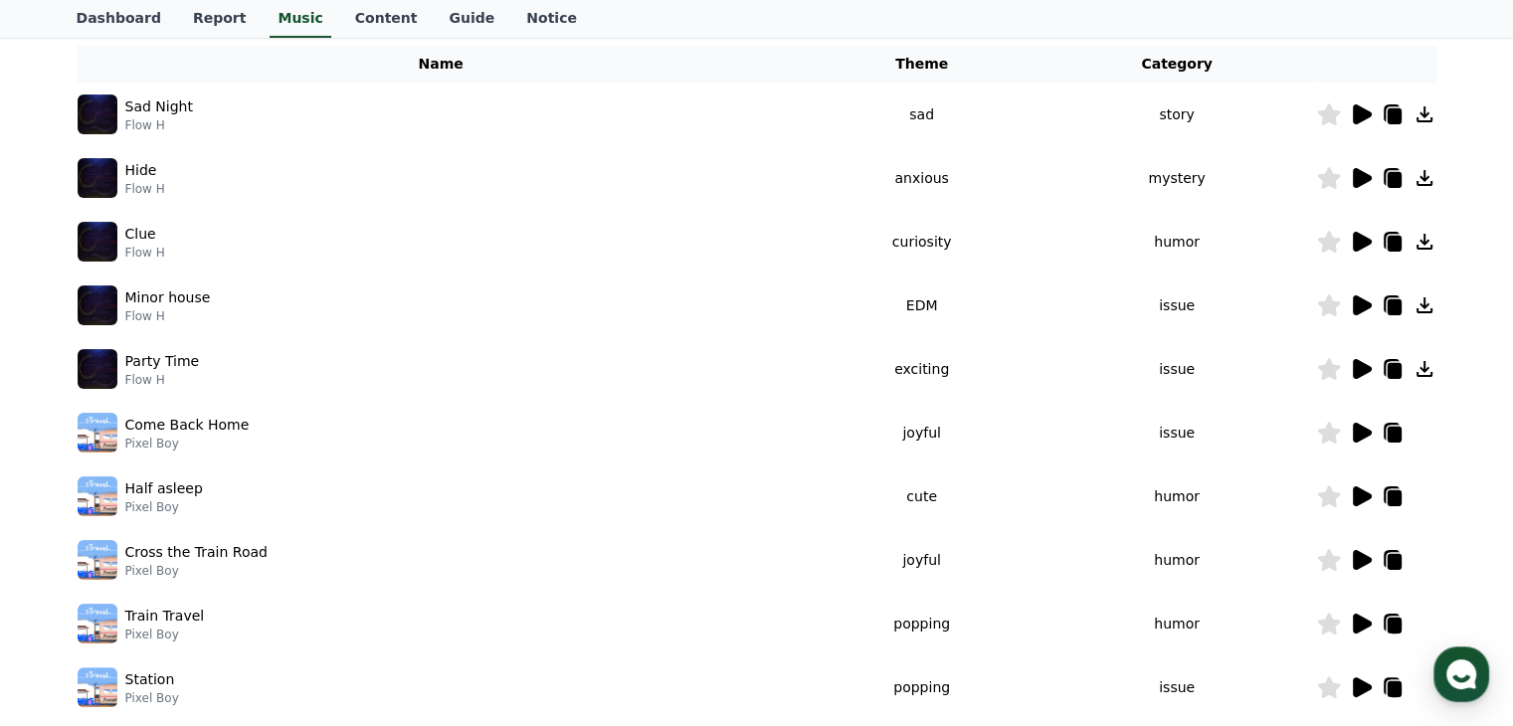
scroll to position [99, 0]
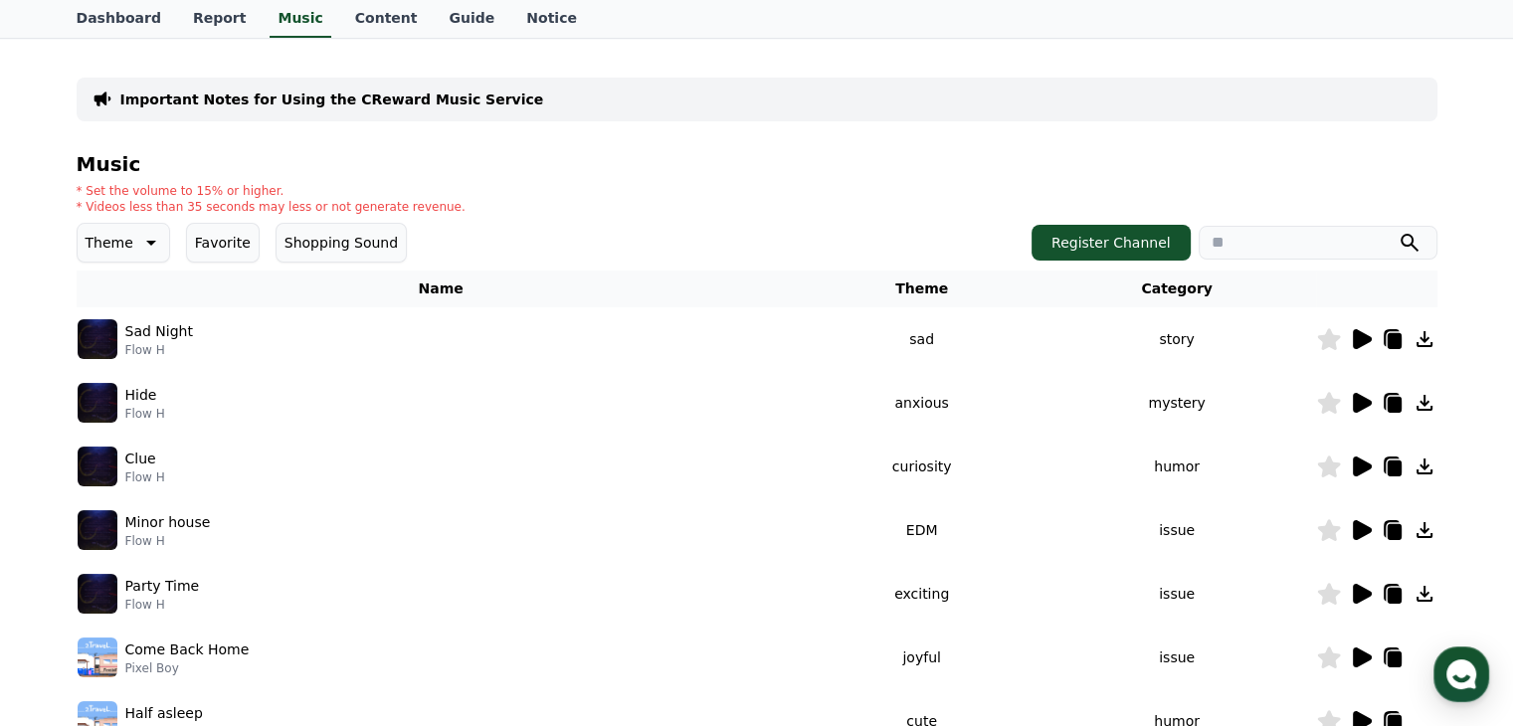
click at [1289, 253] on input "search" at bounding box center [1317, 243] width 239 height 34
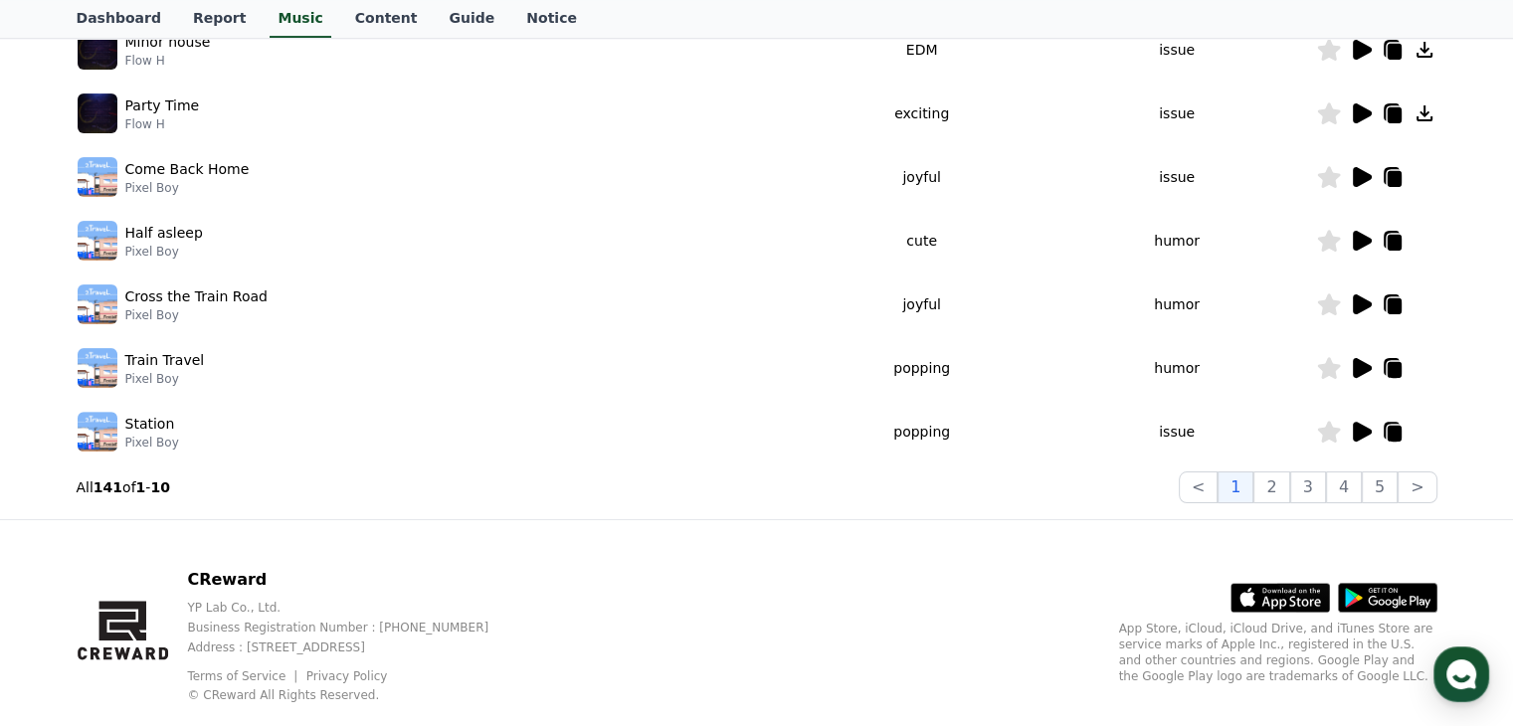
scroll to position [620, 0]
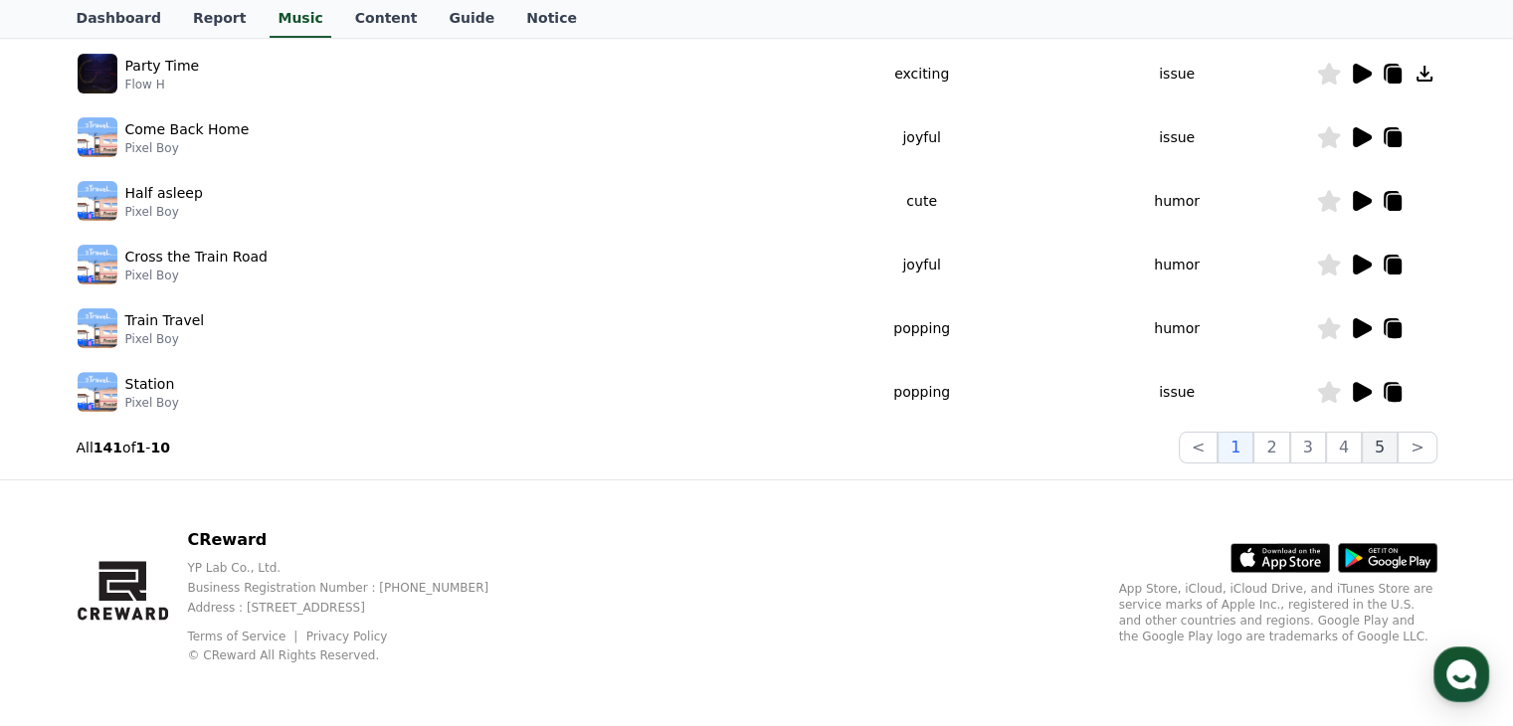
click at [1377, 450] on button "5" at bounding box center [1379, 448] width 36 height 32
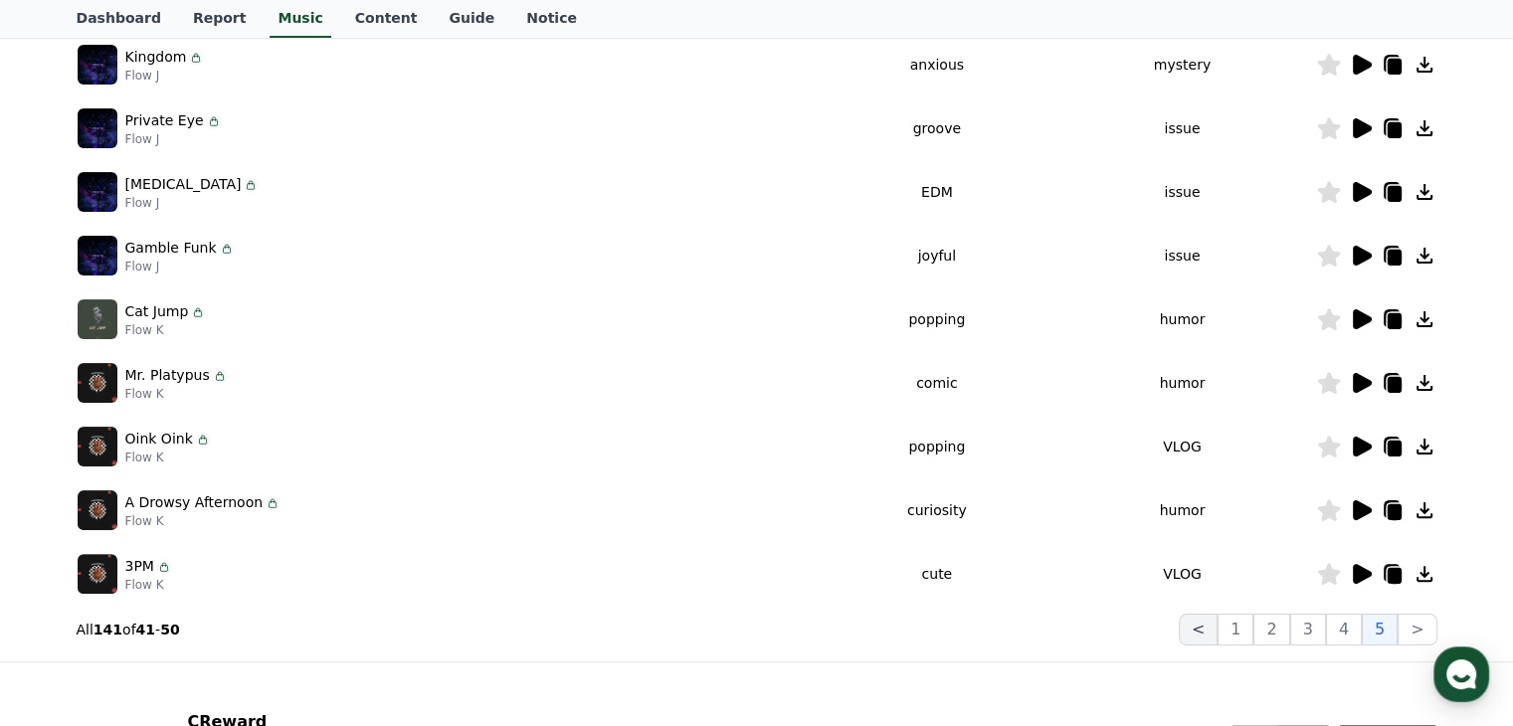
scroll to position [421, 0]
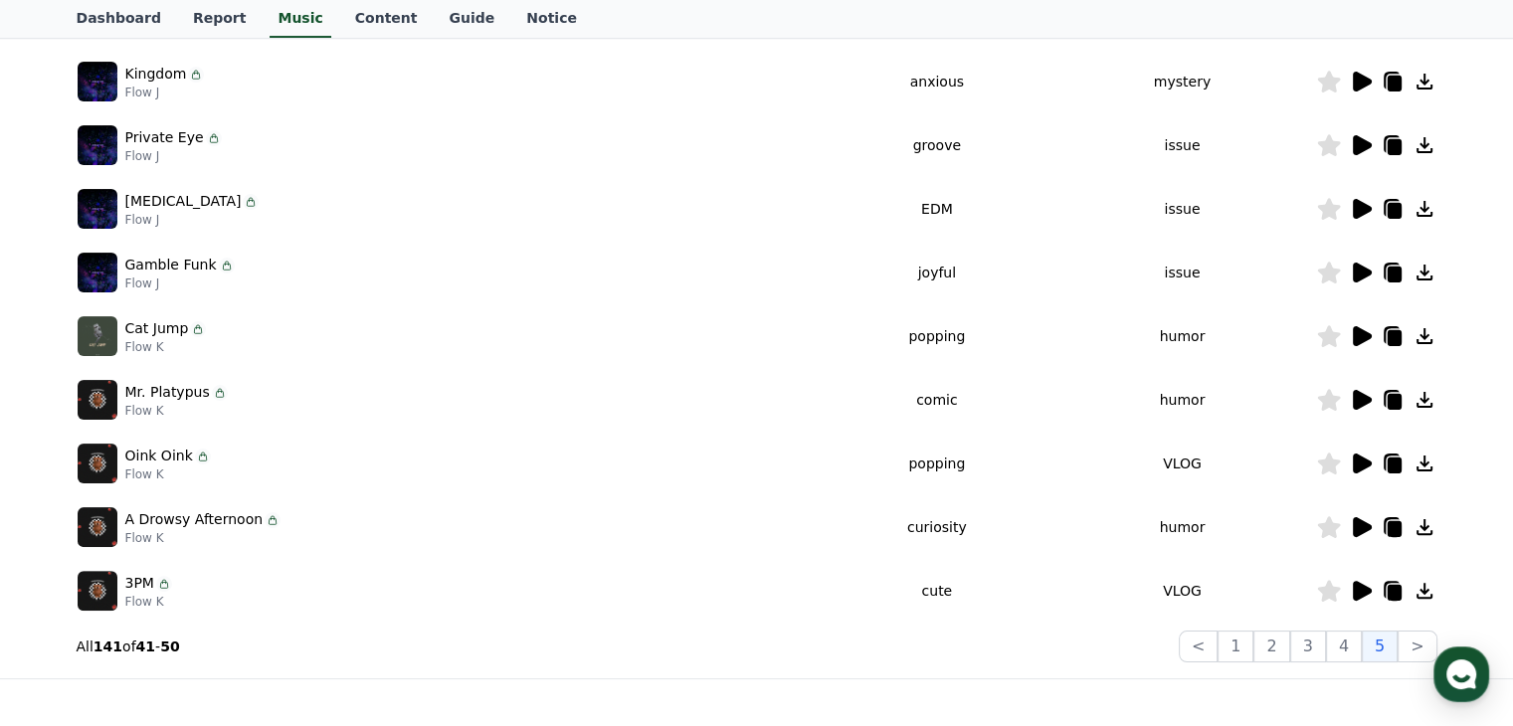
click at [1364, 339] on icon at bounding box center [1361, 336] width 19 height 20
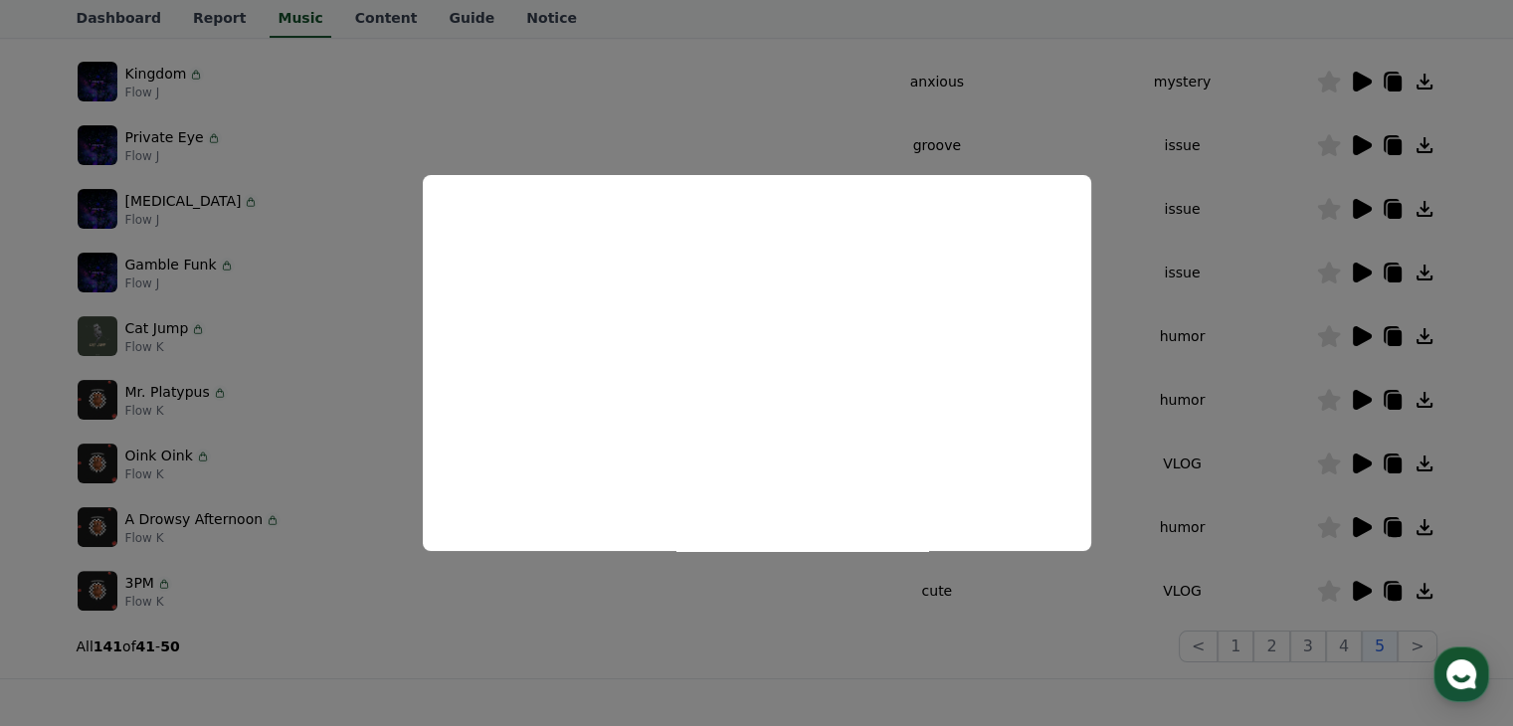
click at [1197, 416] on button "close modal" at bounding box center [756, 363] width 1513 height 726
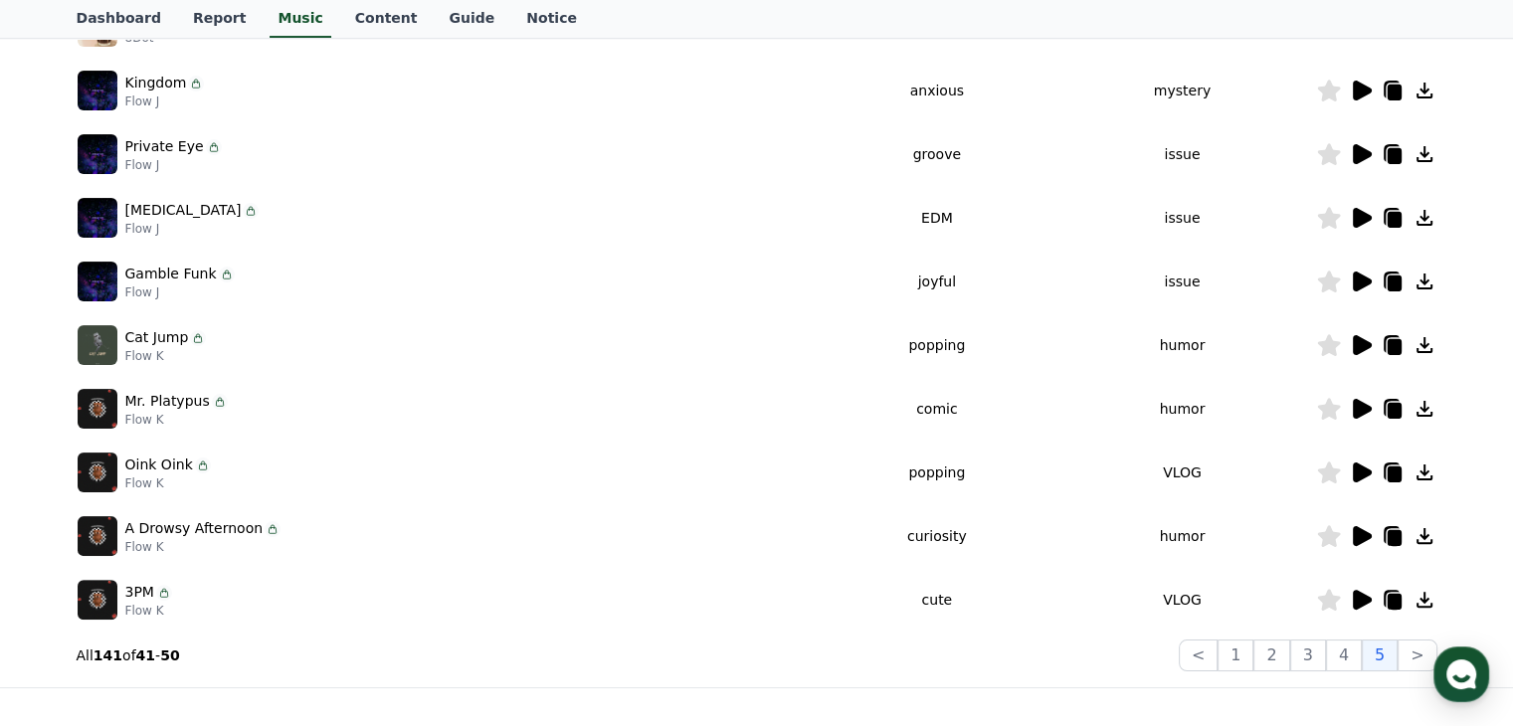
scroll to position [620, 0]
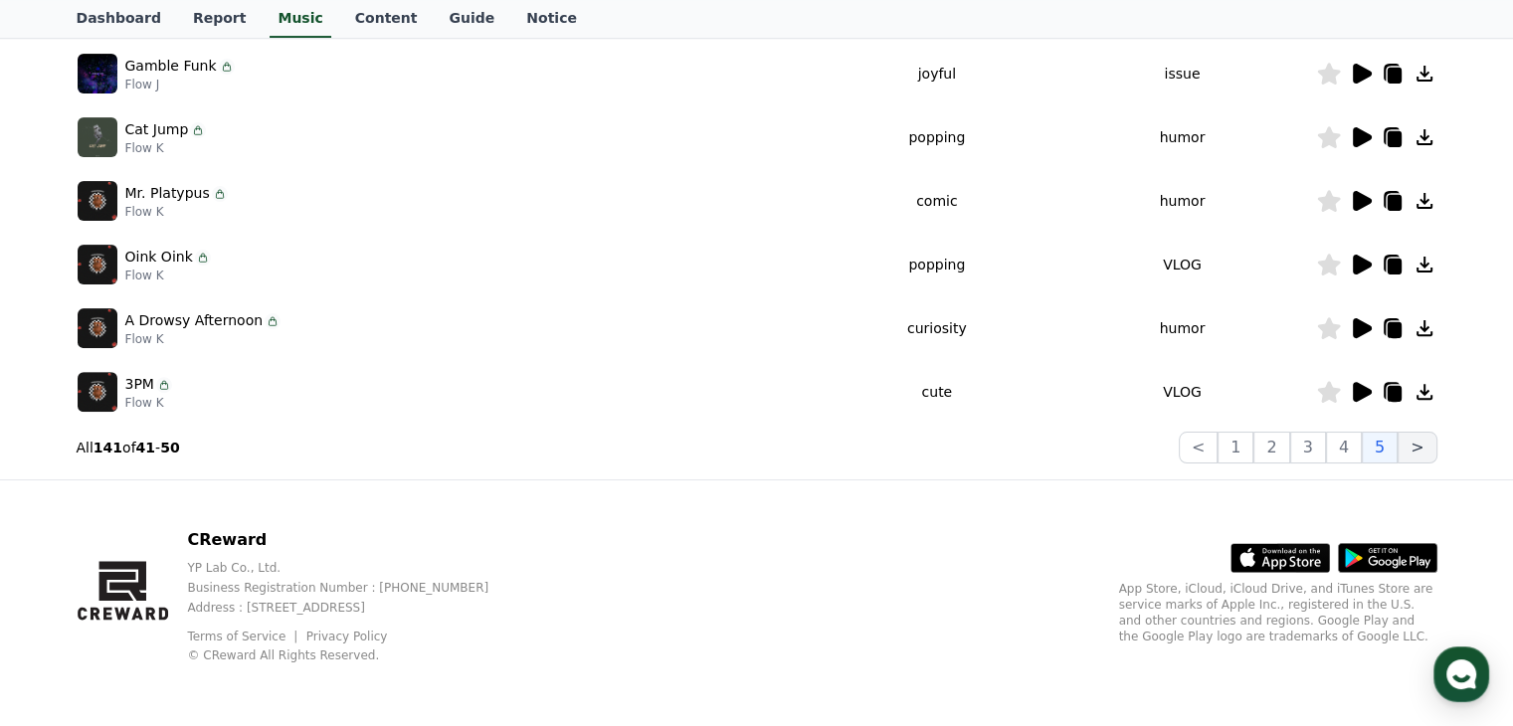
click at [1425, 447] on button ">" at bounding box center [1416, 448] width 39 height 32
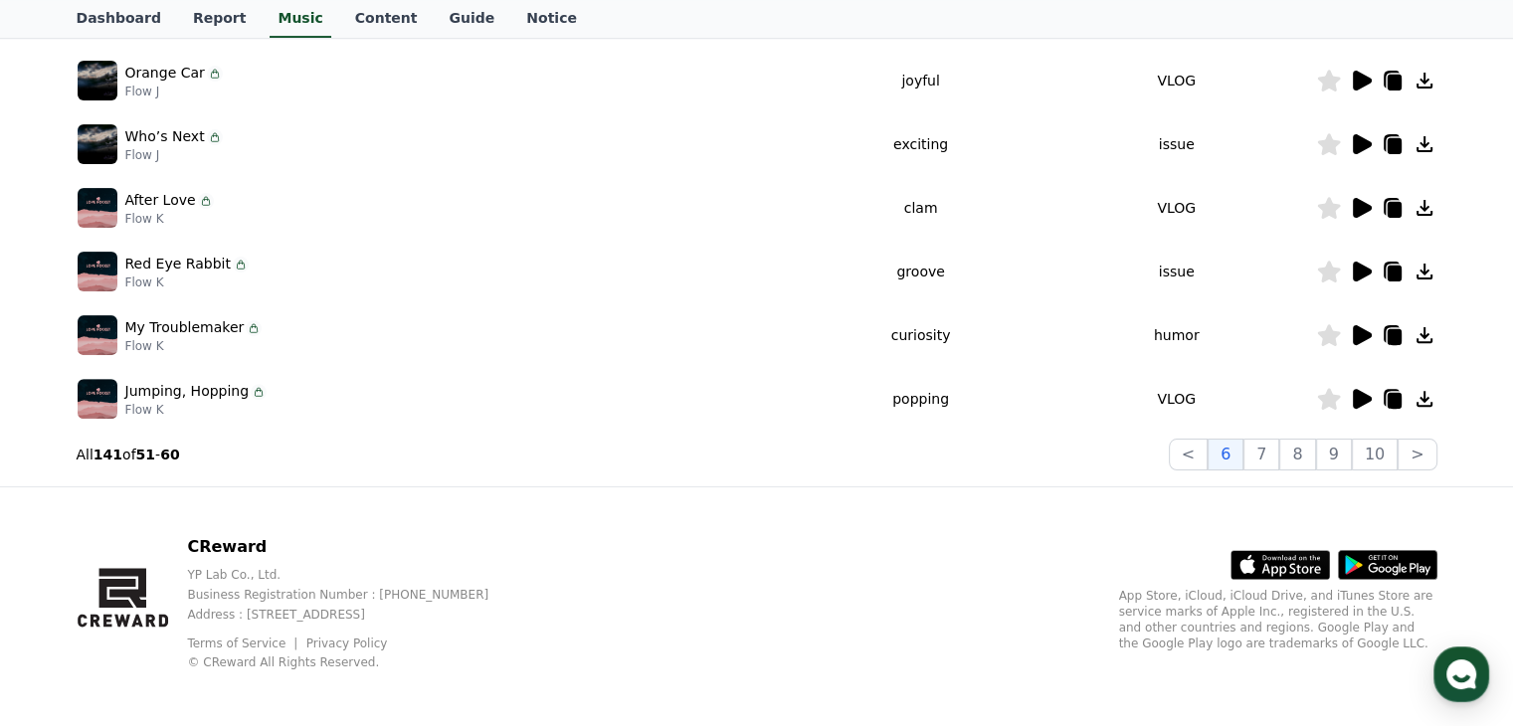
scroll to position [620, 0]
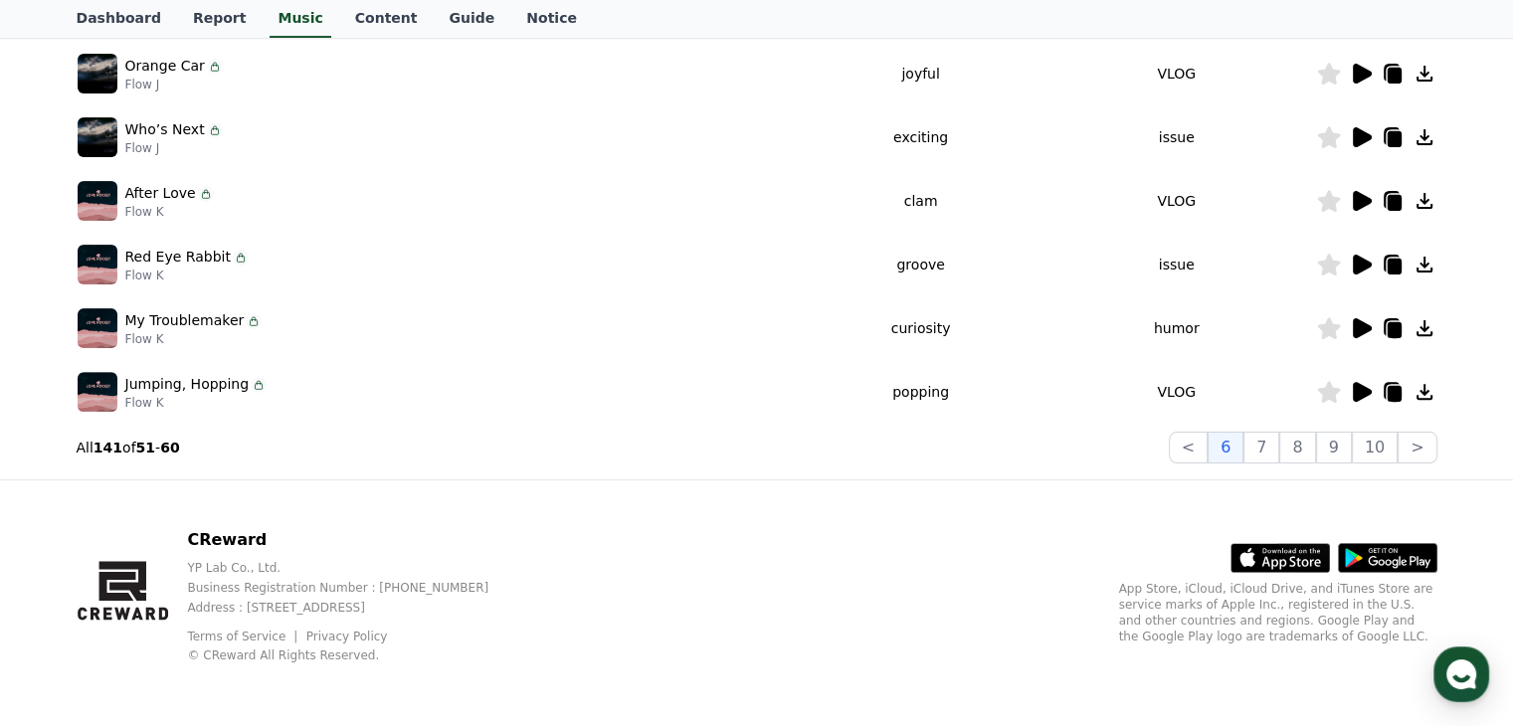
click at [1356, 268] on icon at bounding box center [1361, 265] width 19 height 20
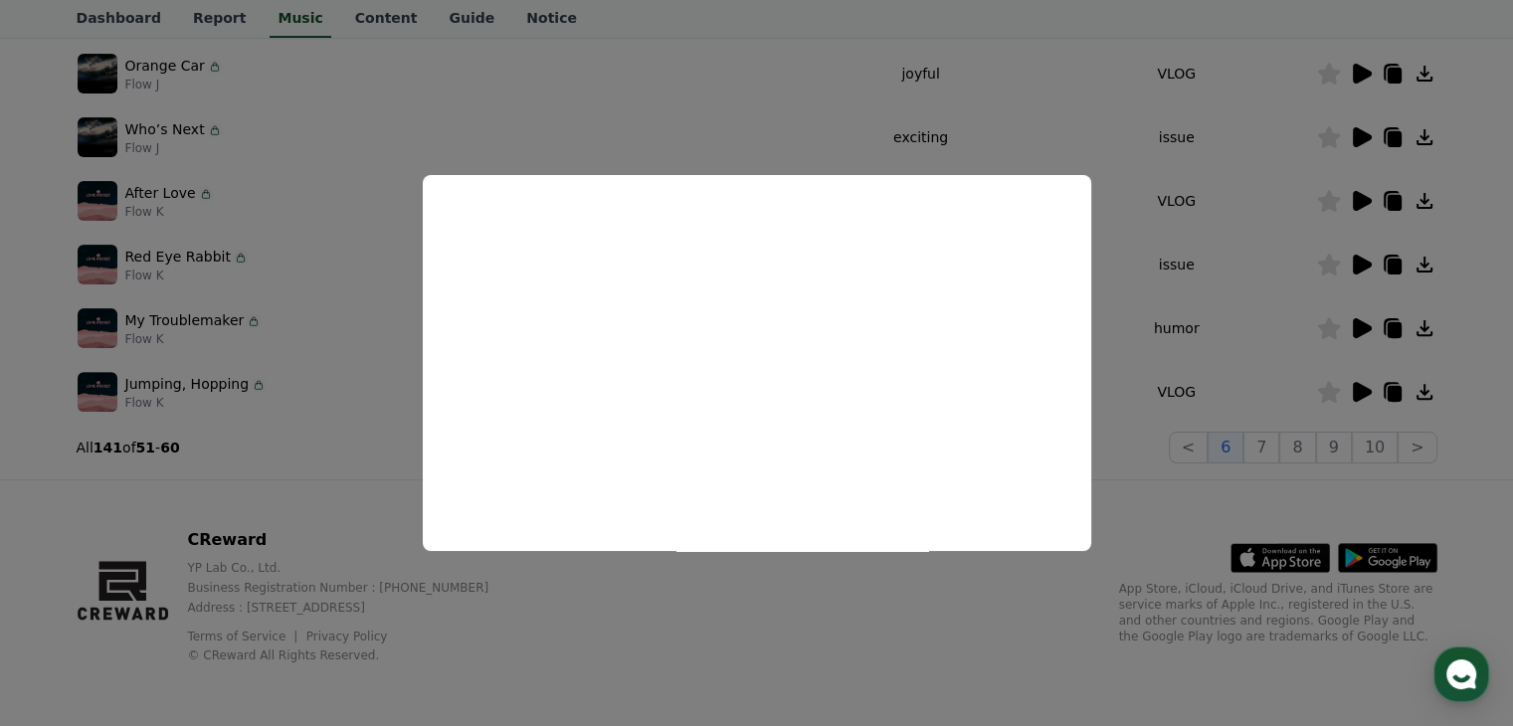
click at [1257, 386] on button "close modal" at bounding box center [756, 363] width 1513 height 726
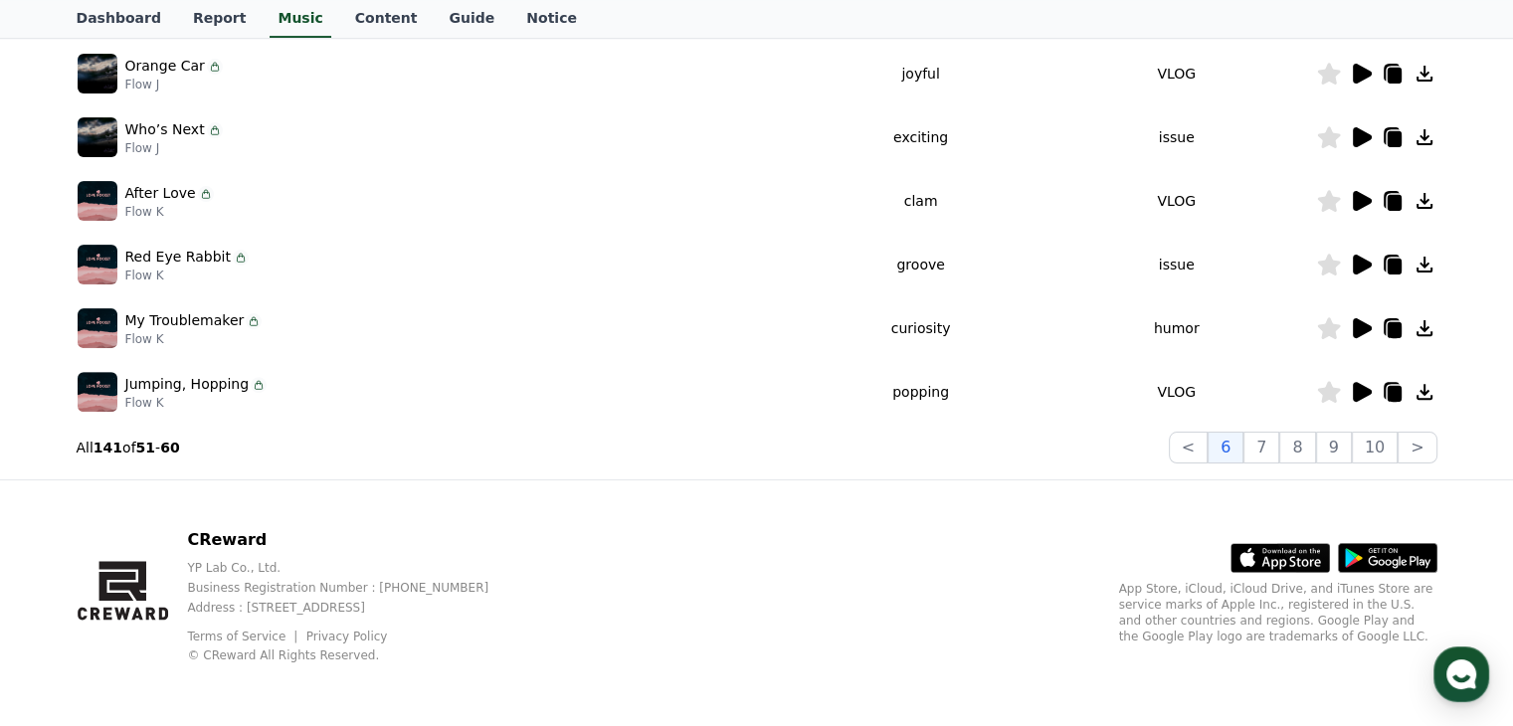
click at [1359, 390] on icon at bounding box center [1361, 392] width 19 height 20
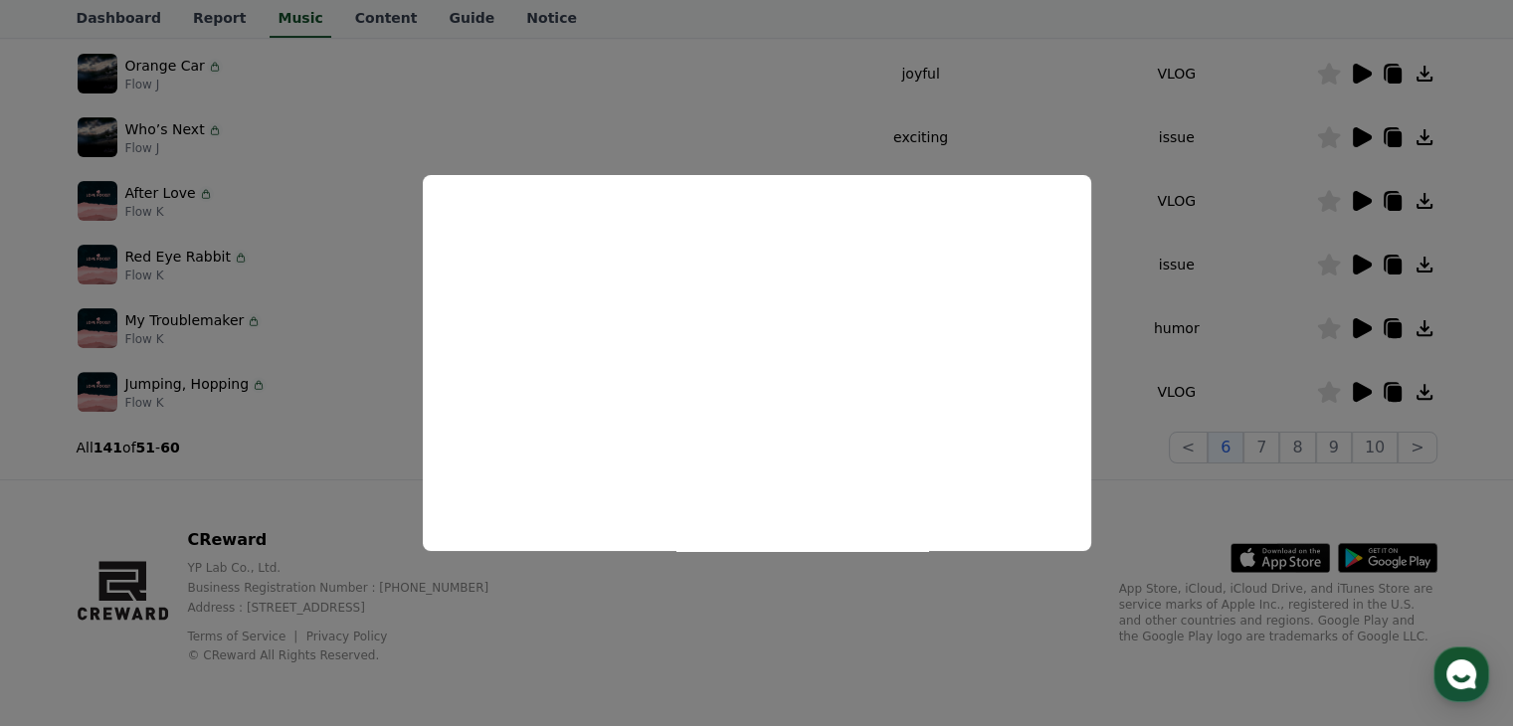
click at [1146, 411] on button "close modal" at bounding box center [756, 363] width 1513 height 726
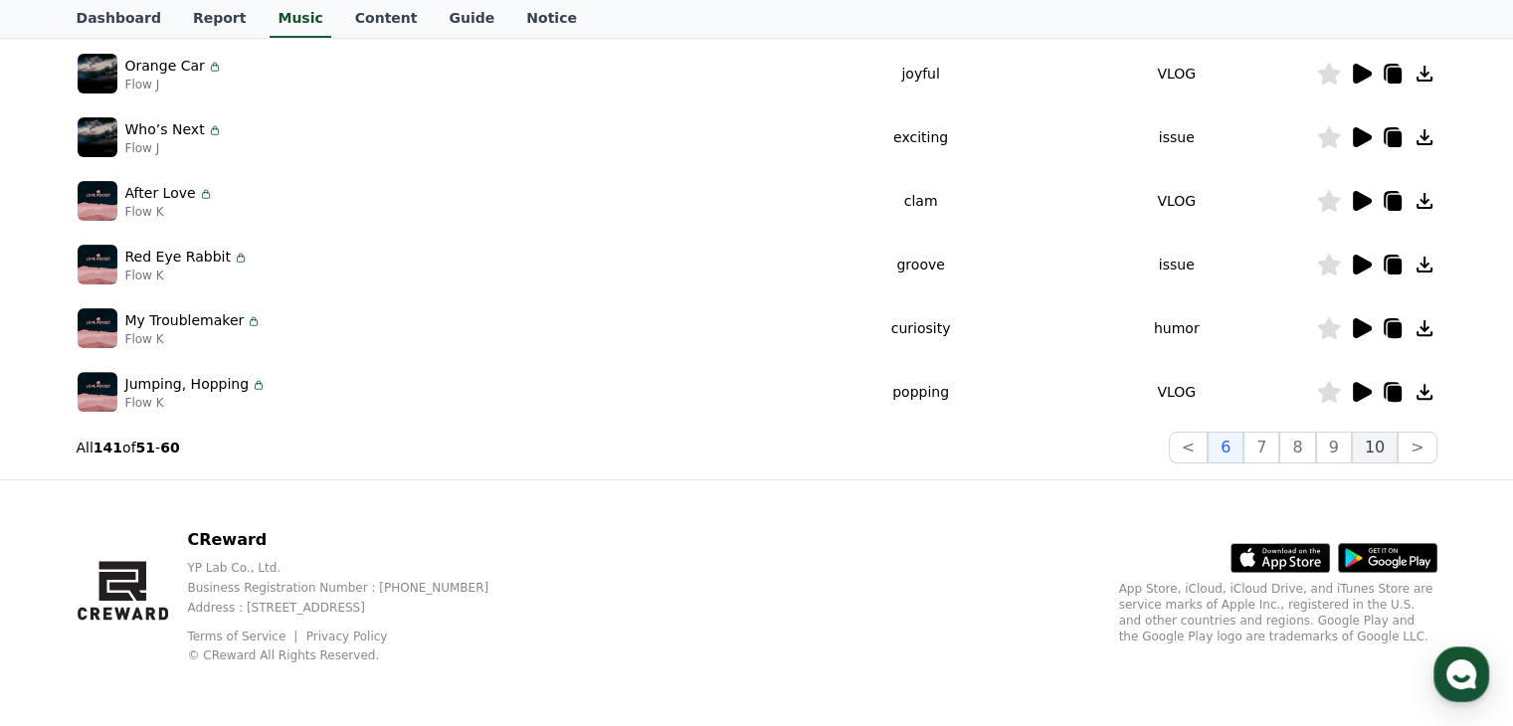
click at [1374, 447] on button "10" at bounding box center [1374, 448] width 46 height 32
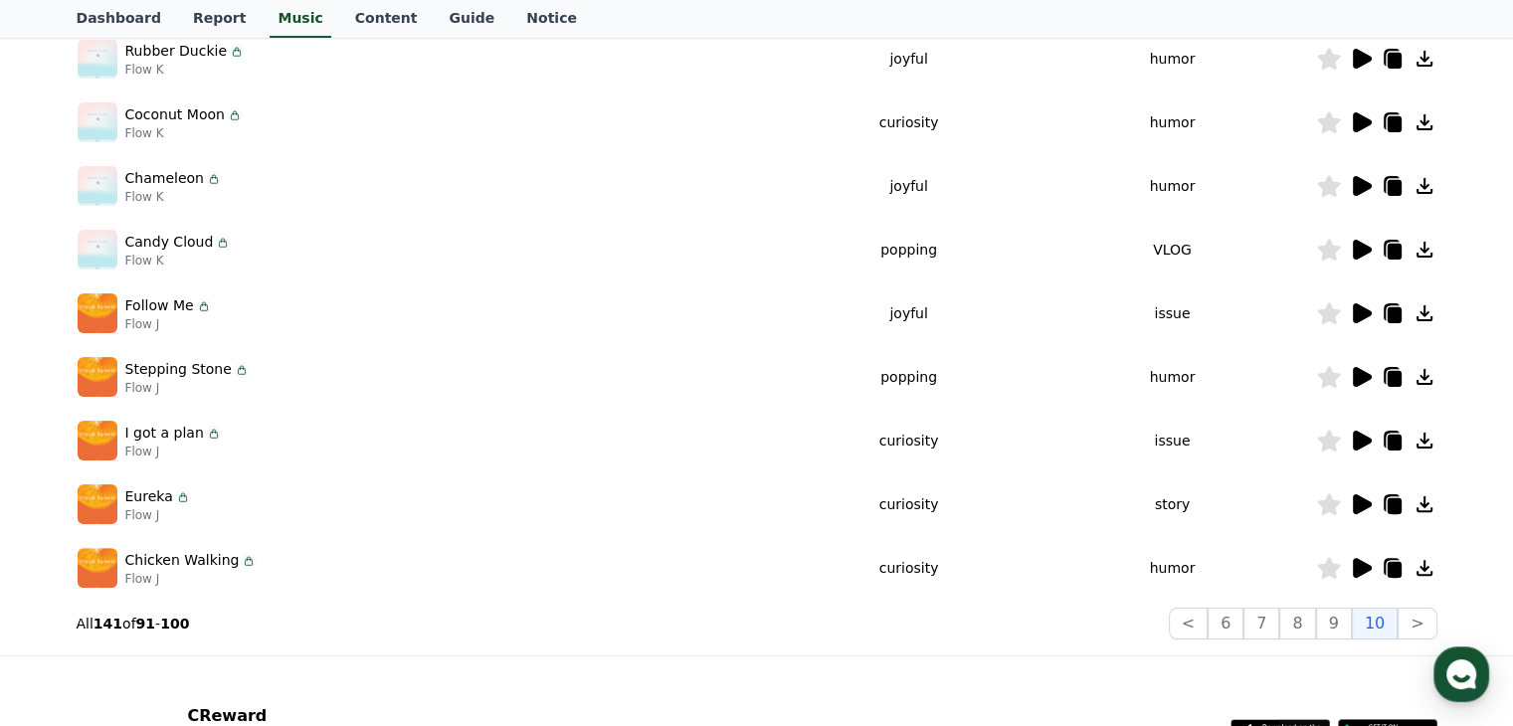
scroll to position [421, 0]
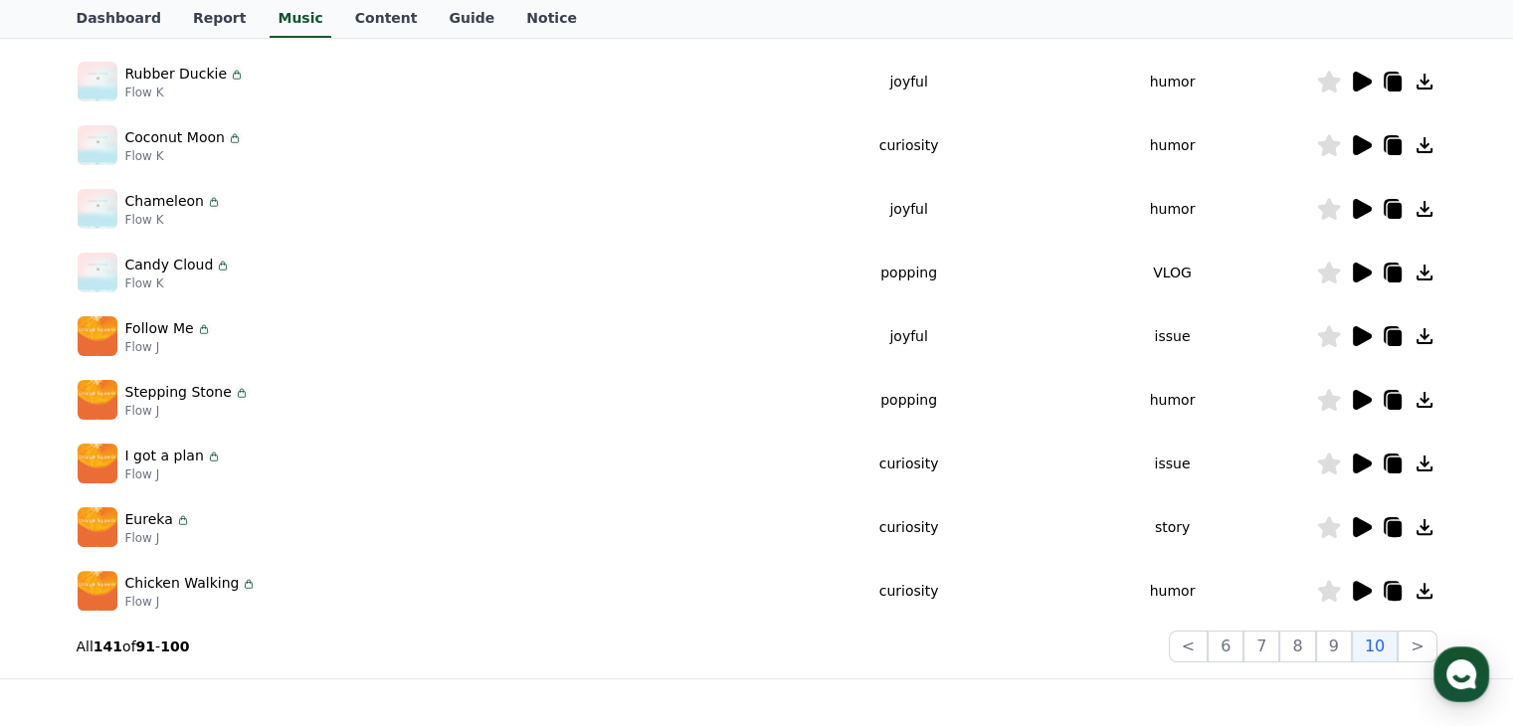
click at [1362, 406] on icon at bounding box center [1360, 400] width 24 height 24
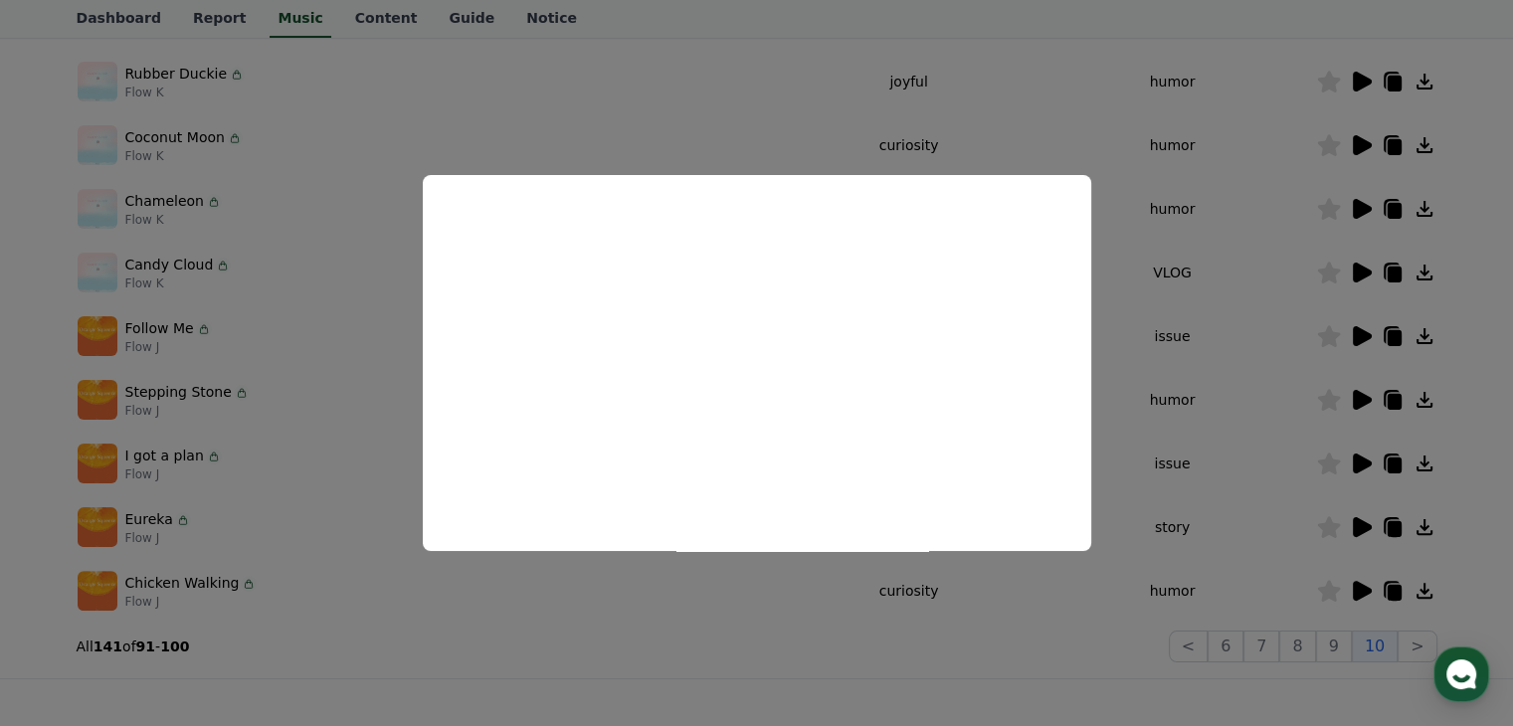
click at [1278, 344] on button "close modal" at bounding box center [756, 363] width 1513 height 726
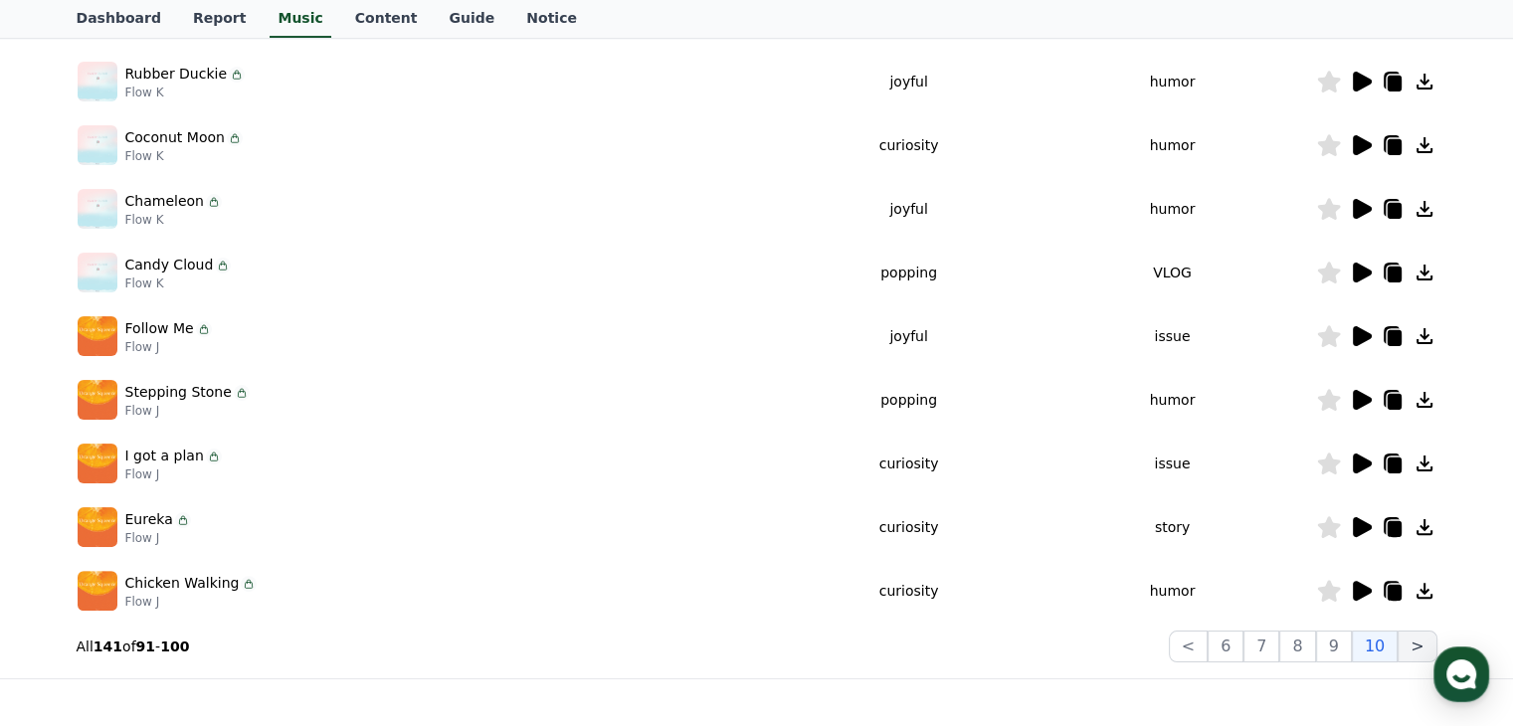
click at [1406, 638] on button ">" at bounding box center [1416, 646] width 39 height 32
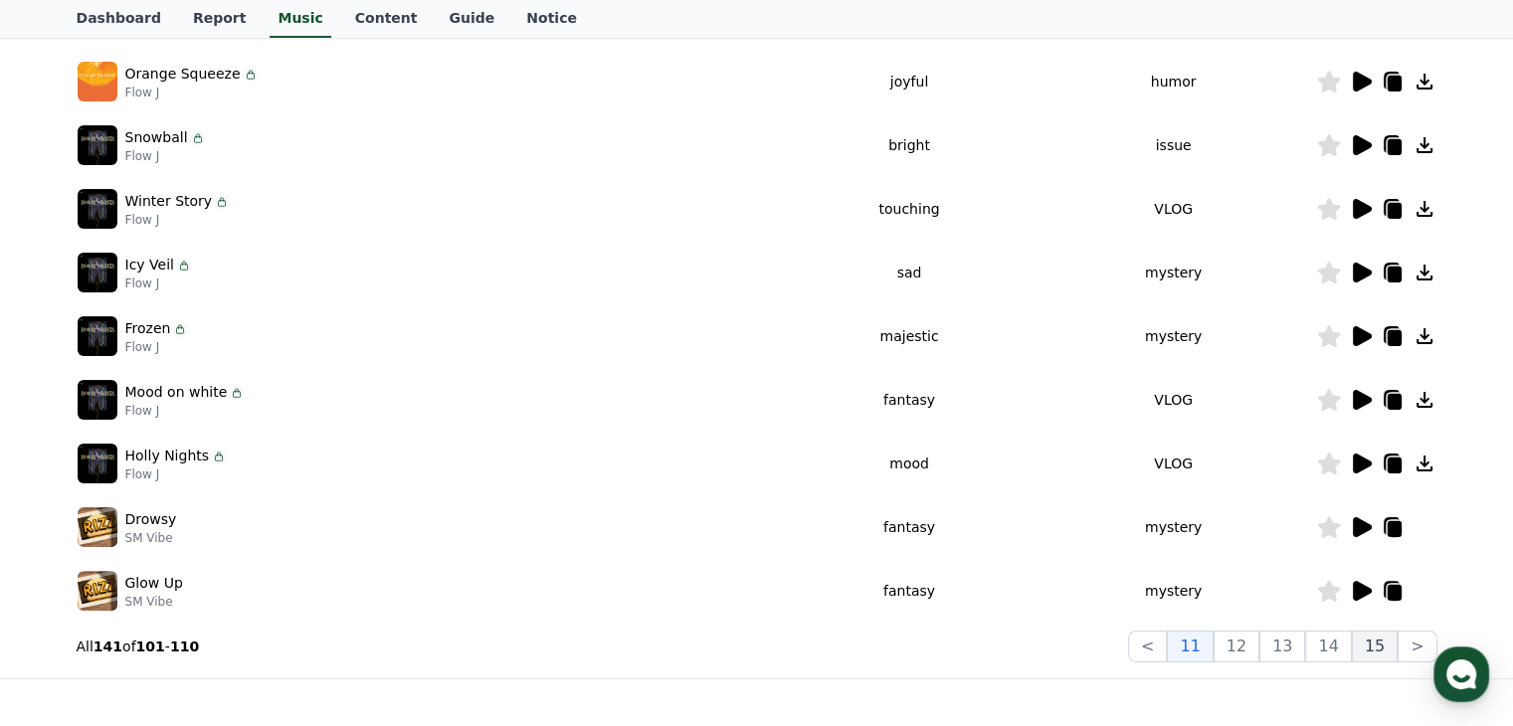
click at [1385, 649] on button "15" at bounding box center [1374, 646] width 46 height 32
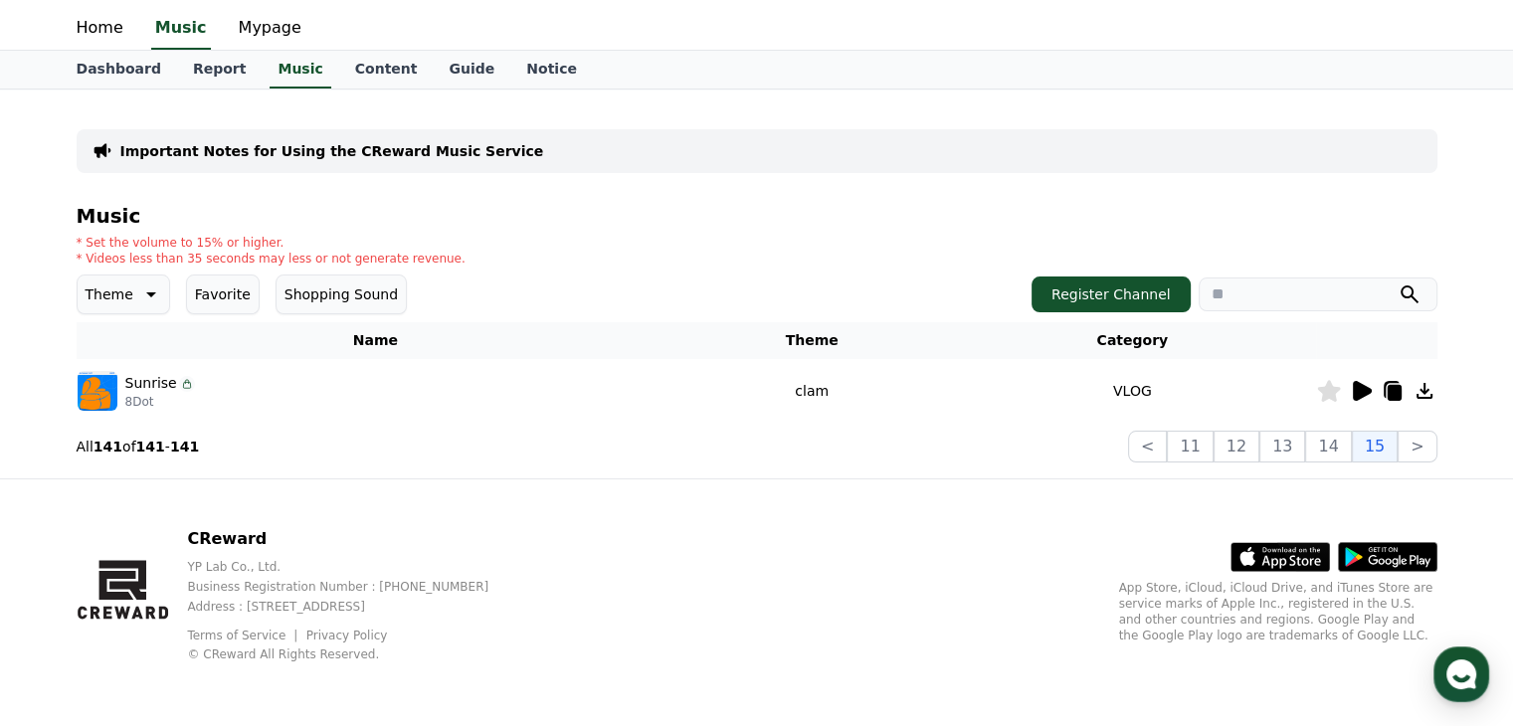
scroll to position [47, 0]
click at [1358, 387] on icon at bounding box center [1361, 392] width 19 height 20
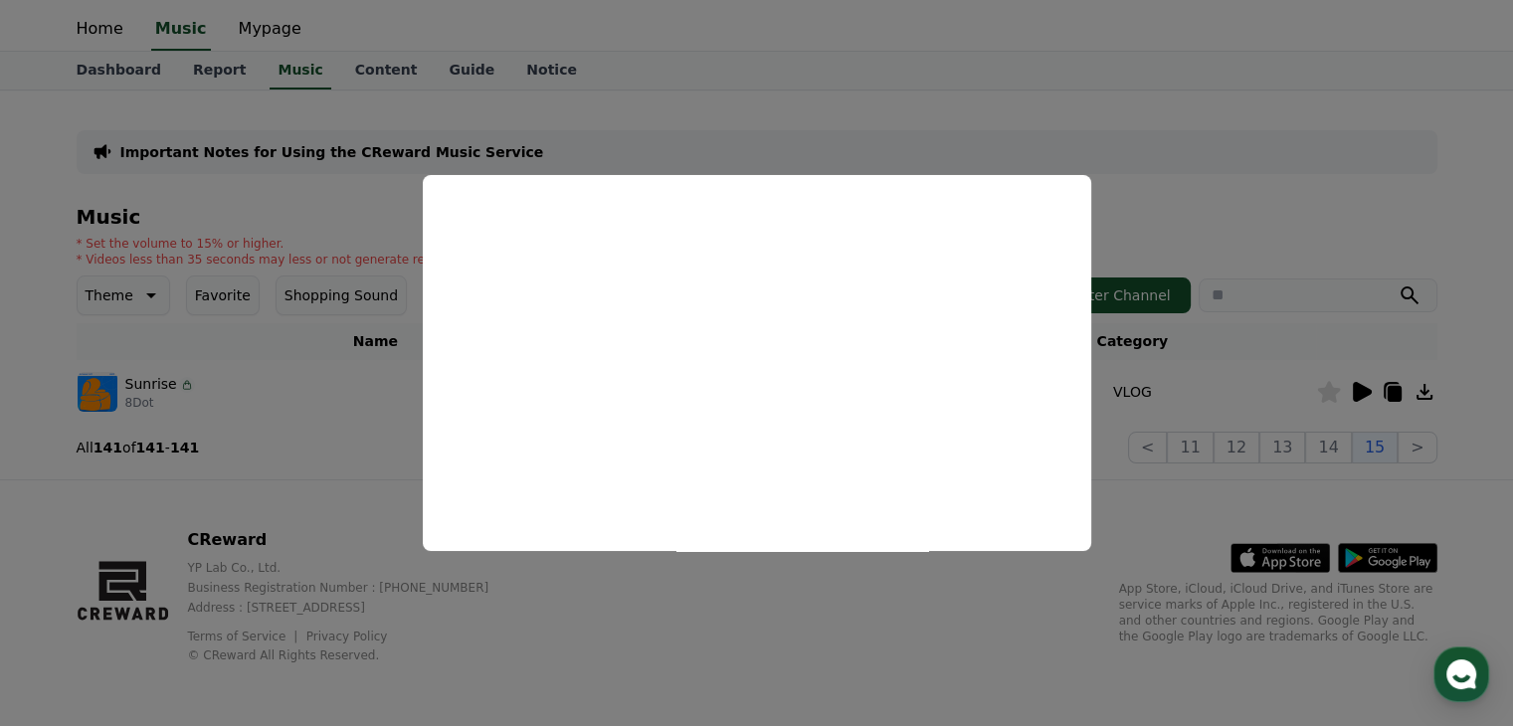
click at [1226, 380] on button "close modal" at bounding box center [756, 363] width 1513 height 726
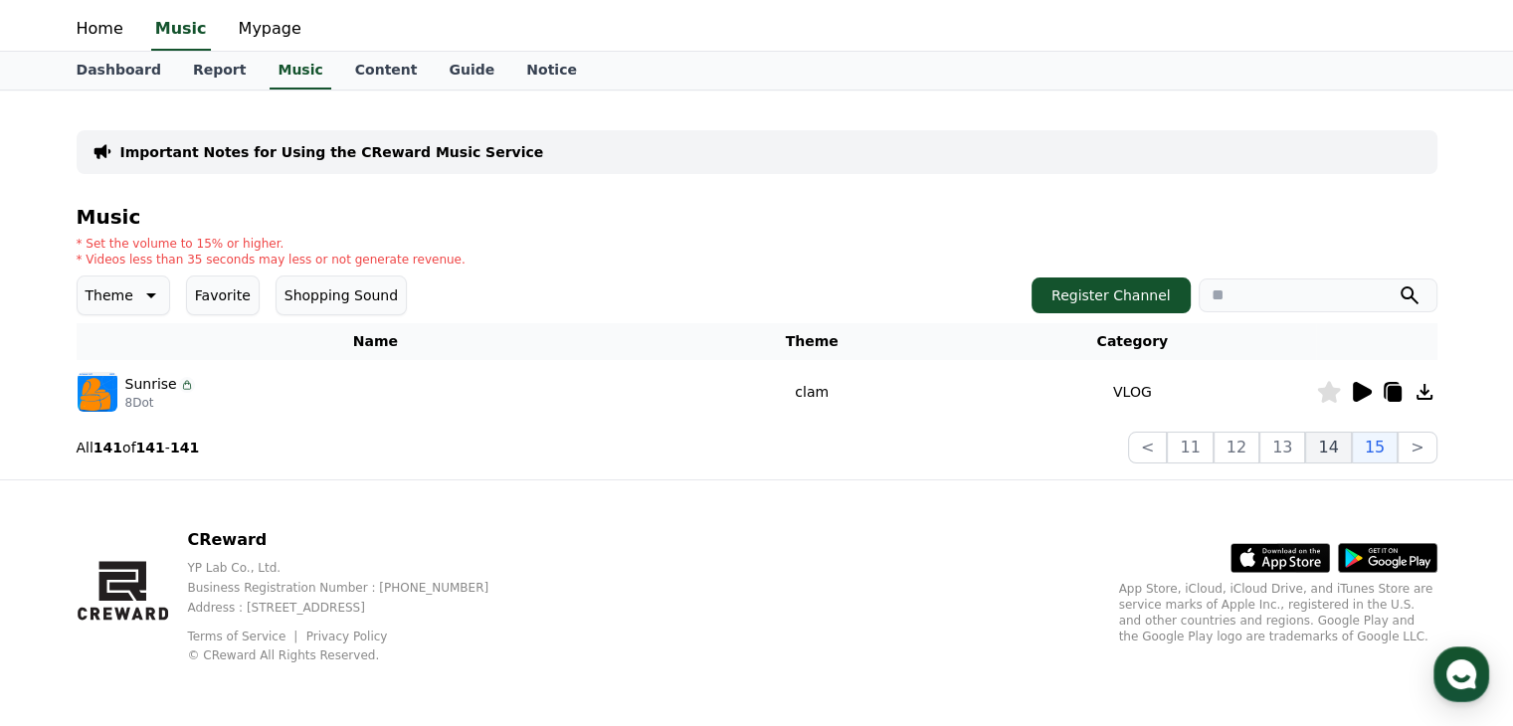
click at [1325, 444] on button "14" at bounding box center [1328, 448] width 46 height 32
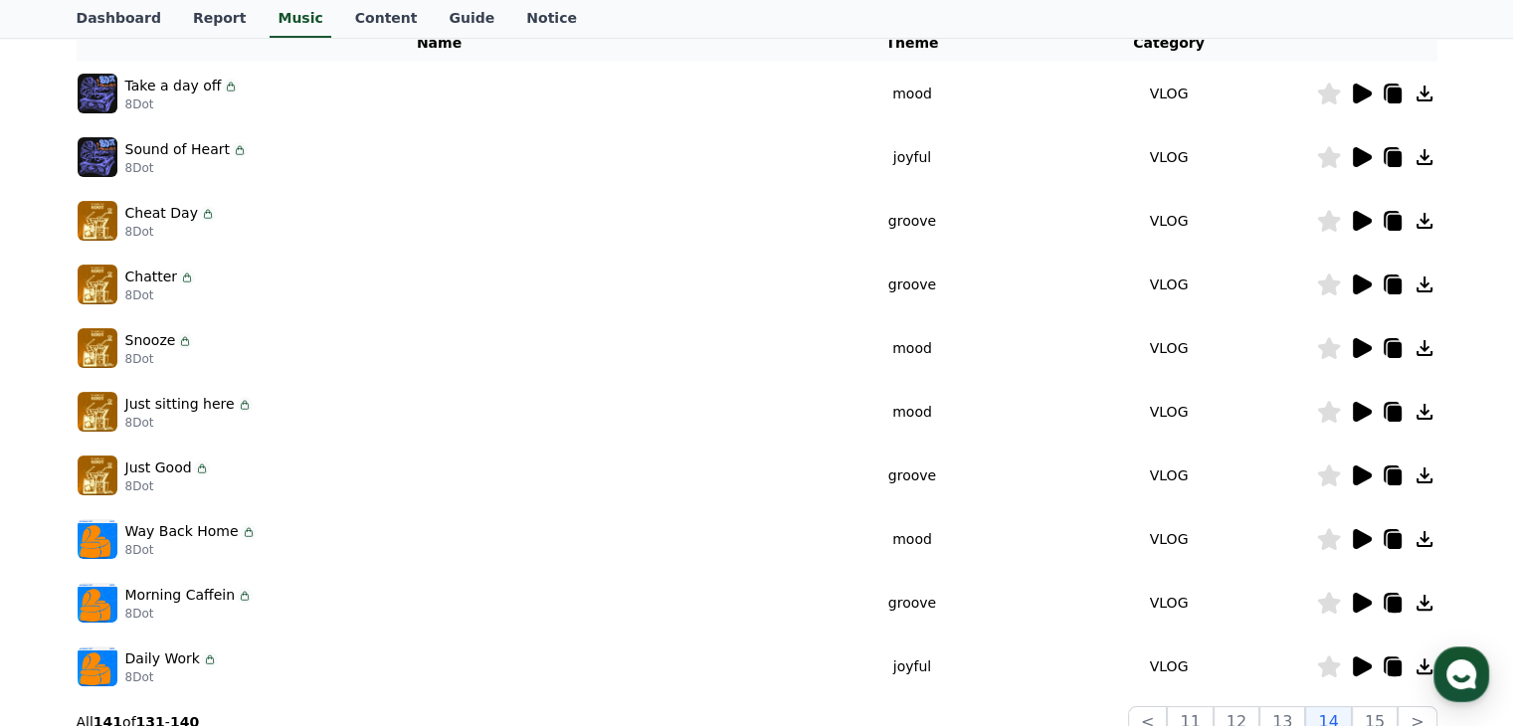
scroll to position [445, 0]
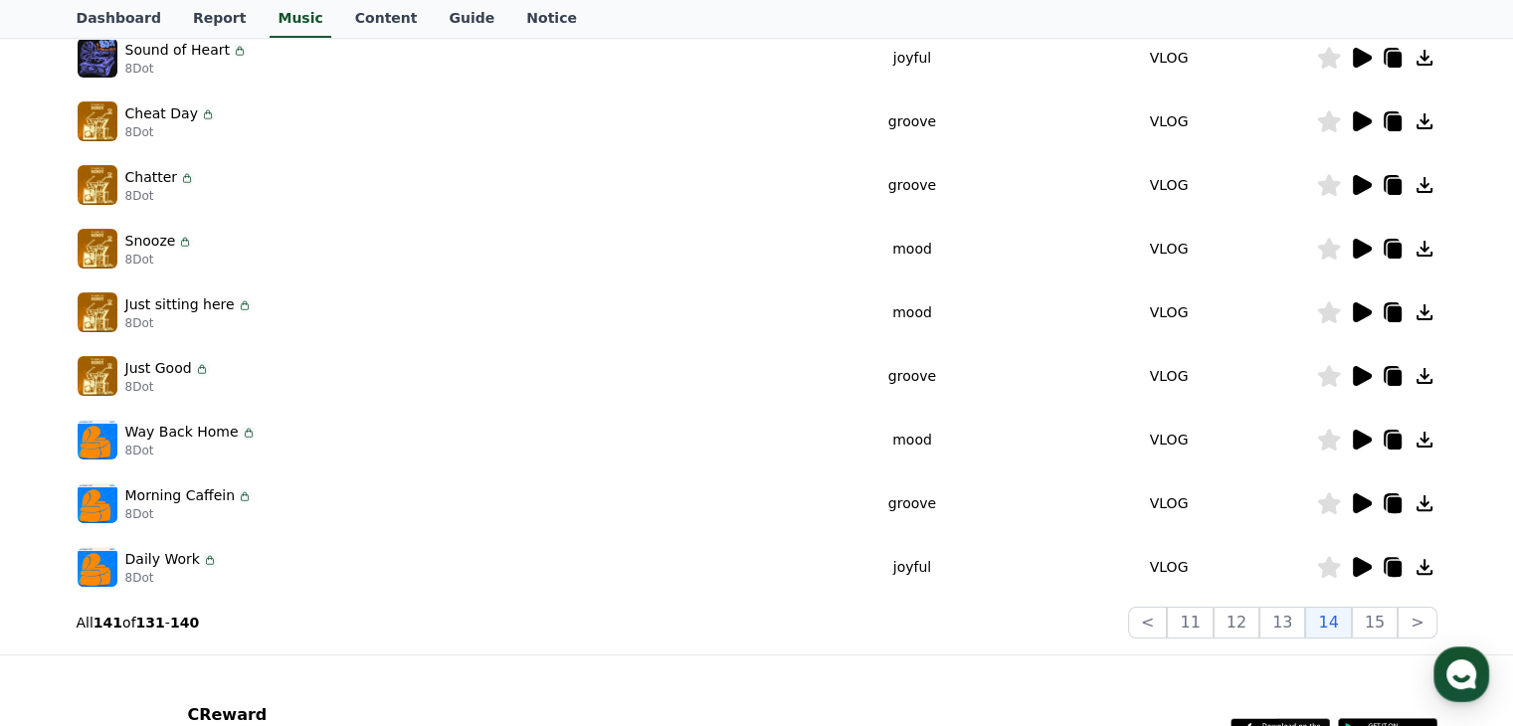
click at [1360, 440] on icon at bounding box center [1361, 440] width 19 height 20
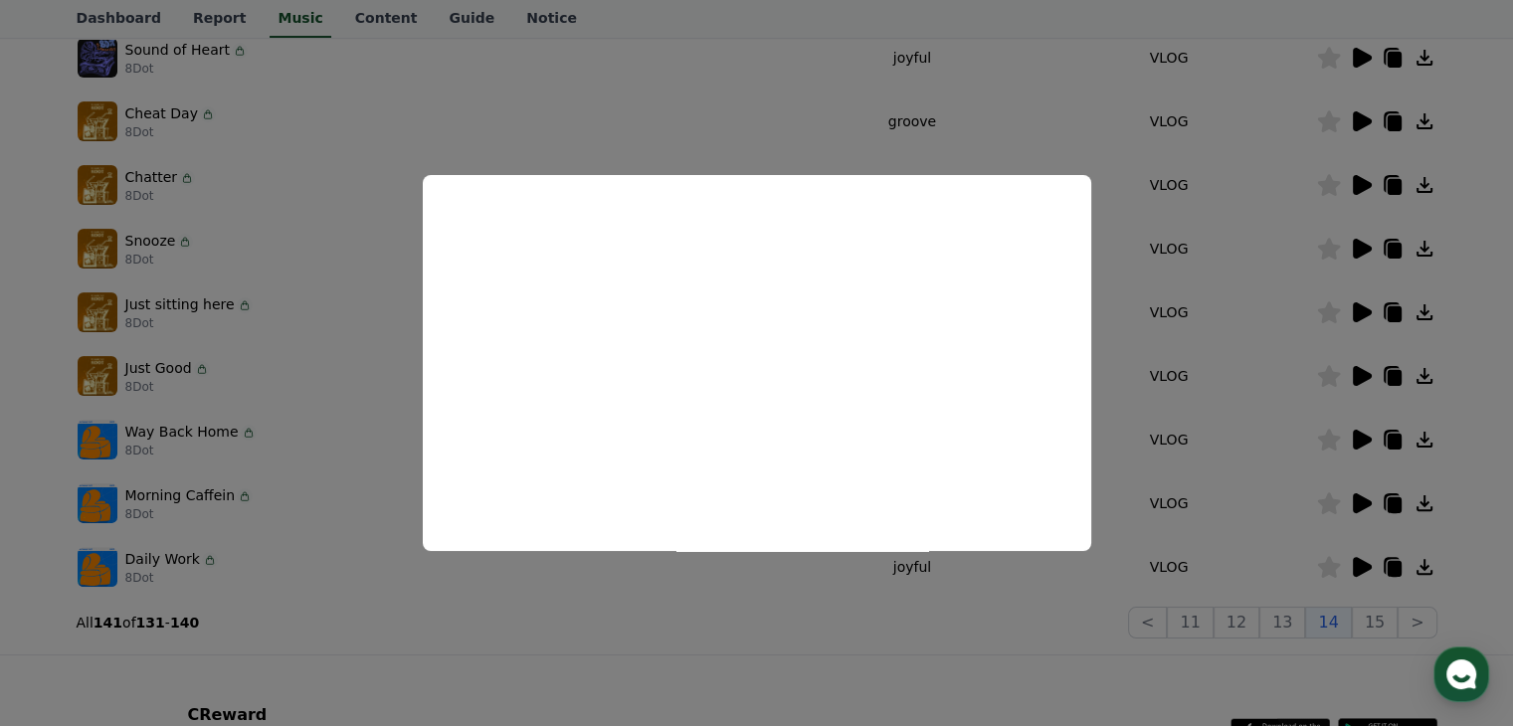
click at [1120, 379] on button "close modal" at bounding box center [756, 363] width 1513 height 726
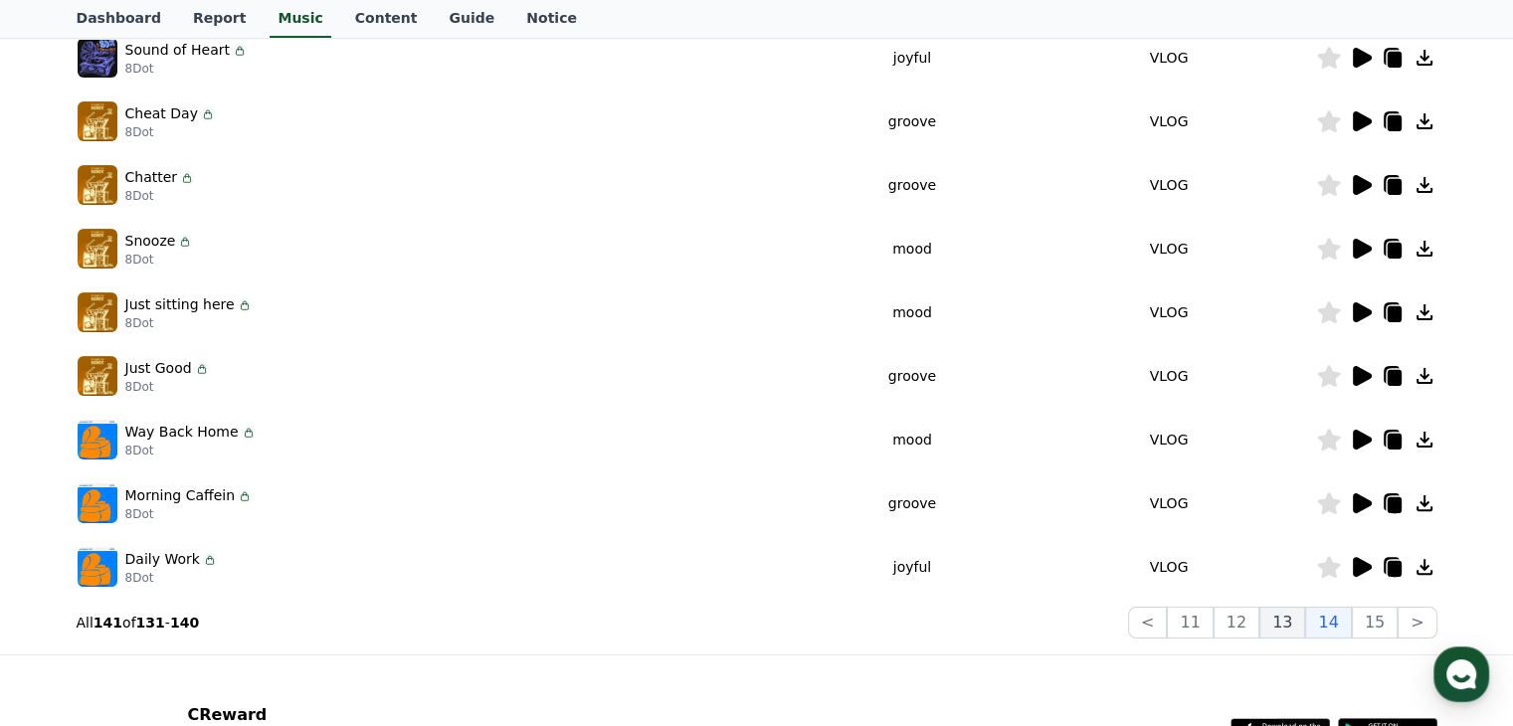
click at [1300, 619] on button "13" at bounding box center [1282, 623] width 46 height 32
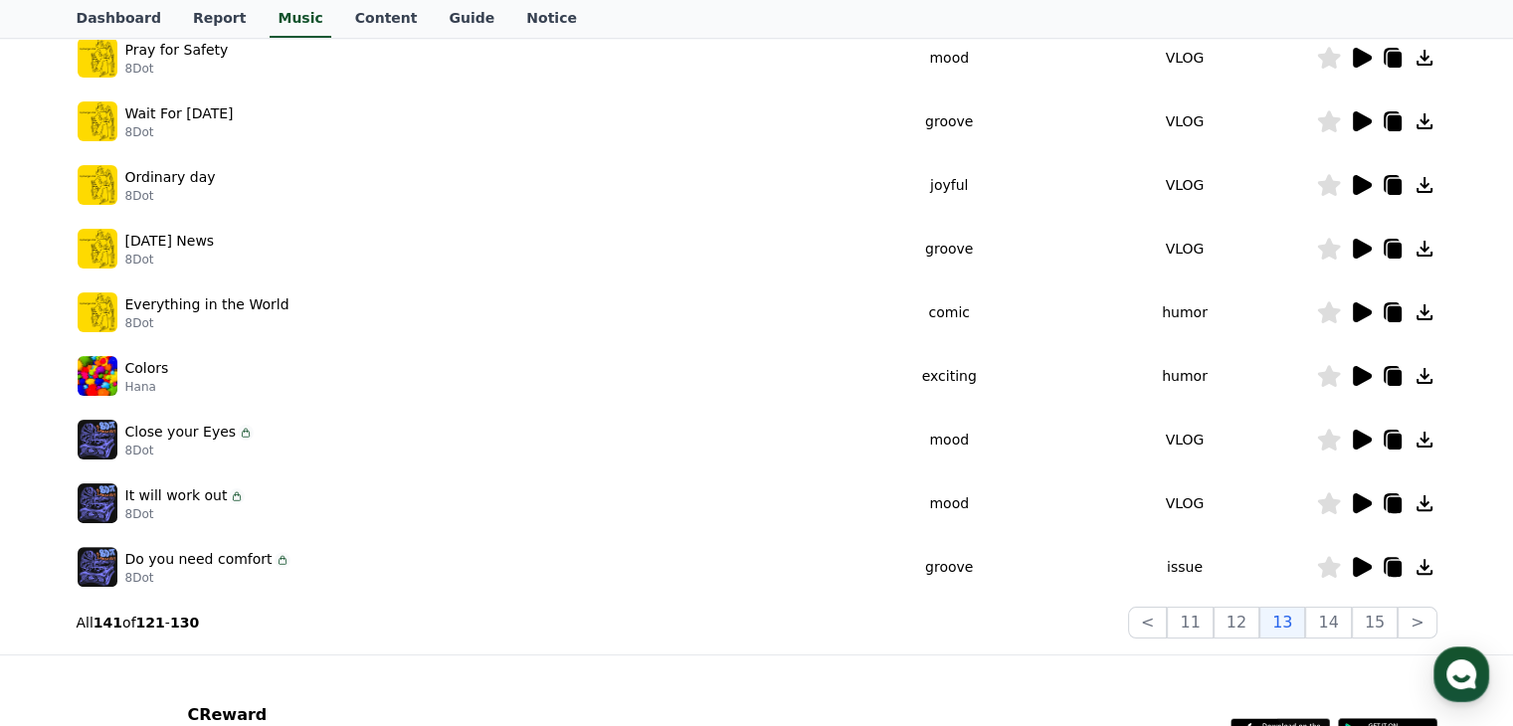
click at [1363, 377] on icon at bounding box center [1361, 376] width 19 height 20
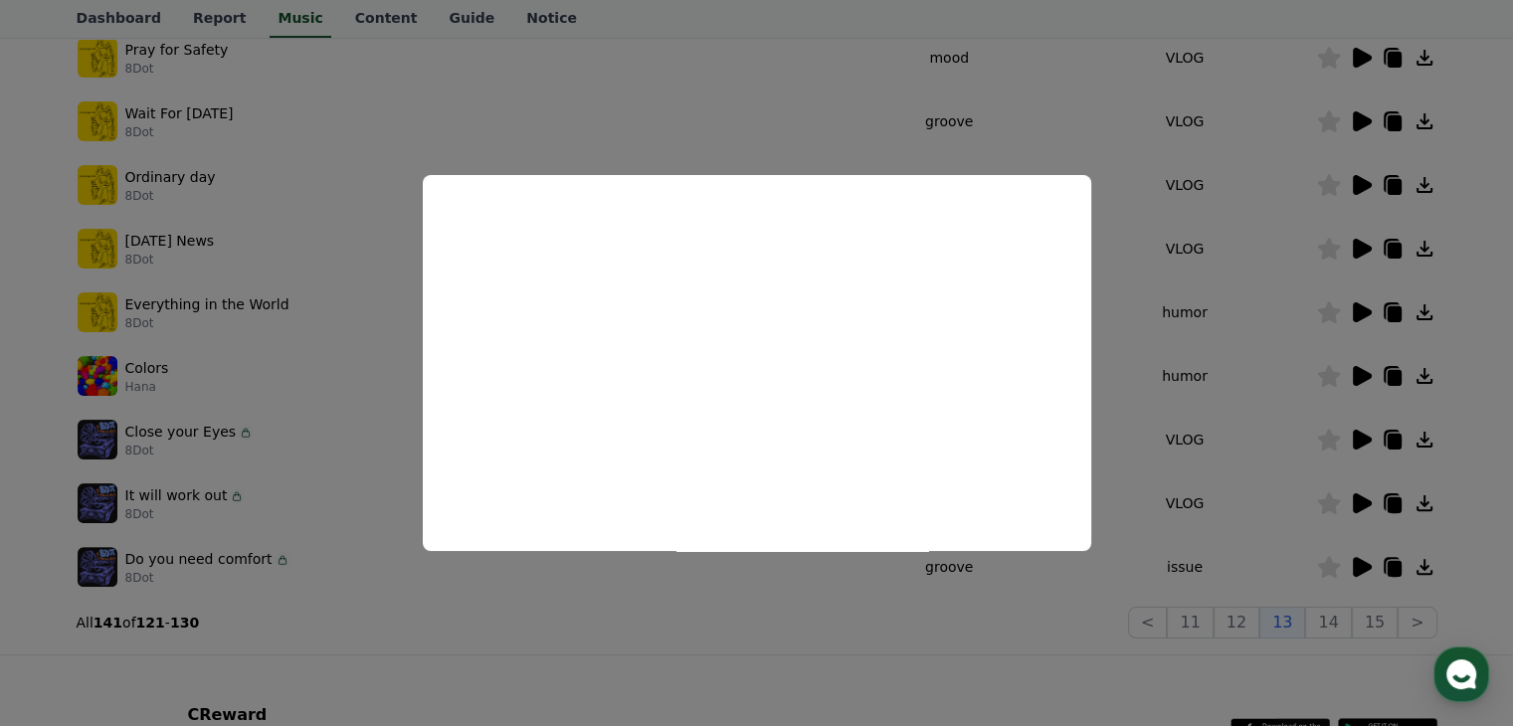
click at [1122, 367] on button "close modal" at bounding box center [756, 363] width 1513 height 726
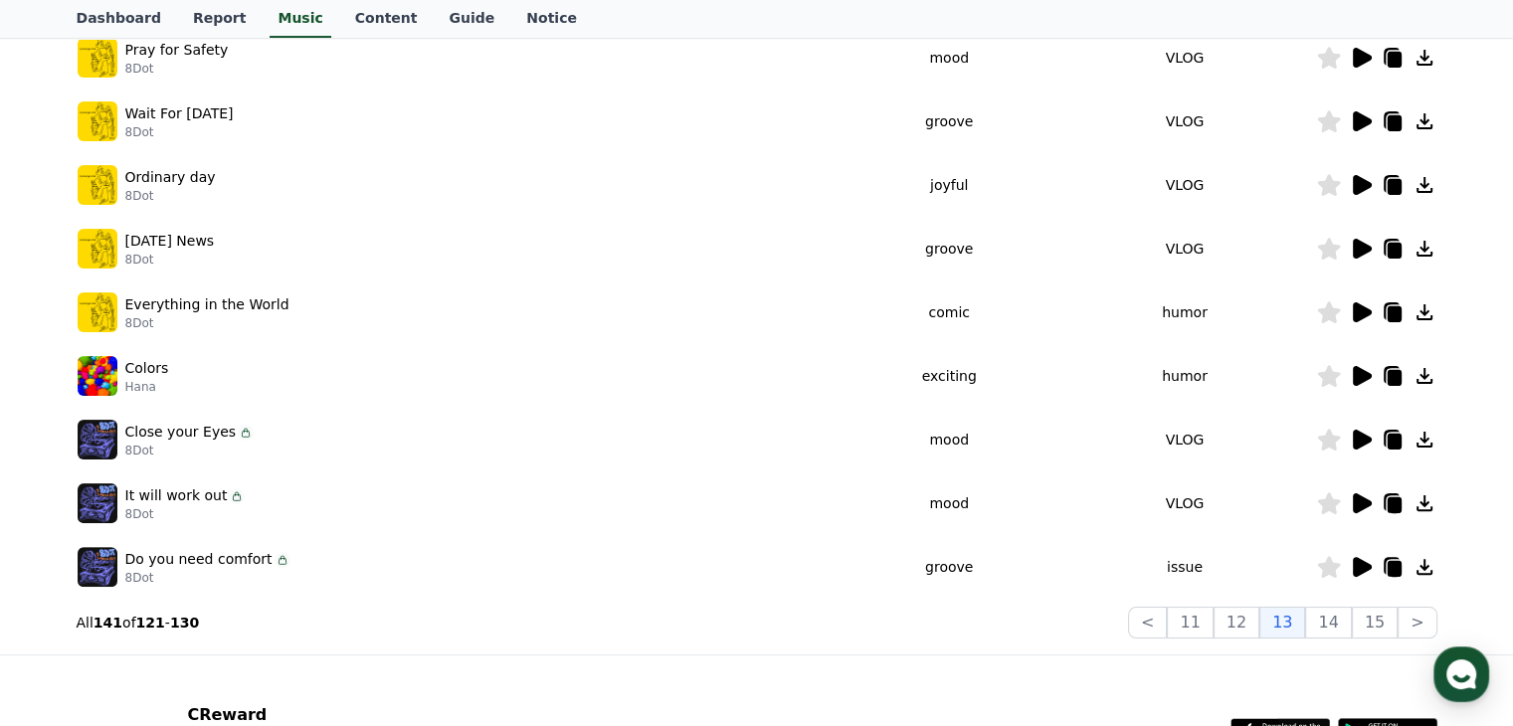
click at [1352, 563] on icon at bounding box center [1361, 567] width 19 height 20
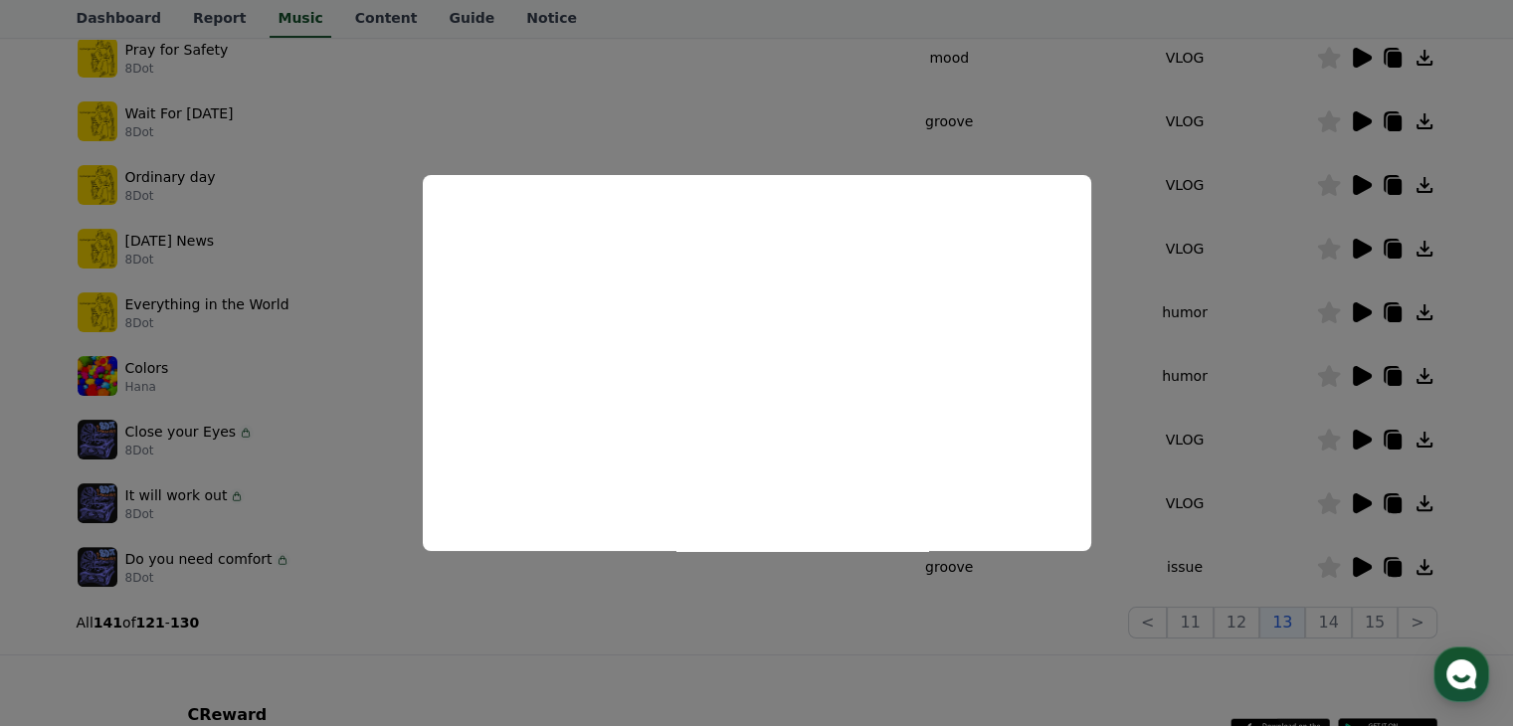
click at [1138, 360] on button "close modal" at bounding box center [756, 363] width 1513 height 726
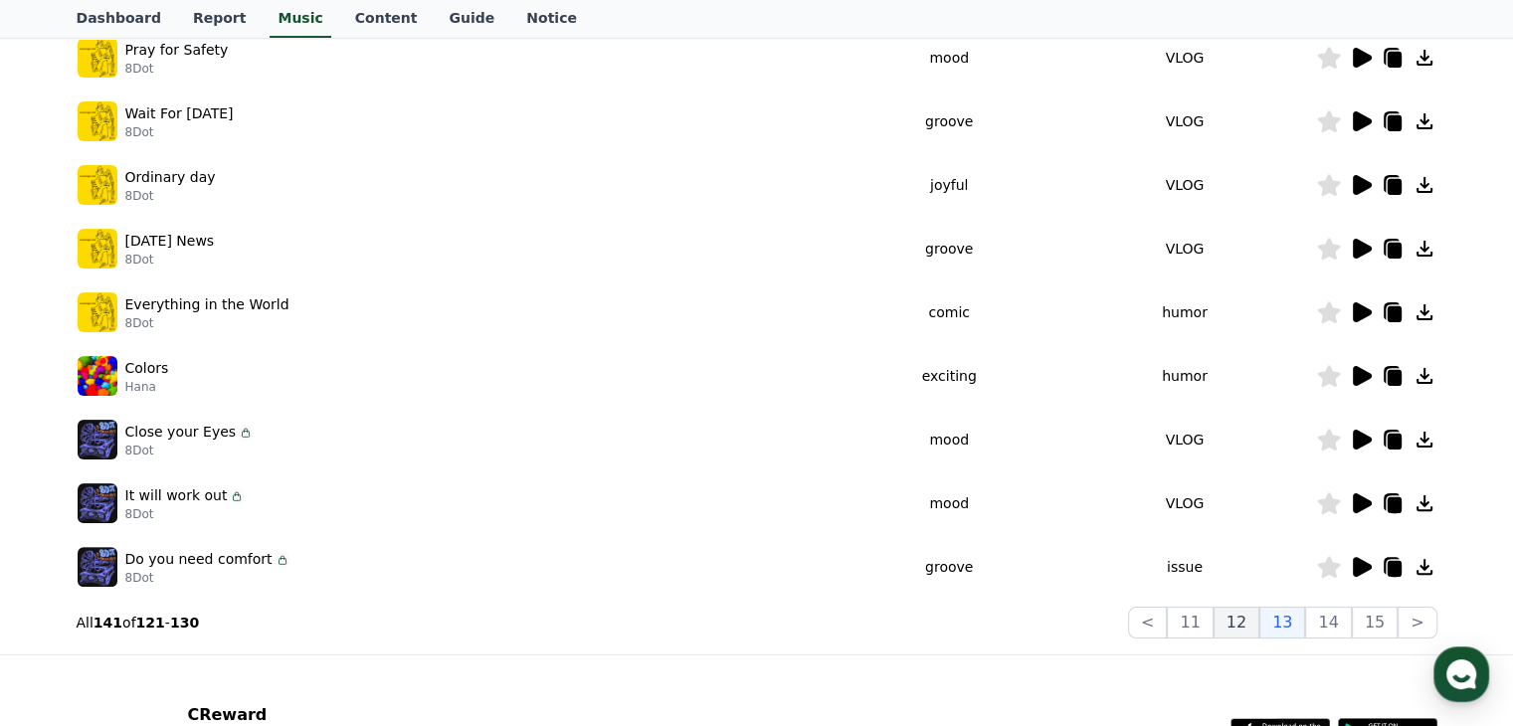
click at [1252, 626] on button "12" at bounding box center [1236, 623] width 46 height 32
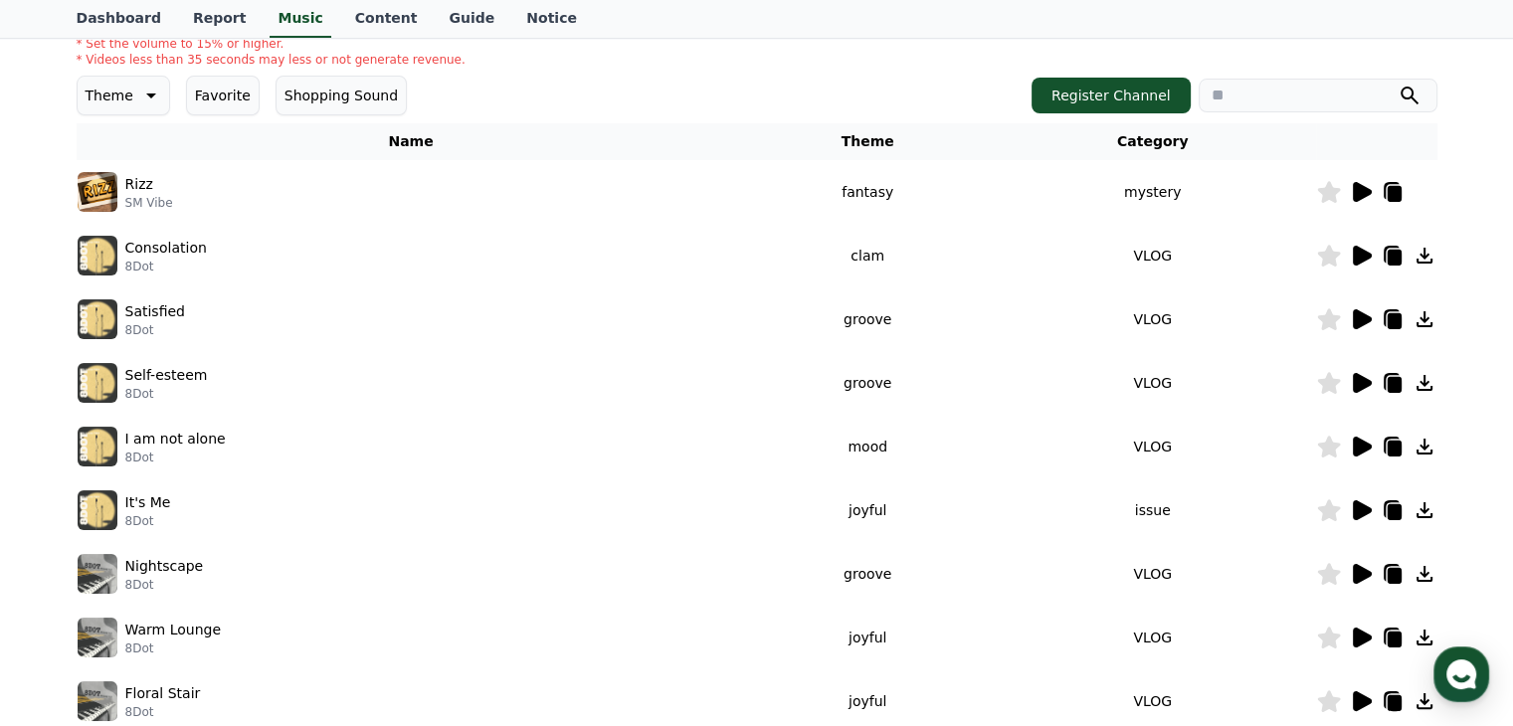
scroll to position [246, 0]
click at [1358, 260] on icon at bounding box center [1361, 257] width 19 height 20
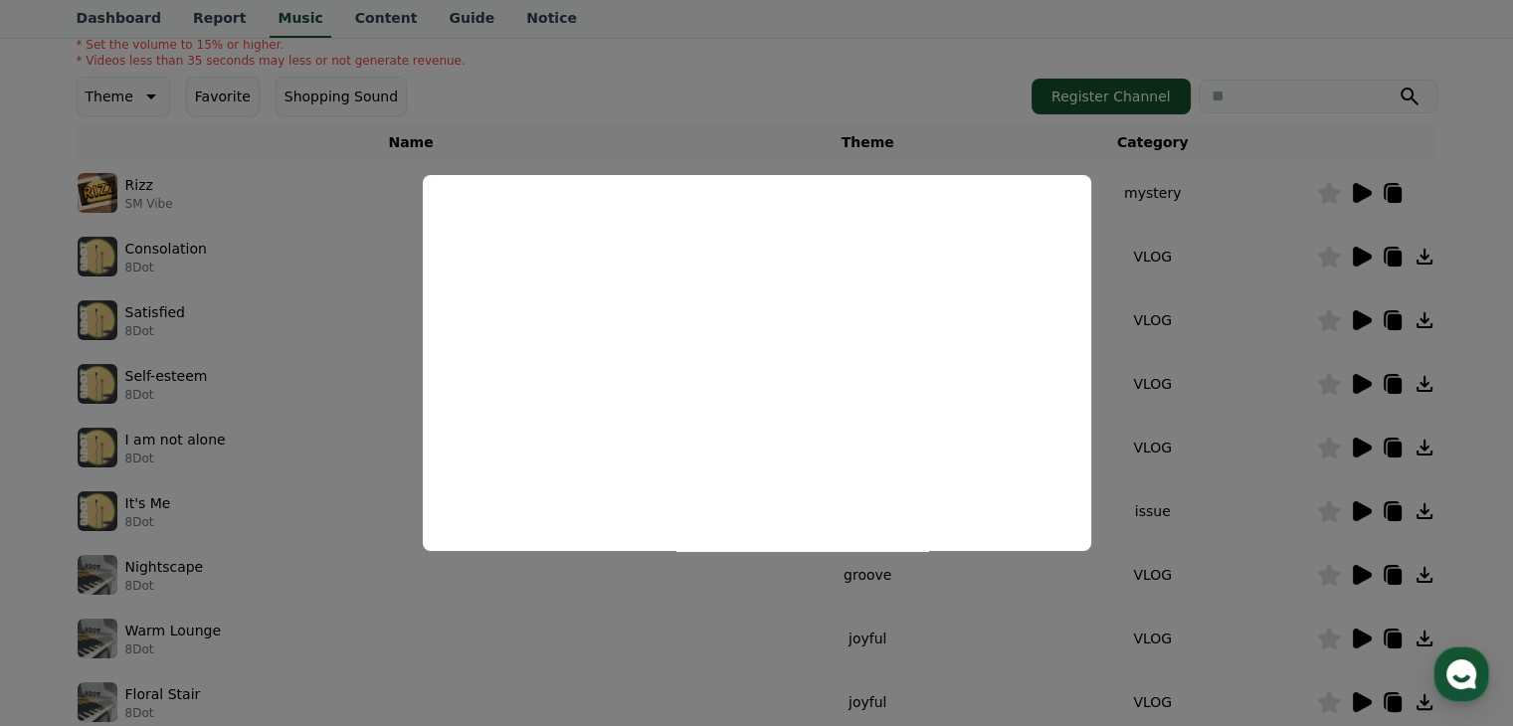
click at [1237, 383] on button "close modal" at bounding box center [756, 363] width 1513 height 726
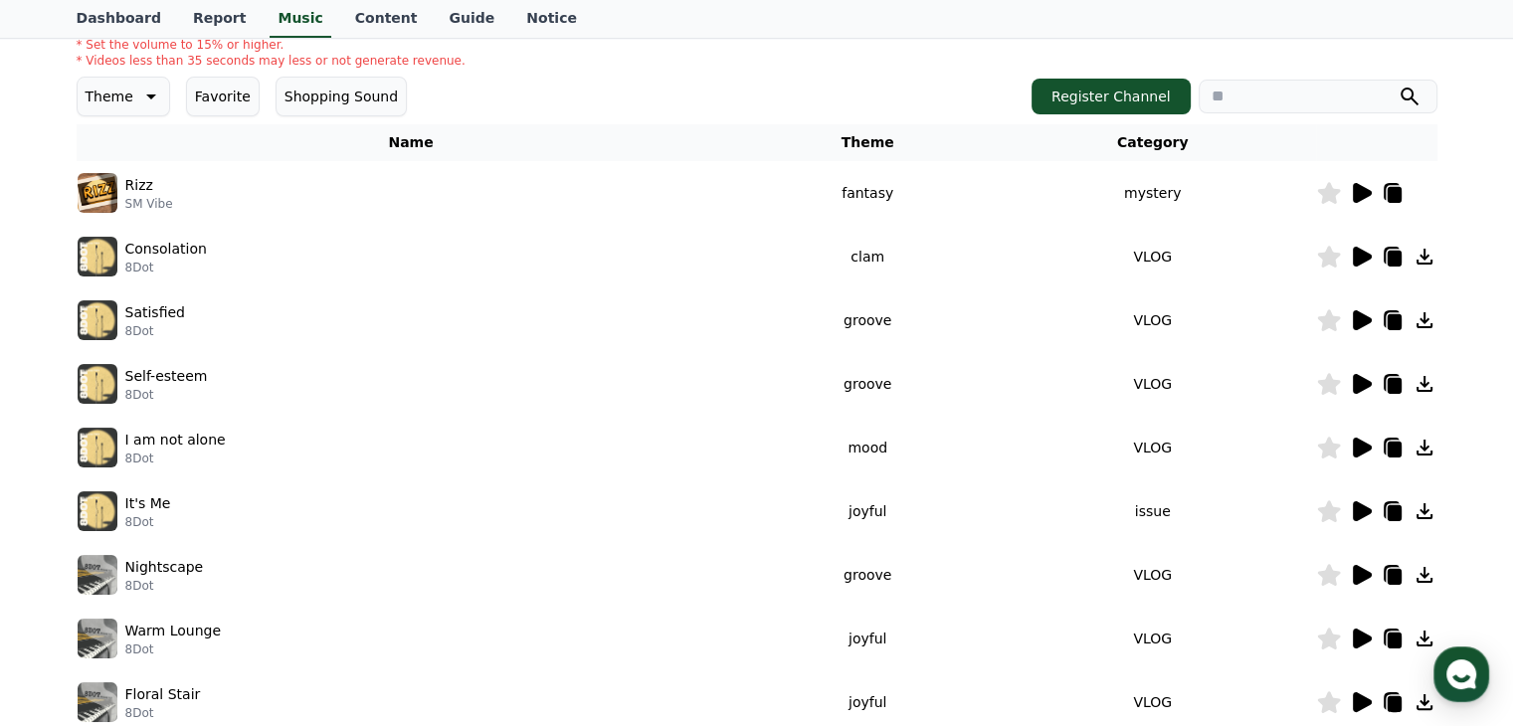
click at [1356, 193] on icon at bounding box center [1361, 193] width 19 height 20
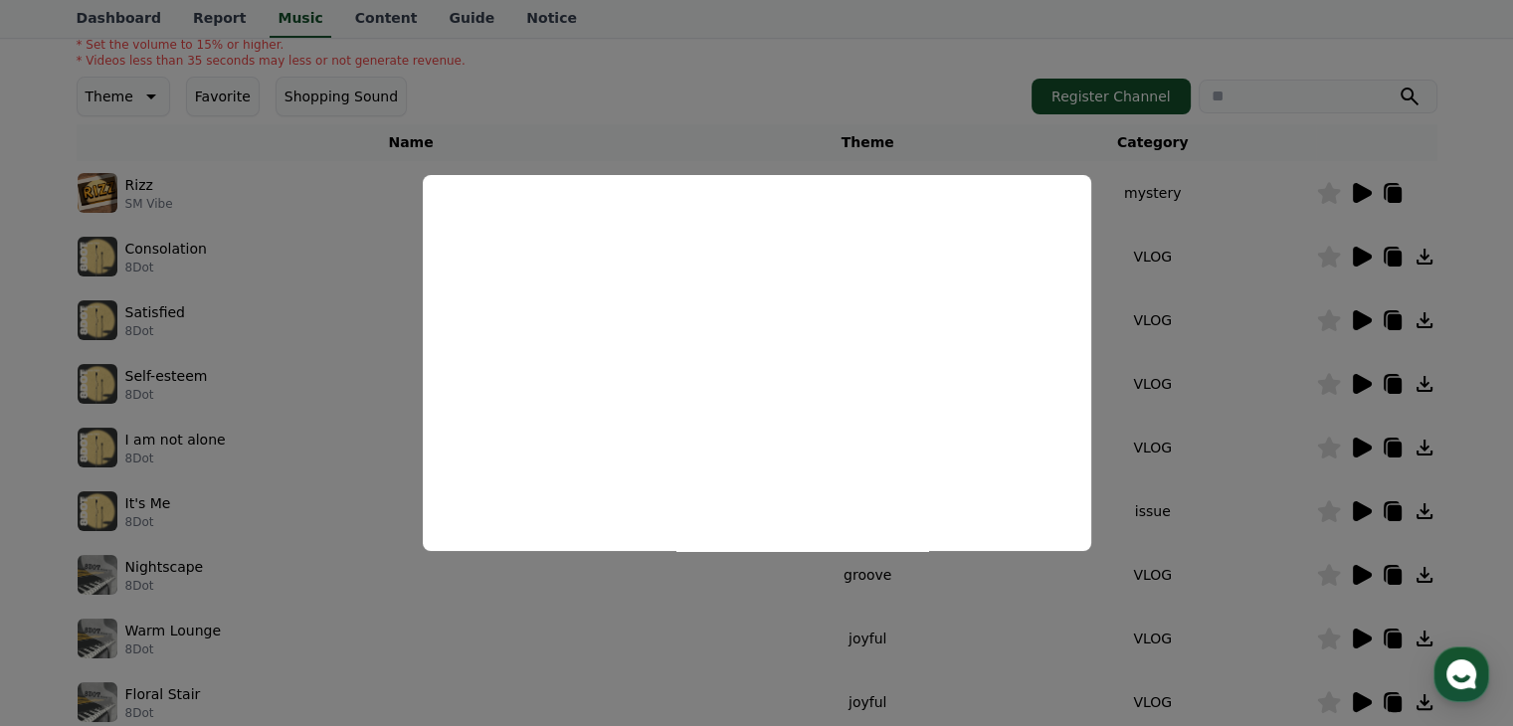
click at [1212, 364] on button "close modal" at bounding box center [756, 363] width 1513 height 726
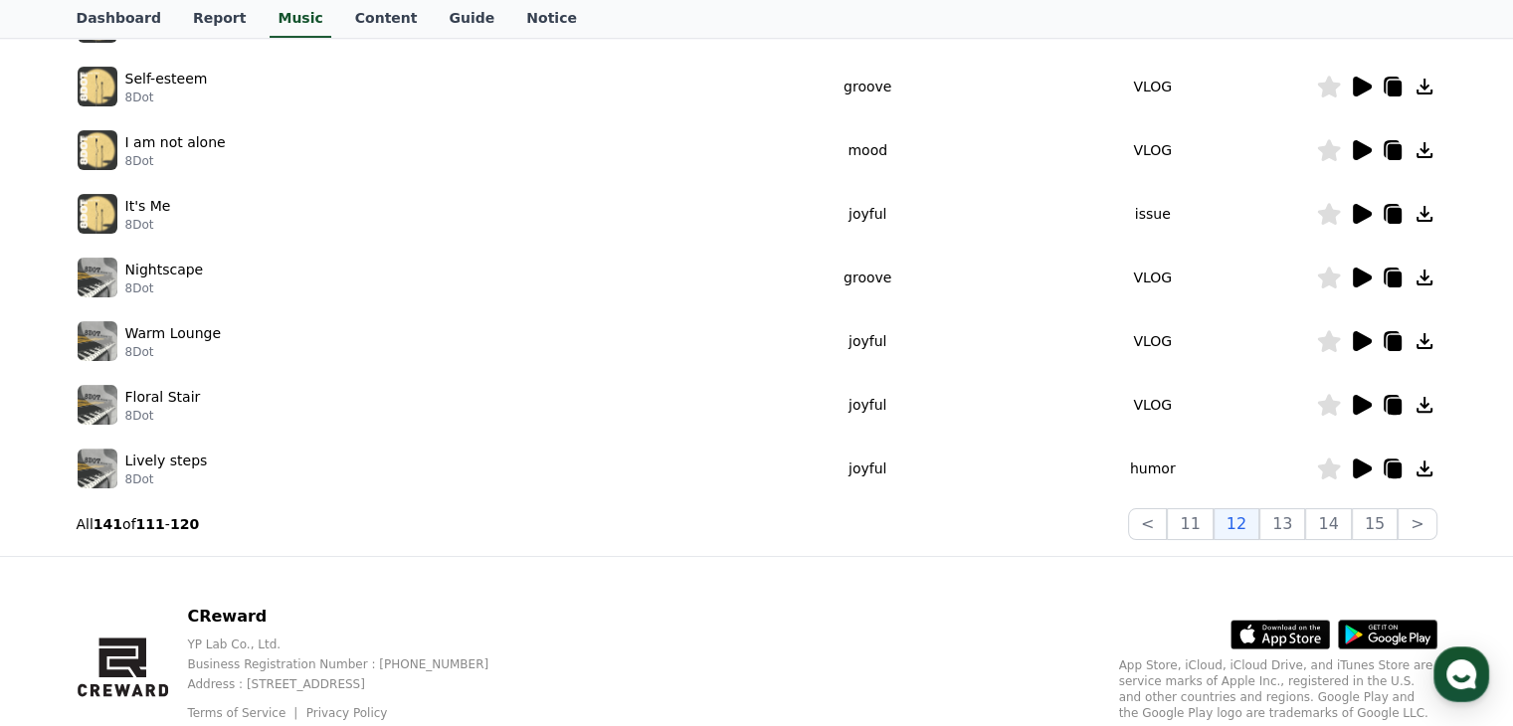
scroll to position [620, 0]
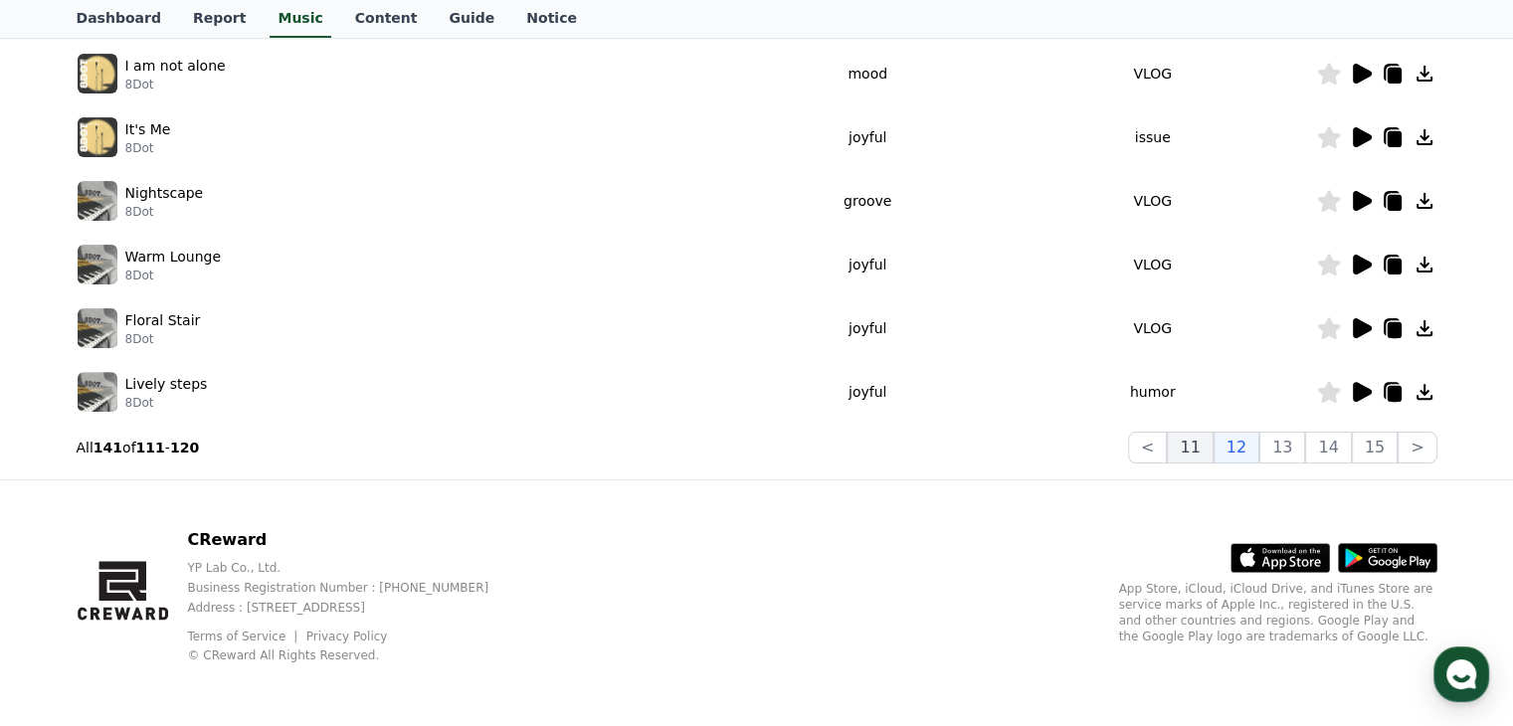
click at [1211, 445] on button "11" at bounding box center [1189, 448] width 46 height 32
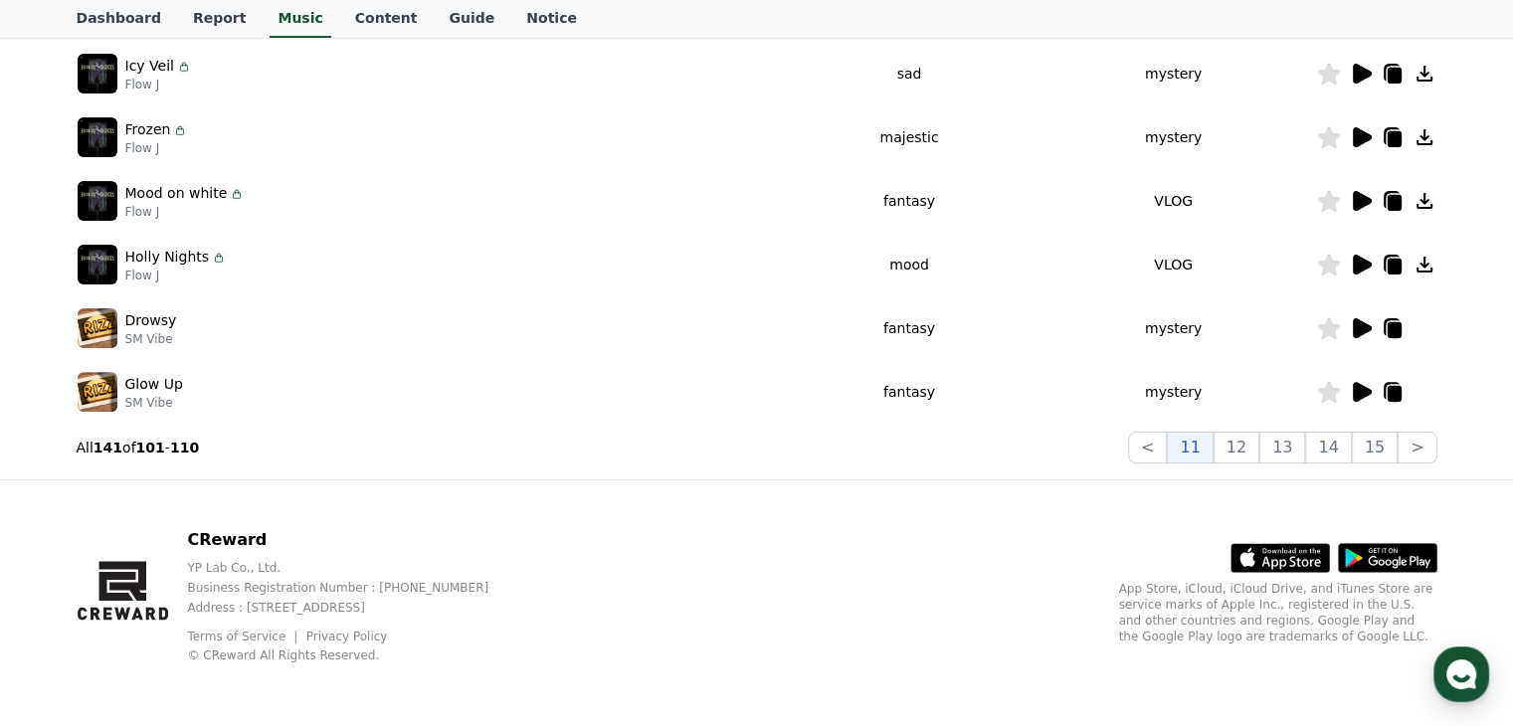
click at [1351, 391] on icon at bounding box center [1360, 392] width 24 height 24
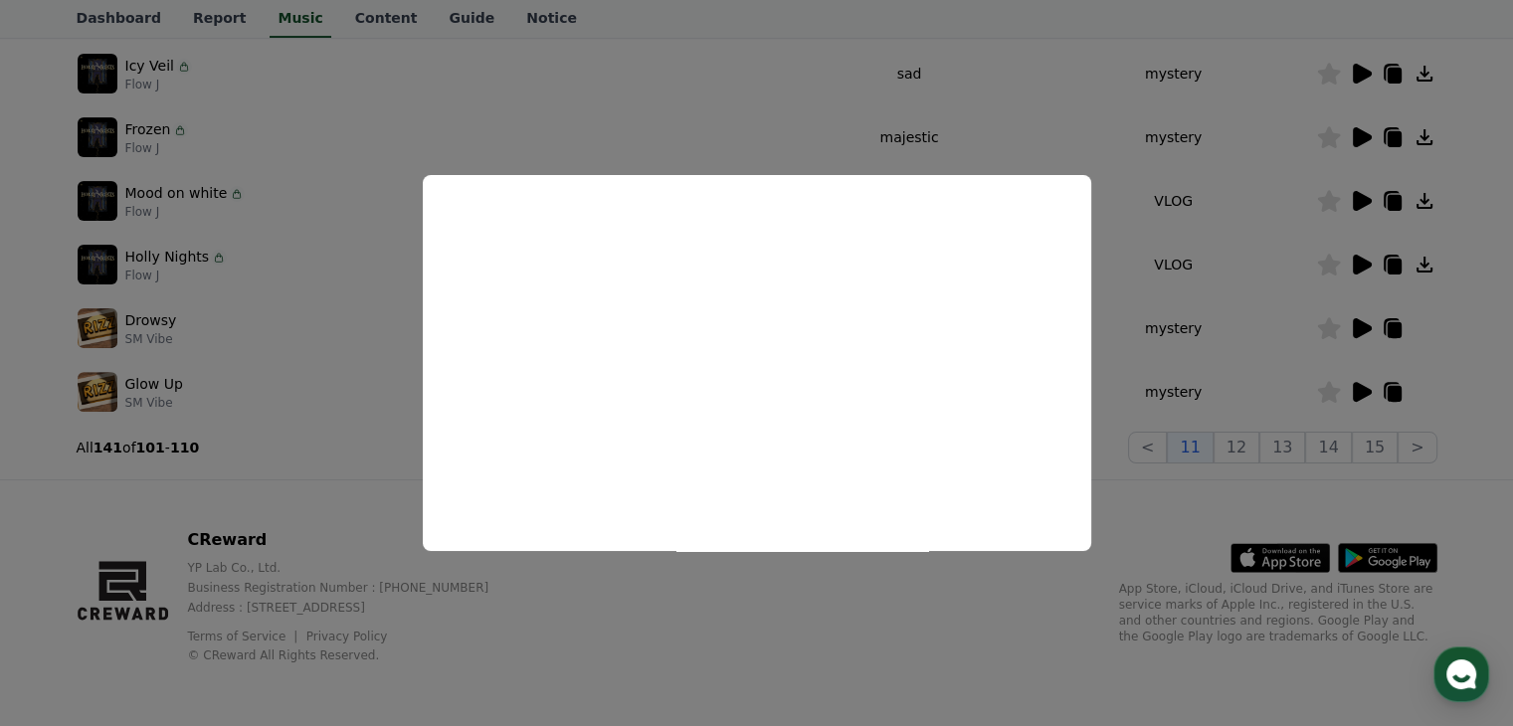
click at [1140, 327] on button "close modal" at bounding box center [756, 363] width 1513 height 726
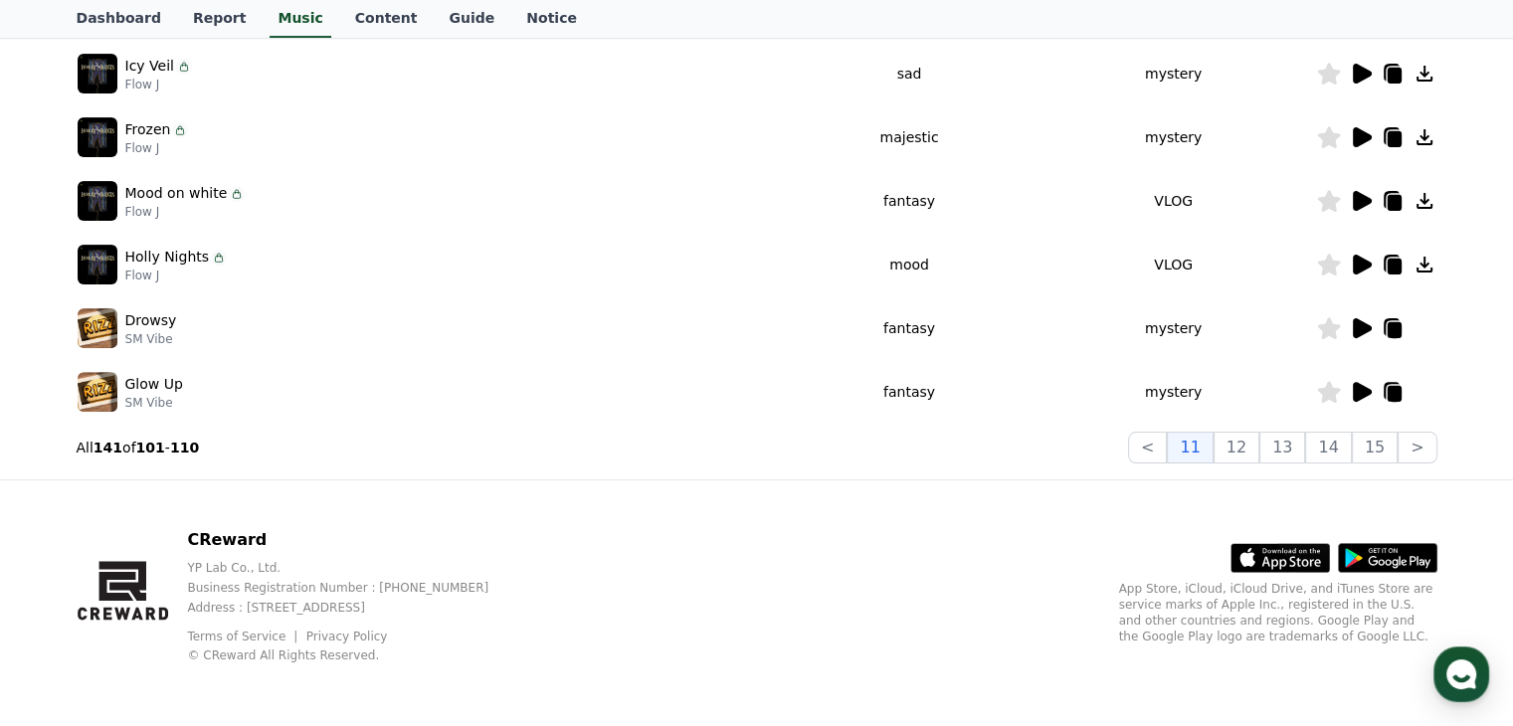
click at [1361, 321] on icon at bounding box center [1361, 328] width 19 height 20
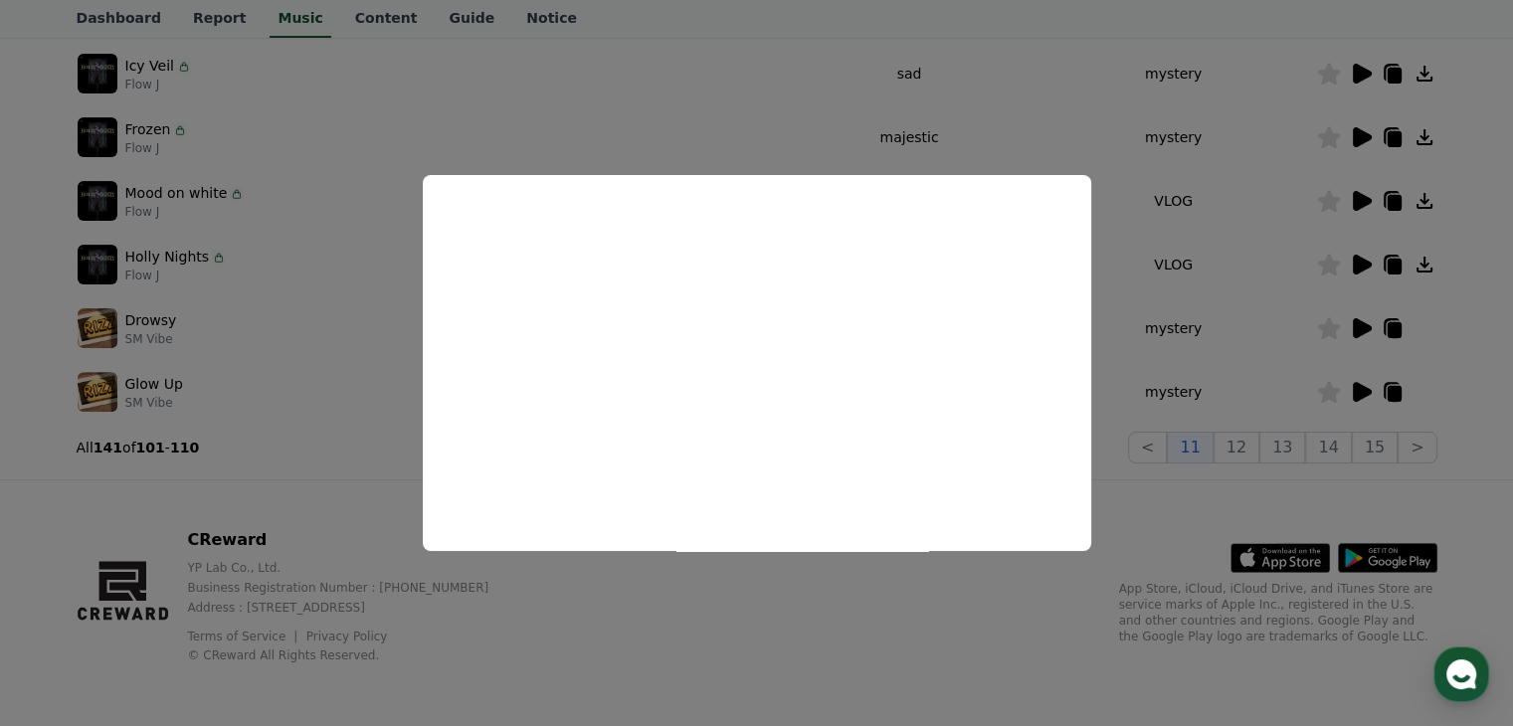
click at [1121, 343] on button "close modal" at bounding box center [756, 363] width 1513 height 726
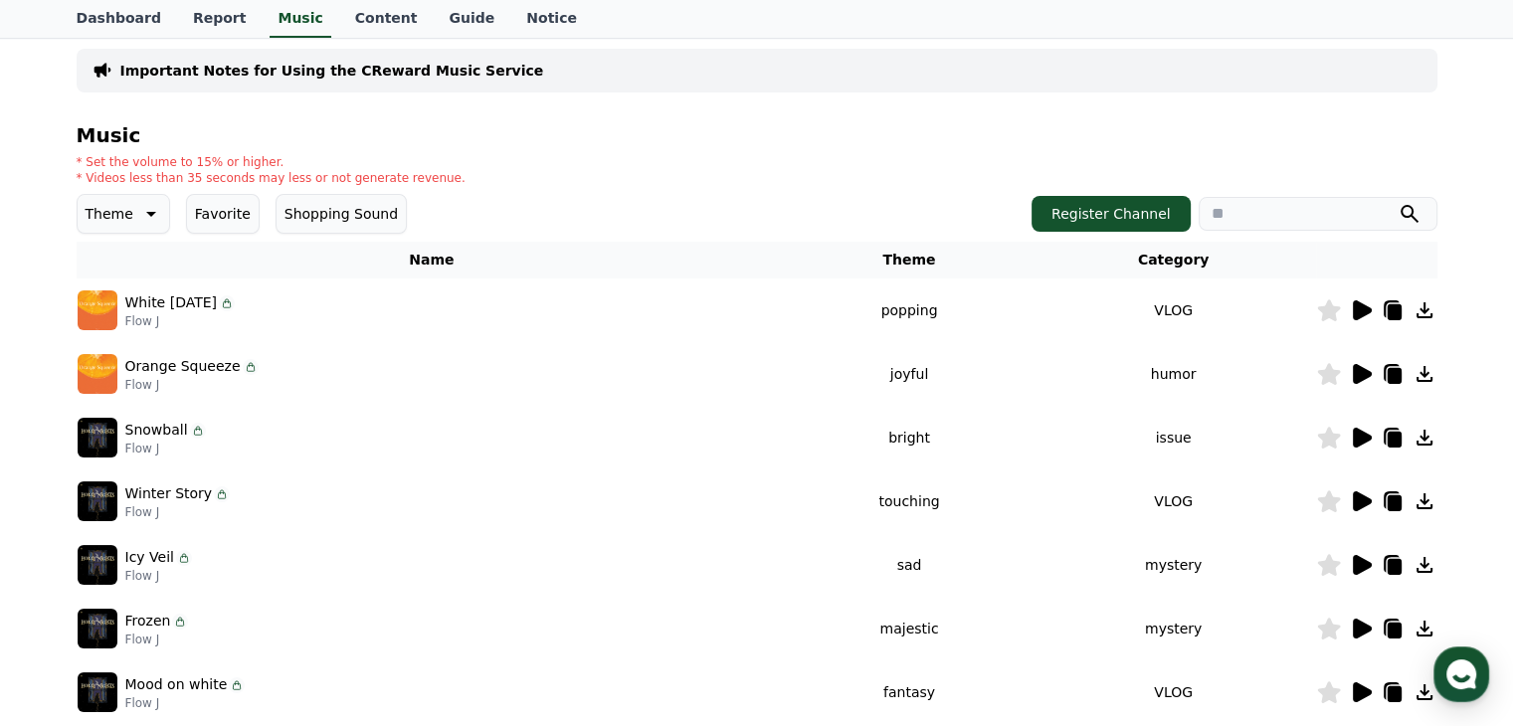
scroll to position [122, 0]
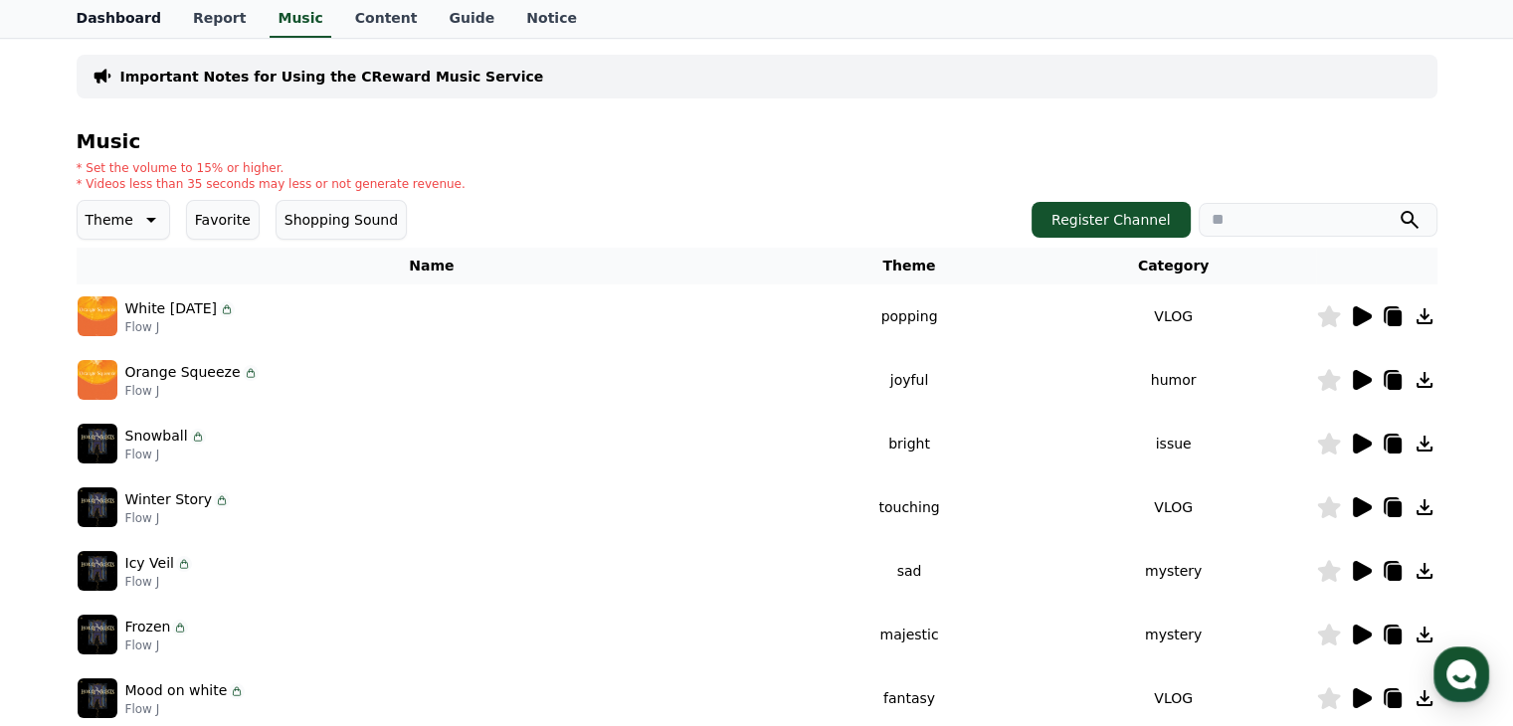
click at [113, 8] on link "Dashboard" at bounding box center [119, 19] width 116 height 38
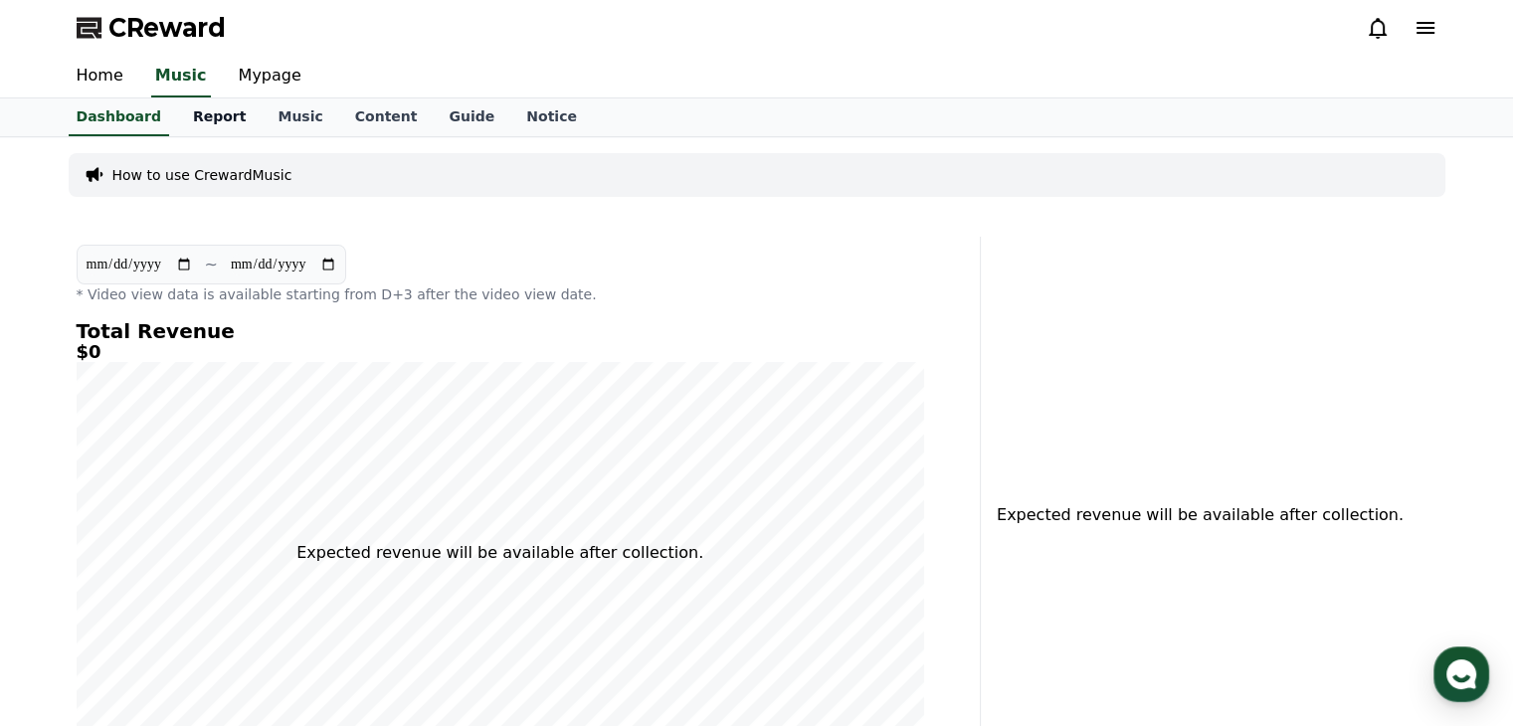
click at [199, 117] on link "Report" at bounding box center [220, 117] width 86 height 38
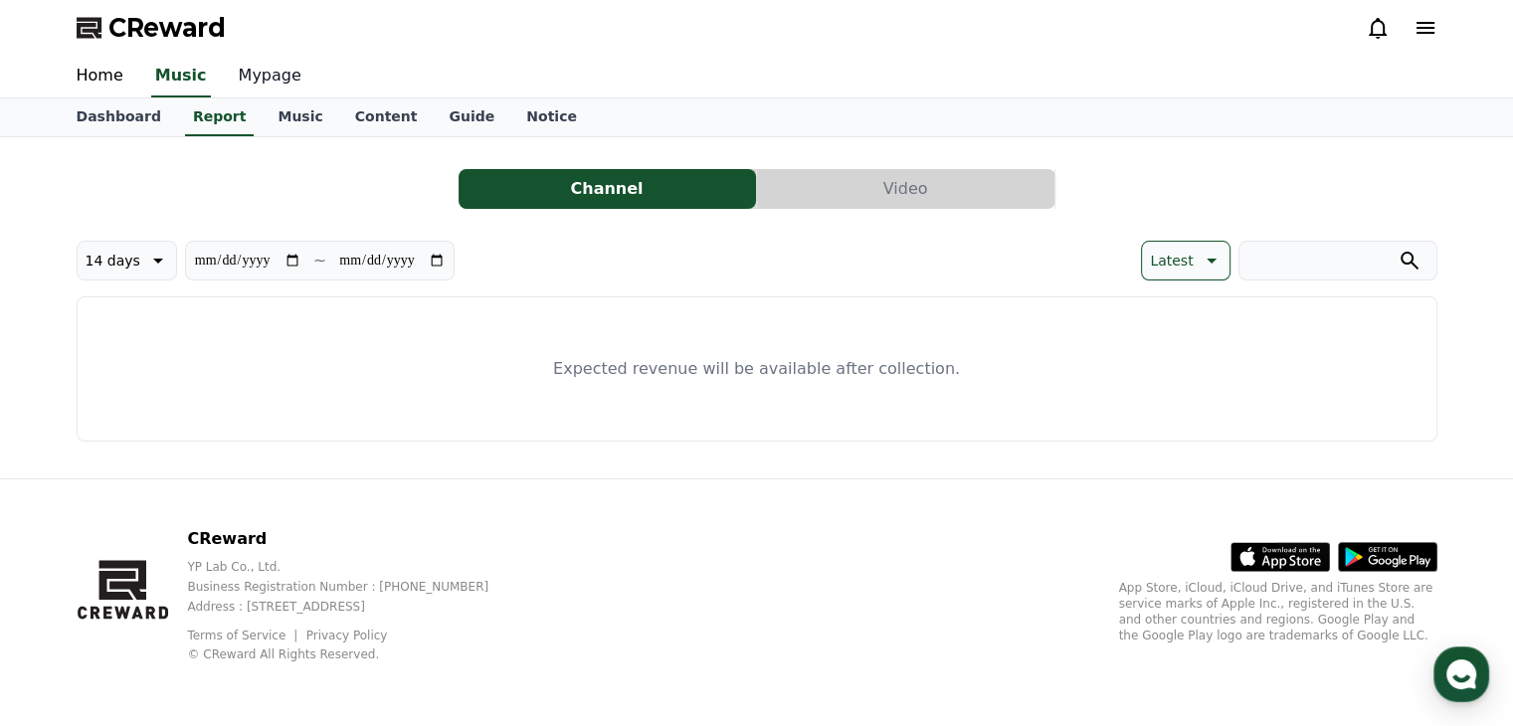
click at [267, 74] on link "Mypage" at bounding box center [270, 77] width 94 height 42
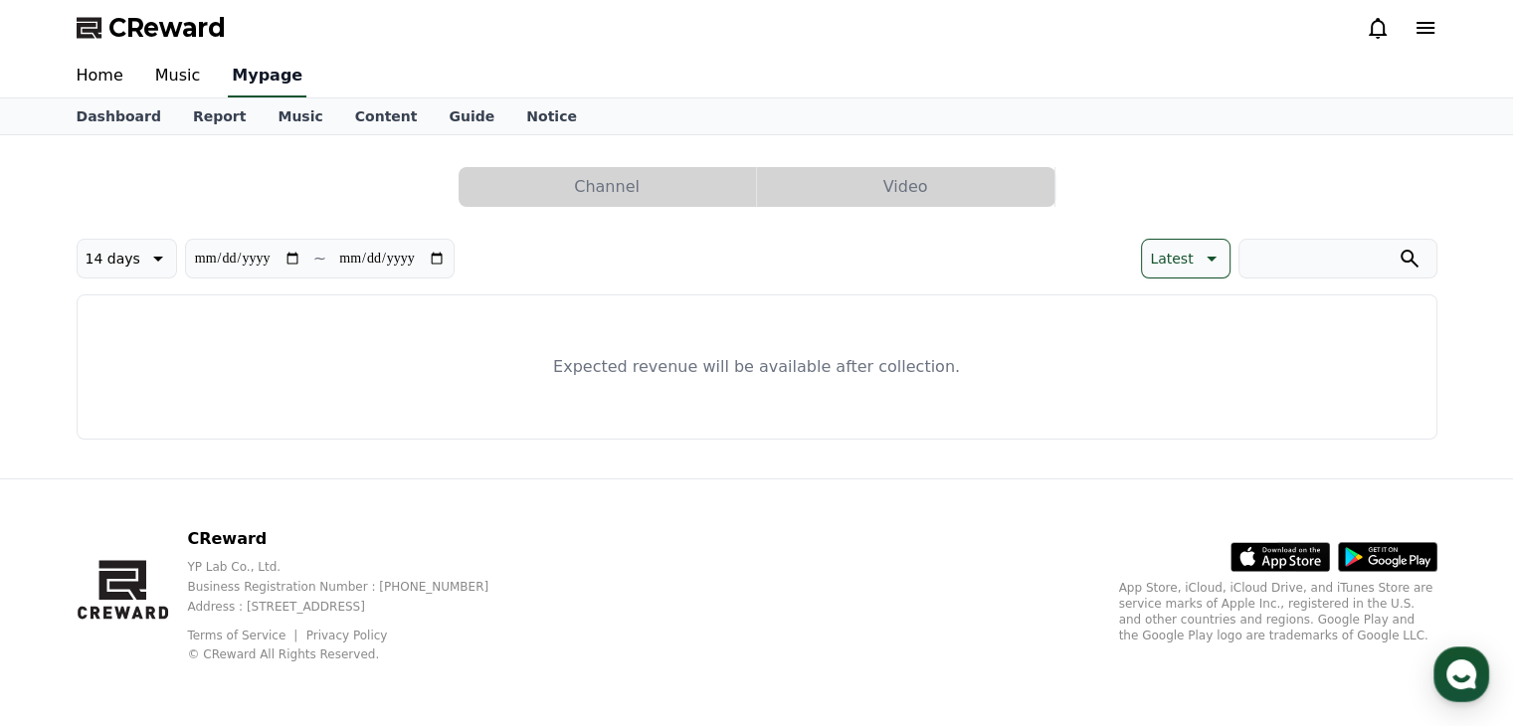
select select "**********"
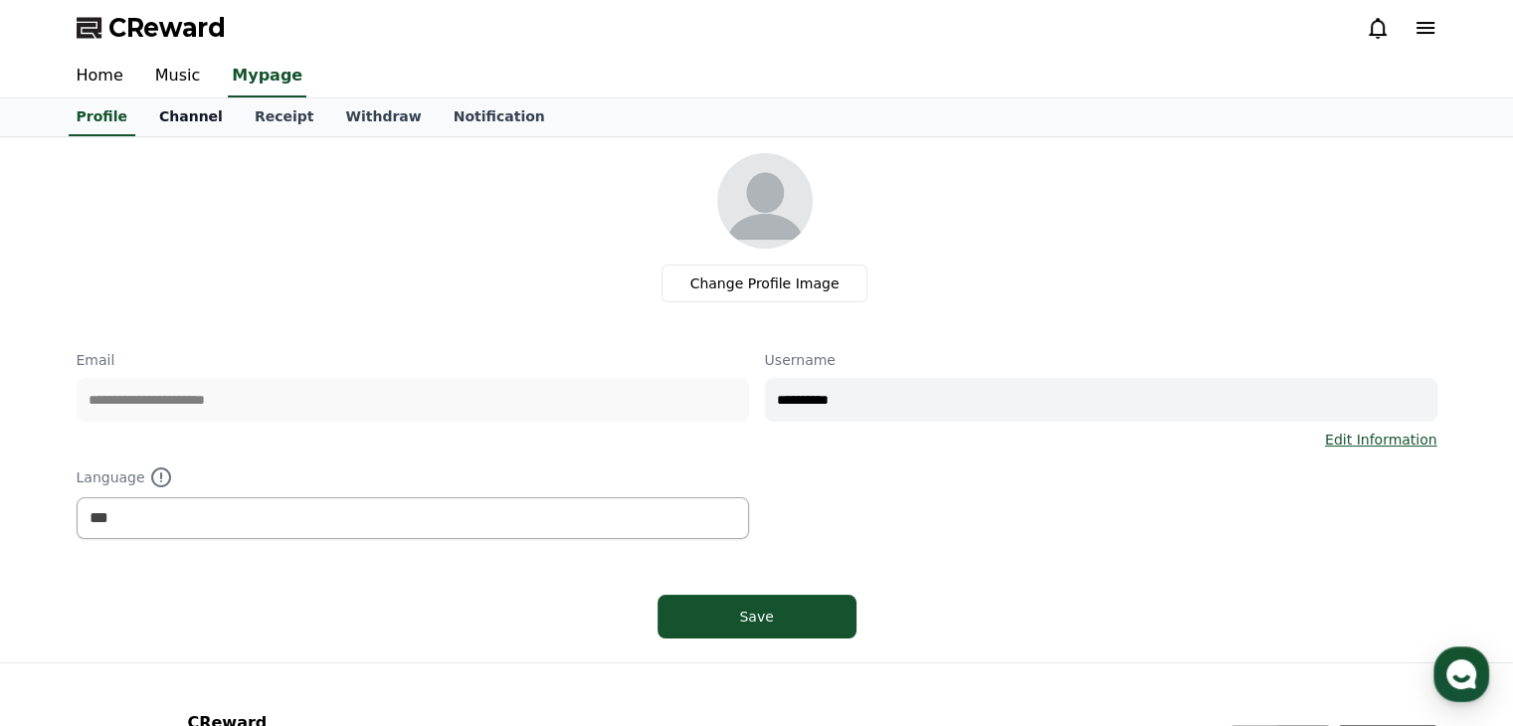
click at [169, 112] on link "Channel" at bounding box center [190, 117] width 95 height 38
